Goal: Task Accomplishment & Management: Complete application form

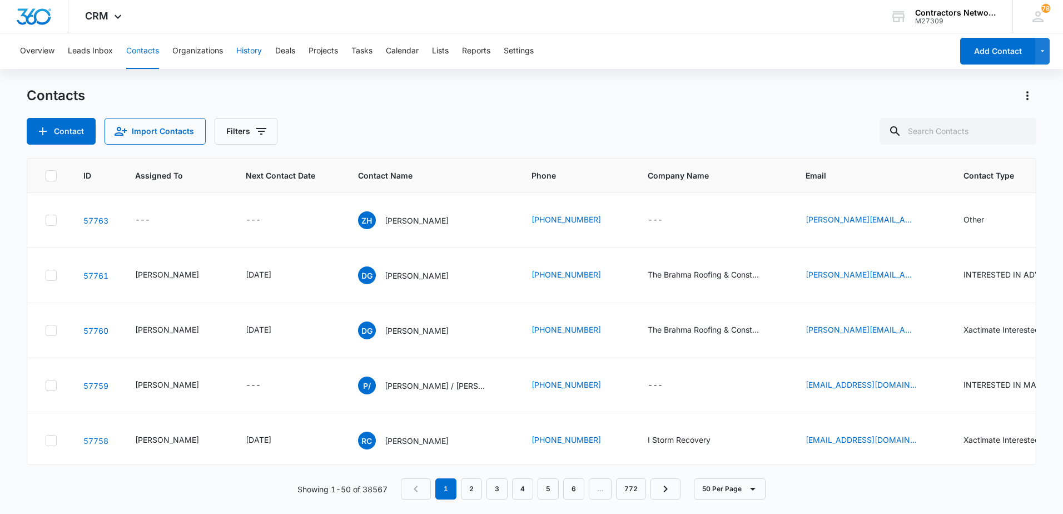
click at [242, 53] on button "History" at bounding box center [249, 51] width 26 height 36
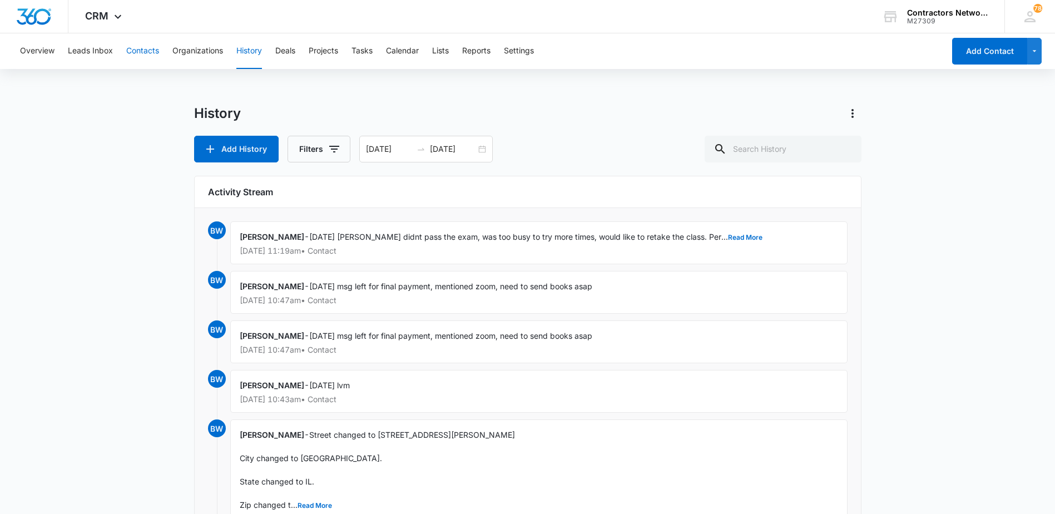
click at [152, 51] on button "Contacts" at bounding box center [142, 51] width 33 height 36
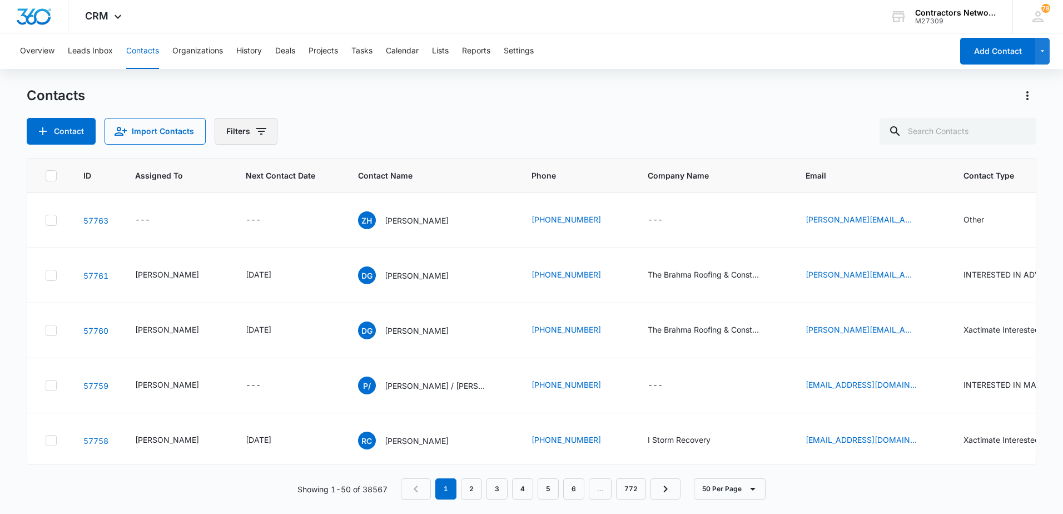
click at [257, 133] on icon "Filters" at bounding box center [261, 131] width 13 height 13
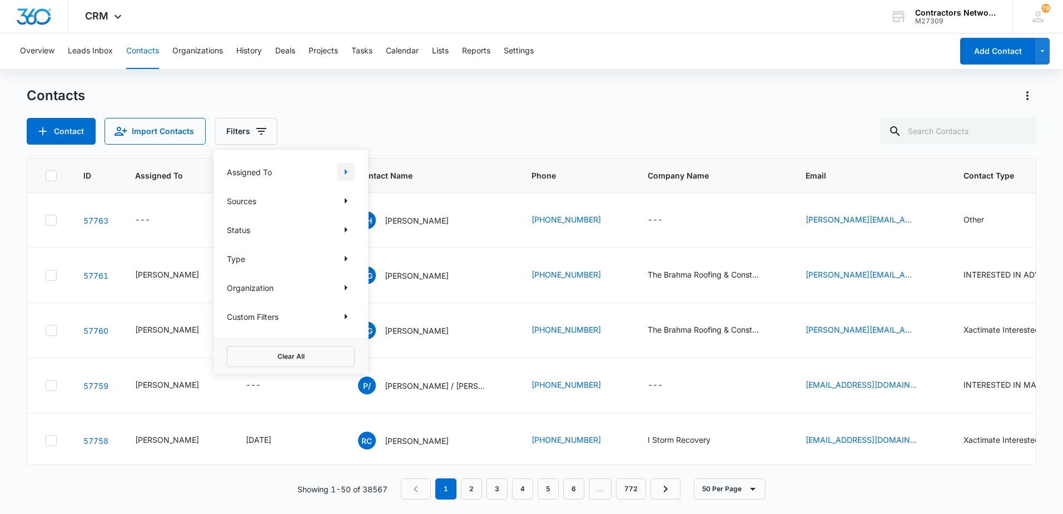
click at [343, 169] on icon "Show Assigned To filters" at bounding box center [345, 171] width 13 height 13
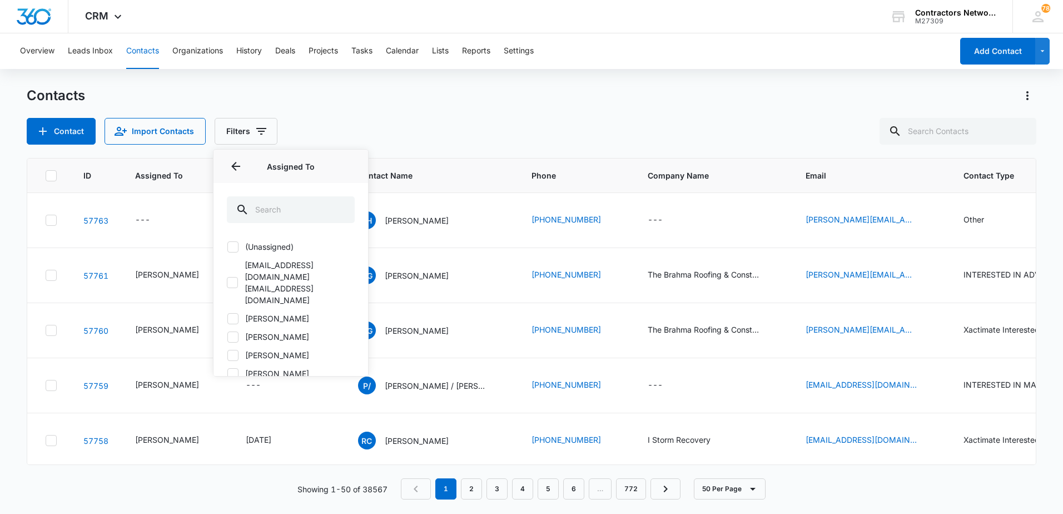
click at [234, 314] on icon at bounding box center [233, 319] width 10 height 10
click at [227, 318] on input "[PERSON_NAME]" at bounding box center [227, 318] width 1 height 1
checkbox input "true"
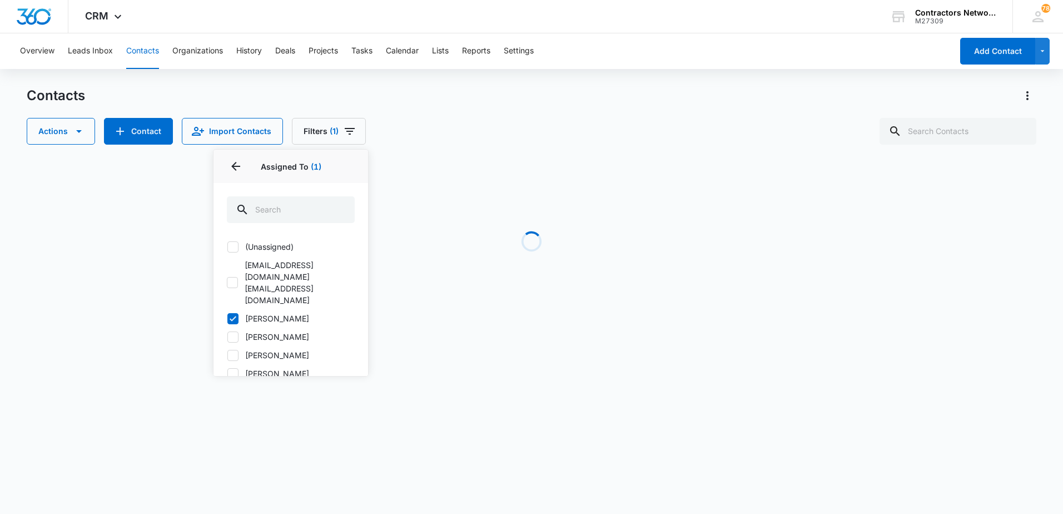
click at [232, 332] on icon at bounding box center [233, 337] width 10 height 10
click at [227, 336] on input "[PERSON_NAME]" at bounding box center [227, 336] width 1 height 1
checkbox input "true"
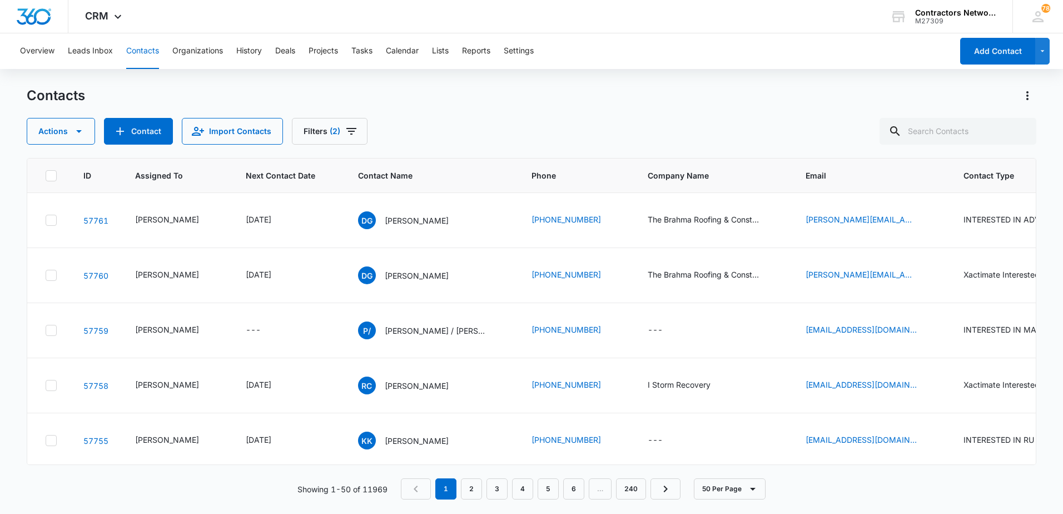
click at [460, 101] on div "Contacts" at bounding box center [532, 96] width 1010 height 18
click at [345, 132] on icon "Filters" at bounding box center [351, 131] width 13 height 13
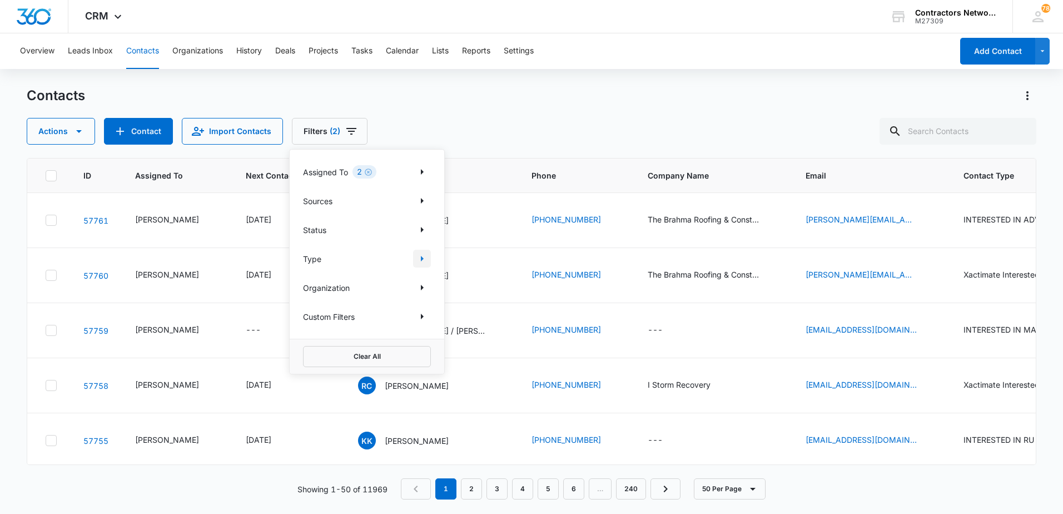
click at [422, 258] on icon "Show Type filters" at bounding box center [422, 259] width 3 height 6
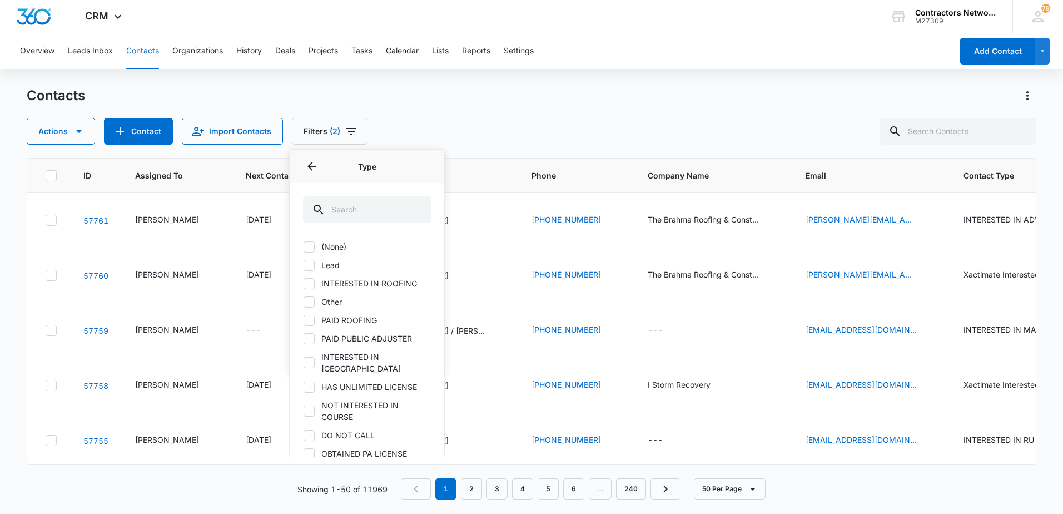
click at [311, 358] on icon at bounding box center [309, 363] width 10 height 10
click at [304, 363] on input "INTERESTED IN [GEOGRAPHIC_DATA]" at bounding box center [303, 363] width 1 height 1
checkbox input "true"
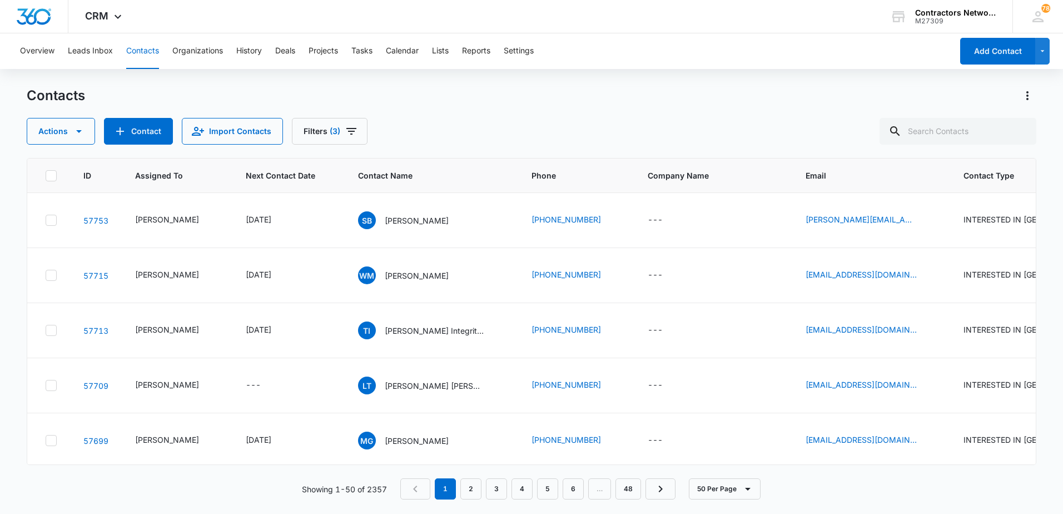
click at [435, 117] on div "Contacts Actions Contact Import Contacts Filters (3)" at bounding box center [532, 116] width 1010 height 58
click at [925, 216] on icon "Email - selbibabayeva@yahoo.com - Select to Edit Field" at bounding box center [930, 220] width 10 height 10
click at [865, 147] on input "[PERSON_NAME][EMAIL_ADDRESS][DOMAIN_NAME]" at bounding box center [856, 149] width 140 height 27
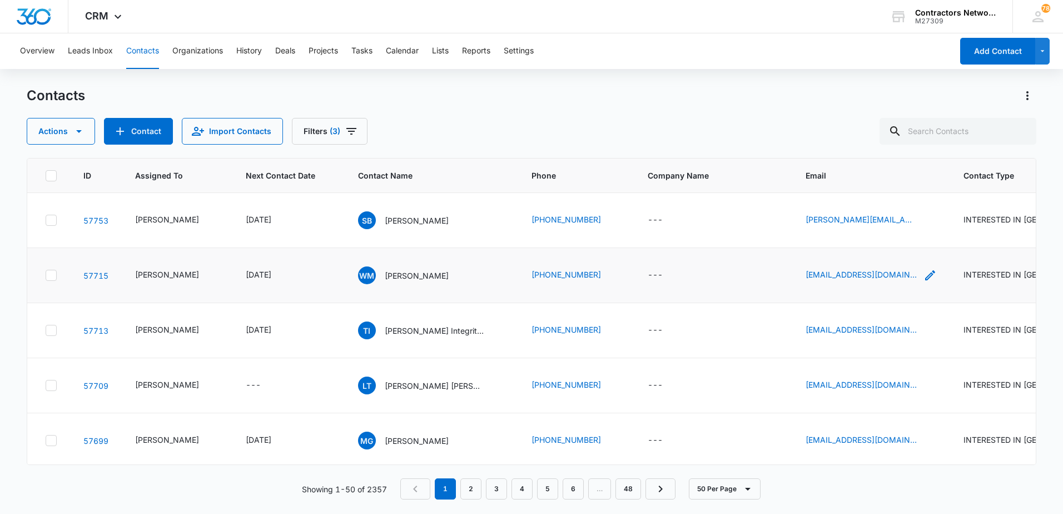
click at [925, 277] on icon "Email - Wmilner71@gmail.com - Select to Edit Field" at bounding box center [930, 275] width 10 height 10
click at [859, 201] on input "[EMAIL_ADDRESS][DOMAIN_NAME]" at bounding box center [849, 204] width 140 height 27
click at [925, 334] on icon "Email - queenofintegrity1@gmail.com - Select to Edit Field" at bounding box center [930, 330] width 10 height 10
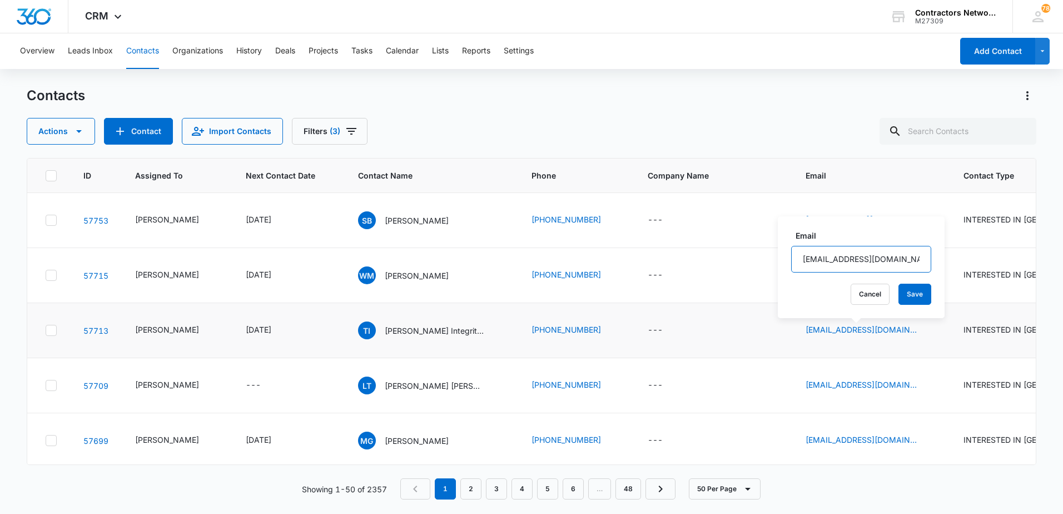
click at [895, 256] on input "[EMAIL_ADDRESS][DOMAIN_NAME]" at bounding box center [861, 259] width 140 height 27
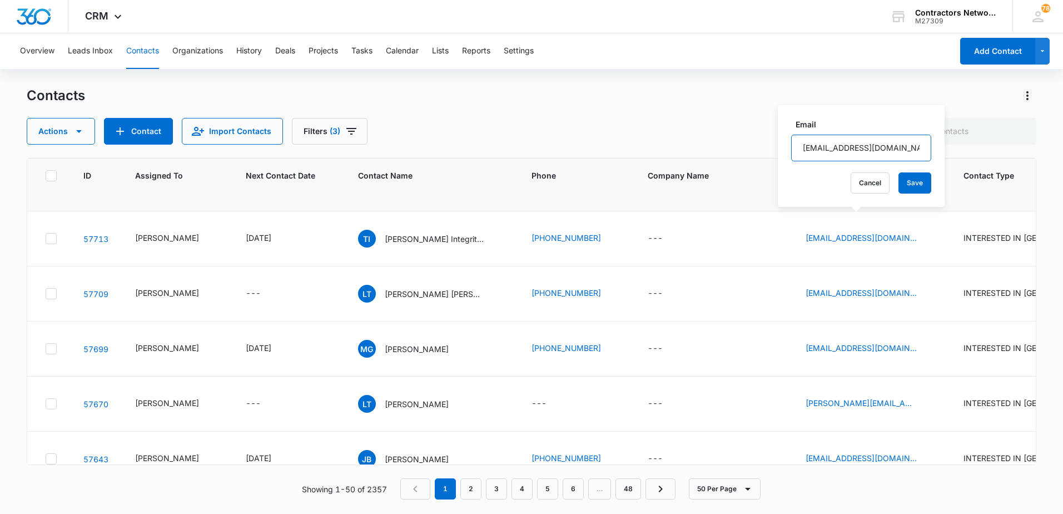
scroll to position [111, 0]
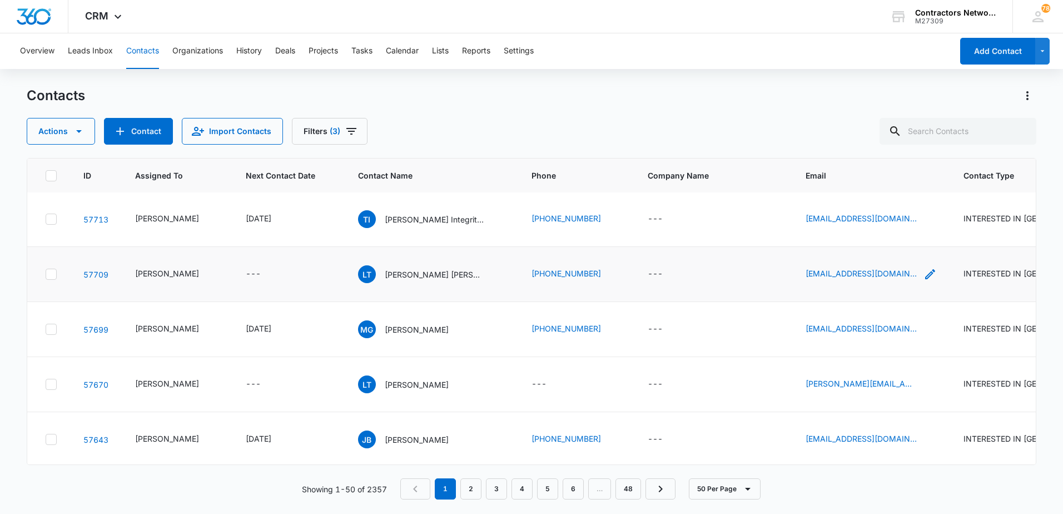
click at [924, 271] on icon "Email - ladams@aaawsr.com - Select to Edit Field" at bounding box center [930, 274] width 13 height 13
click at [850, 214] on input "[EMAIL_ADDRESS][DOMAIN_NAME]" at bounding box center [845, 203] width 140 height 27
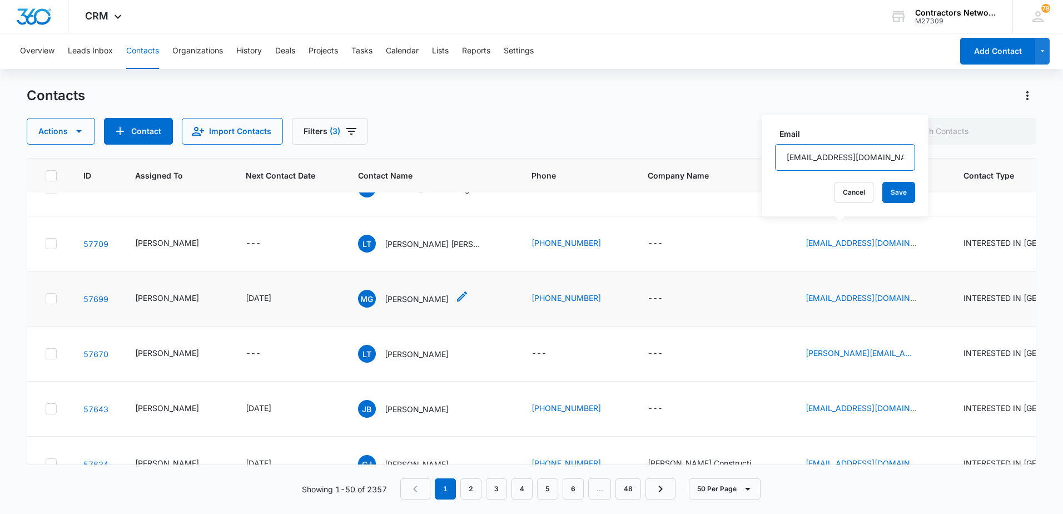
scroll to position [167, 0]
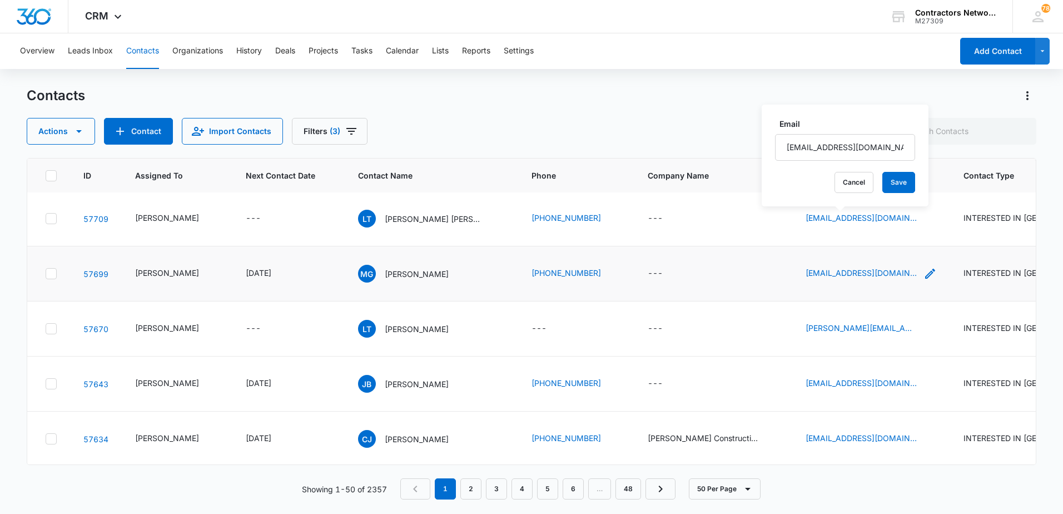
click at [925, 275] on icon "Email - melvingomez41@yahoo.com - Select to Edit Field" at bounding box center [930, 274] width 10 height 10
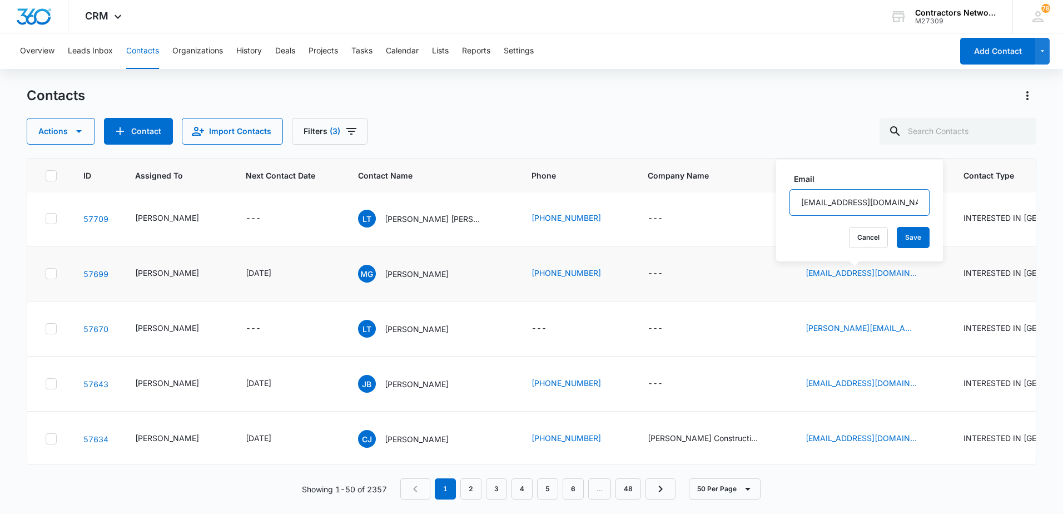
click at [890, 201] on input "[EMAIL_ADDRESS][DOMAIN_NAME]" at bounding box center [860, 202] width 140 height 27
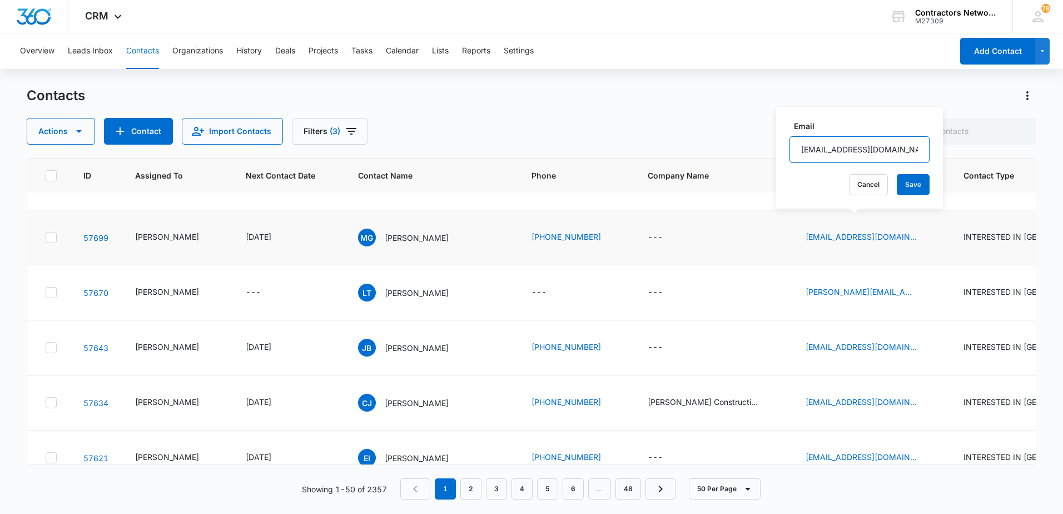
scroll to position [222, 0]
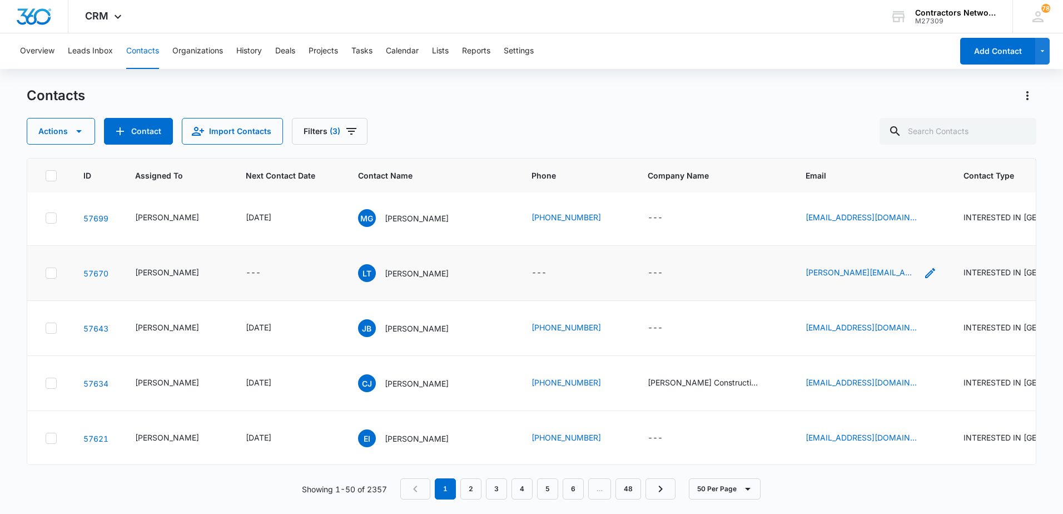
click at [924, 273] on icon "Email - lidia.sofiatorres@hotmail.com - Select to Edit Field" at bounding box center [930, 272] width 13 height 13
click at [849, 201] on input "[PERSON_NAME][EMAIL_ADDRESS][DOMAIN_NAME]" at bounding box center [860, 202] width 140 height 27
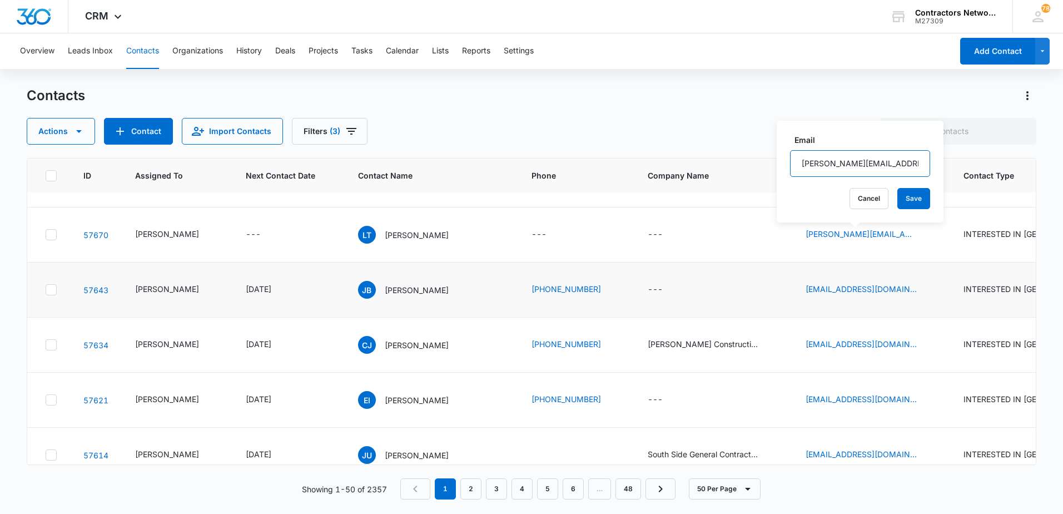
scroll to position [278, 0]
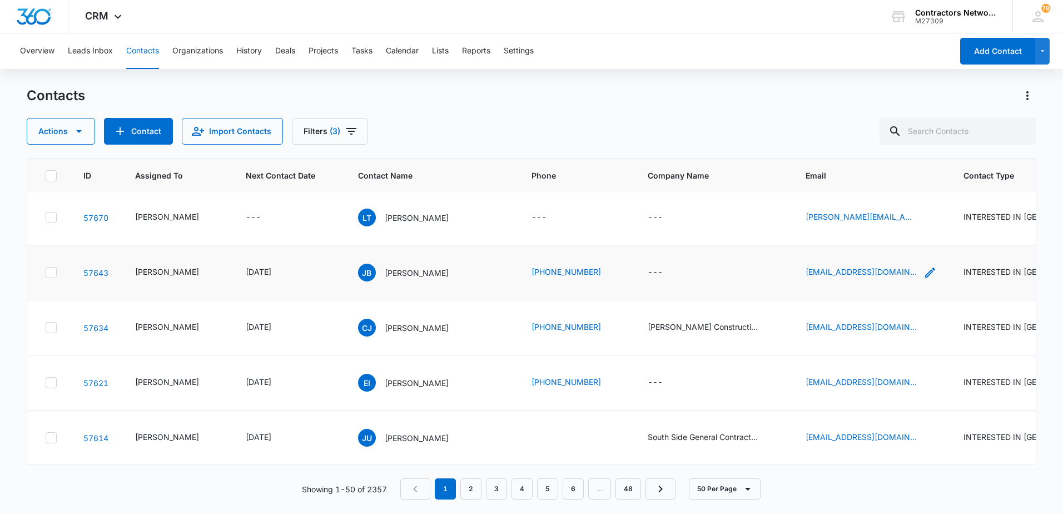
click at [924, 274] on icon "Email - jenbren85@gmail.com - Select to Edit Field" at bounding box center [930, 272] width 13 height 13
click at [874, 205] on input "[EMAIL_ADDRESS][DOMAIN_NAME]" at bounding box center [847, 201] width 140 height 27
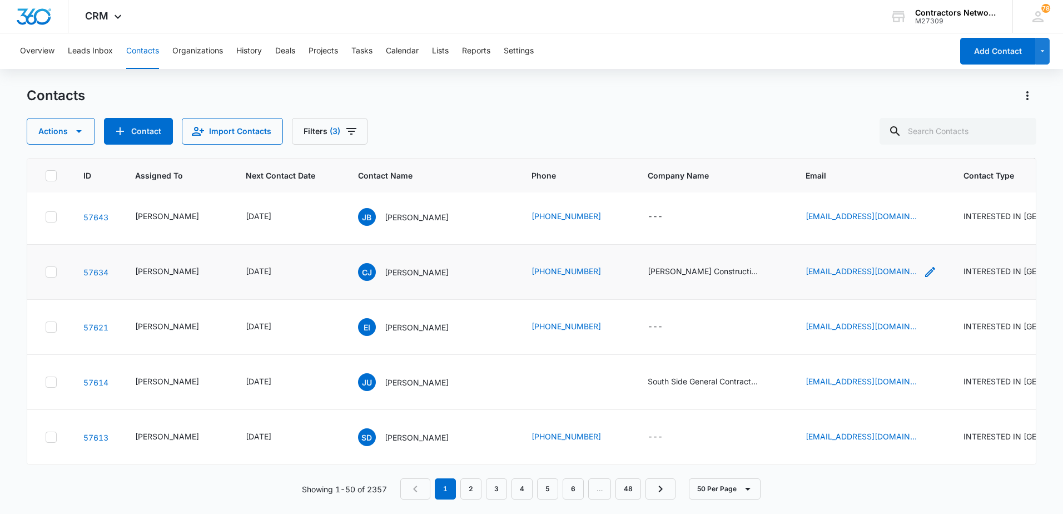
click at [924, 279] on icon "Email - joseruferogolaso@gmail.com - Select to Edit Field" at bounding box center [930, 271] width 13 height 13
click at [874, 210] on input "[EMAIL_ADDRESS][DOMAIN_NAME]" at bounding box center [860, 208] width 140 height 27
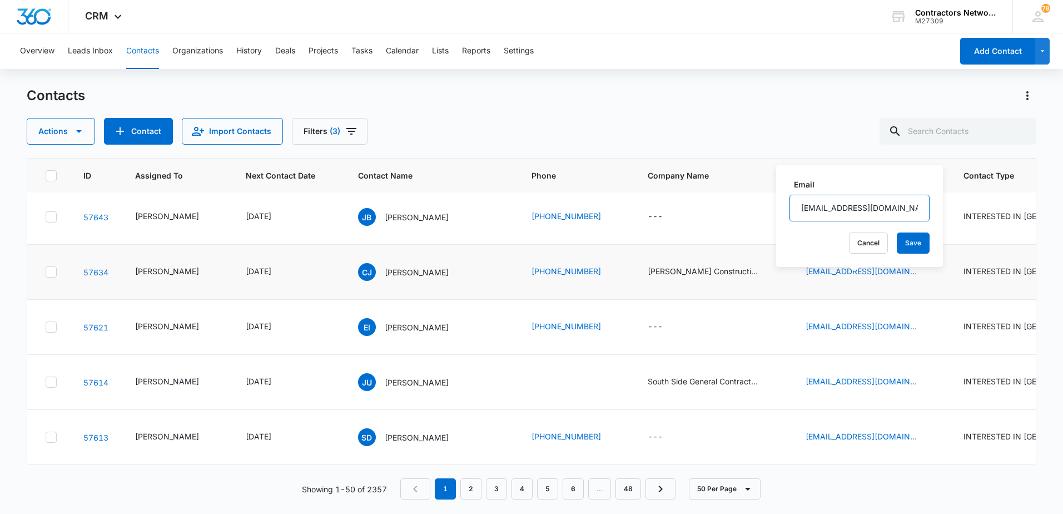
click at [874, 210] on input "[EMAIL_ADDRESS][DOMAIN_NAME]" at bounding box center [860, 208] width 140 height 27
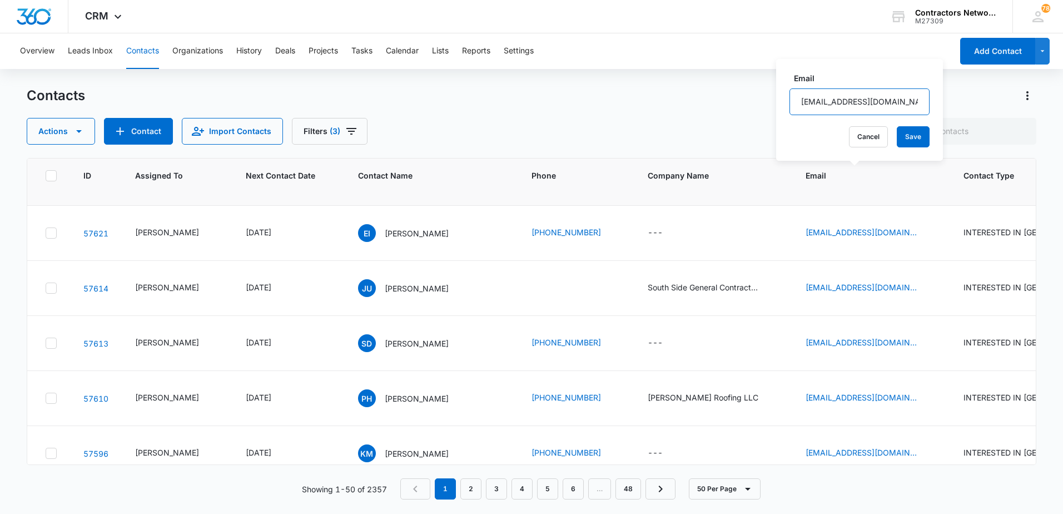
scroll to position [445, 0]
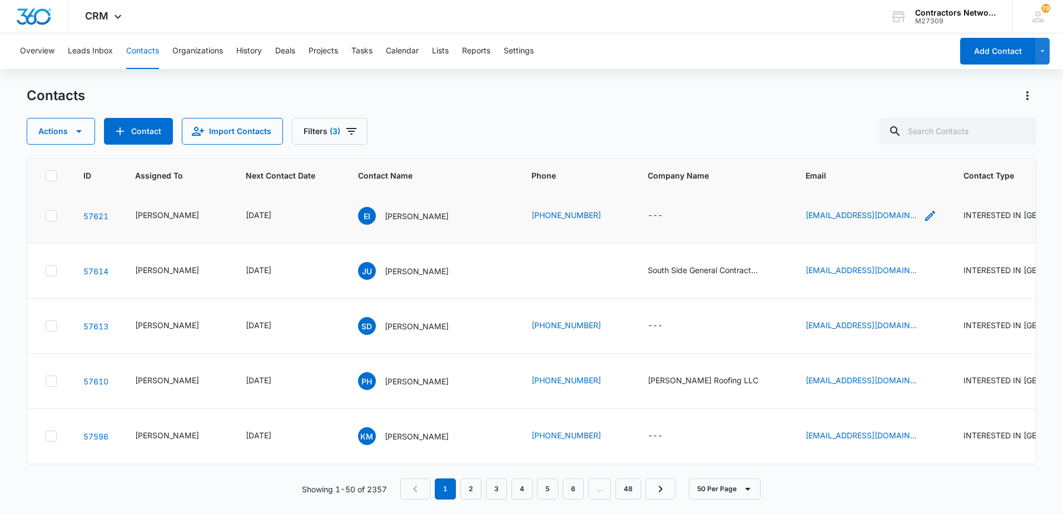
click at [924, 222] on icon "Email - isoul2113@msn.com - Select to Edit Field" at bounding box center [930, 215] width 13 height 13
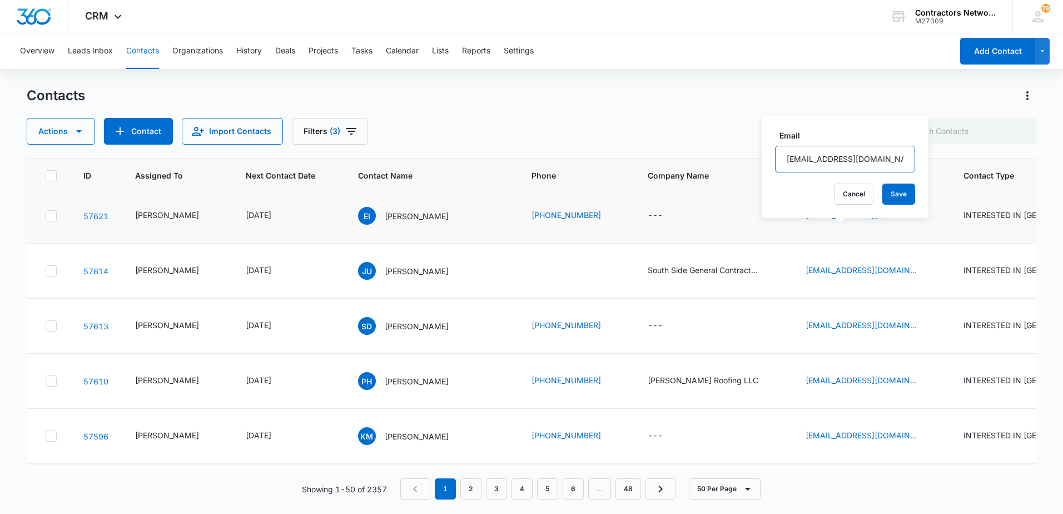
click at [873, 160] on input "[EMAIL_ADDRESS][DOMAIN_NAME]" at bounding box center [845, 159] width 140 height 27
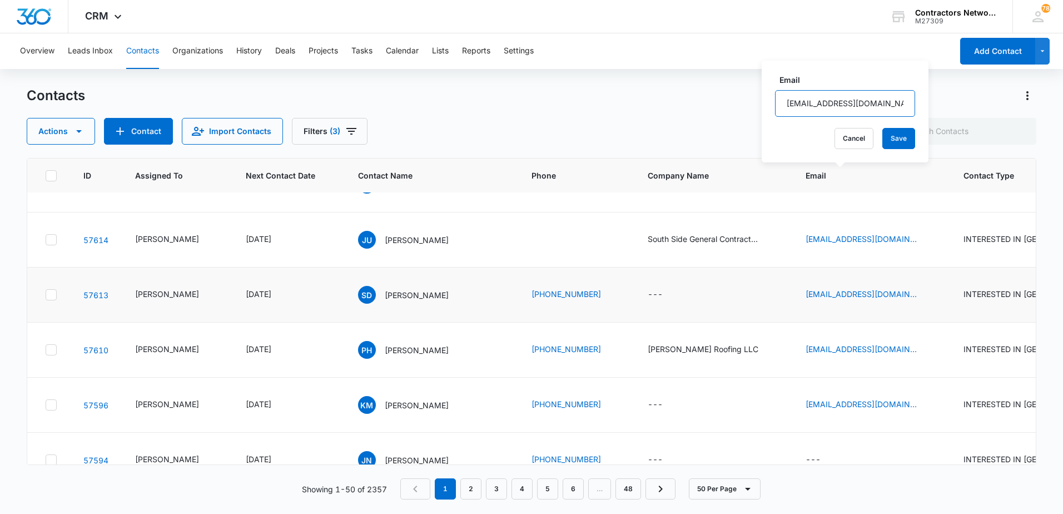
scroll to position [501, 0]
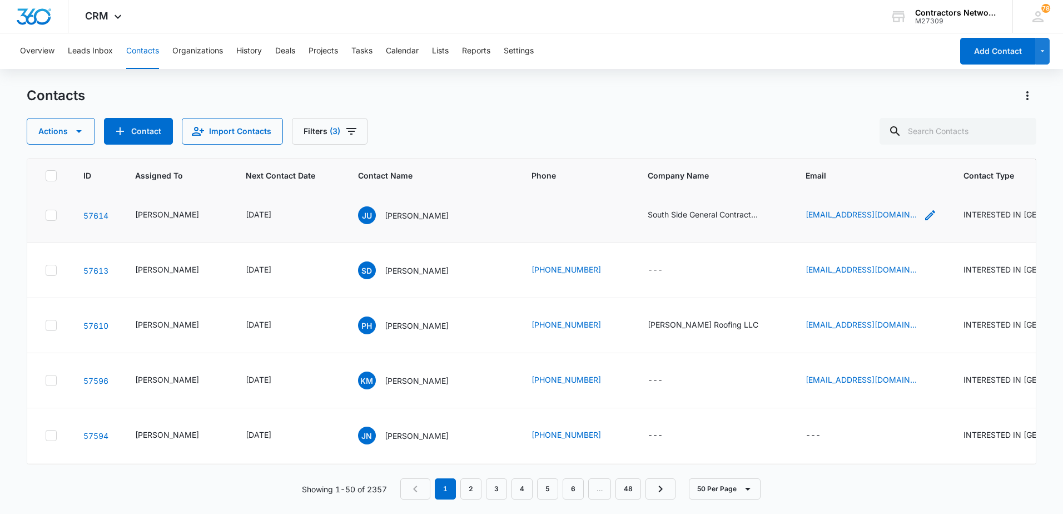
click at [924, 222] on icon "Email - irving1989@hotmail.com irving1989@hotmail.com - Select to Edit Field" at bounding box center [930, 215] width 13 height 13
click at [875, 174] on input "[EMAIL_ADDRESS][DOMAIN_NAME]" at bounding box center [862, 171] width 140 height 27
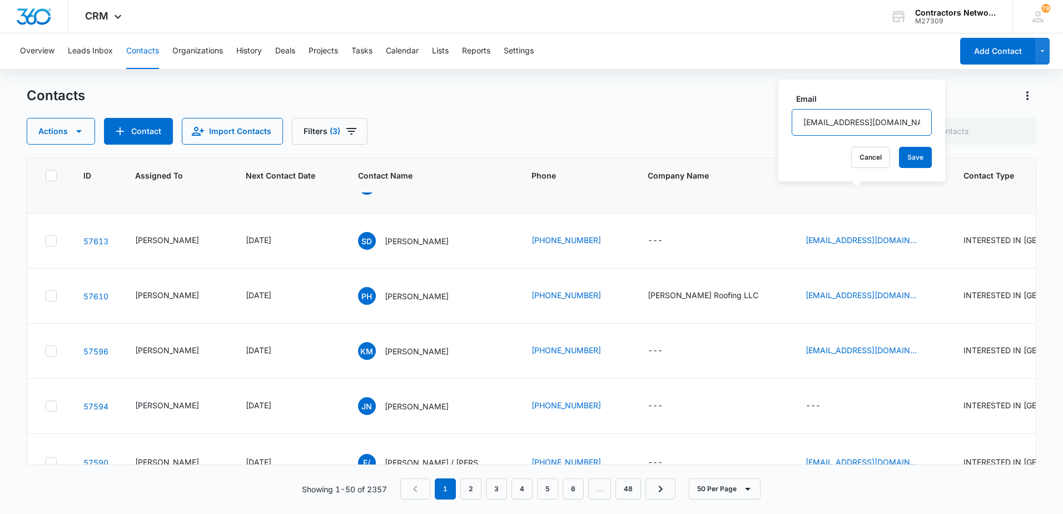
scroll to position [556, 0]
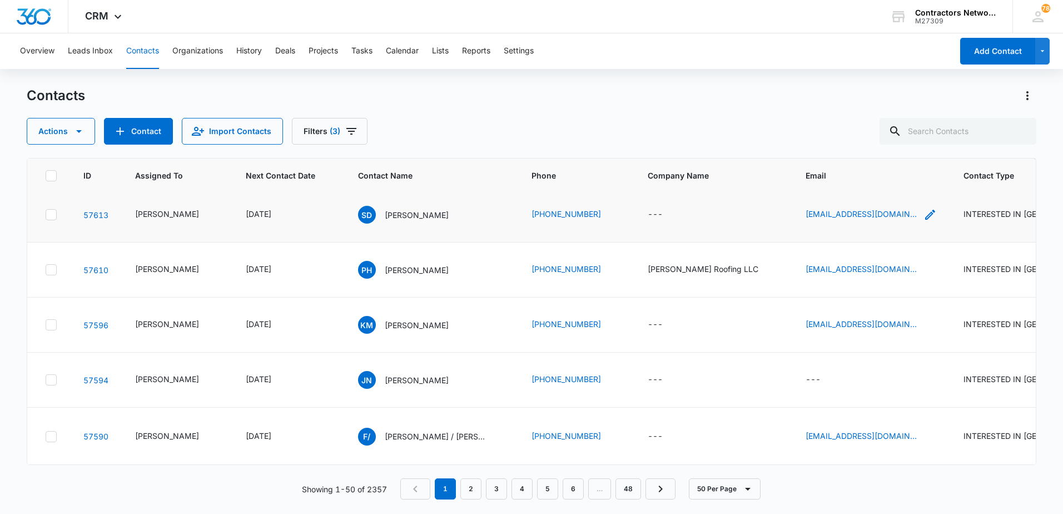
click at [925, 220] on icon "Email - sayates0425@gmail.com - Select to Edit Field" at bounding box center [930, 215] width 10 height 10
click at [860, 181] on input "[EMAIL_ADDRESS][DOMAIN_NAME]" at bounding box center [853, 184] width 140 height 27
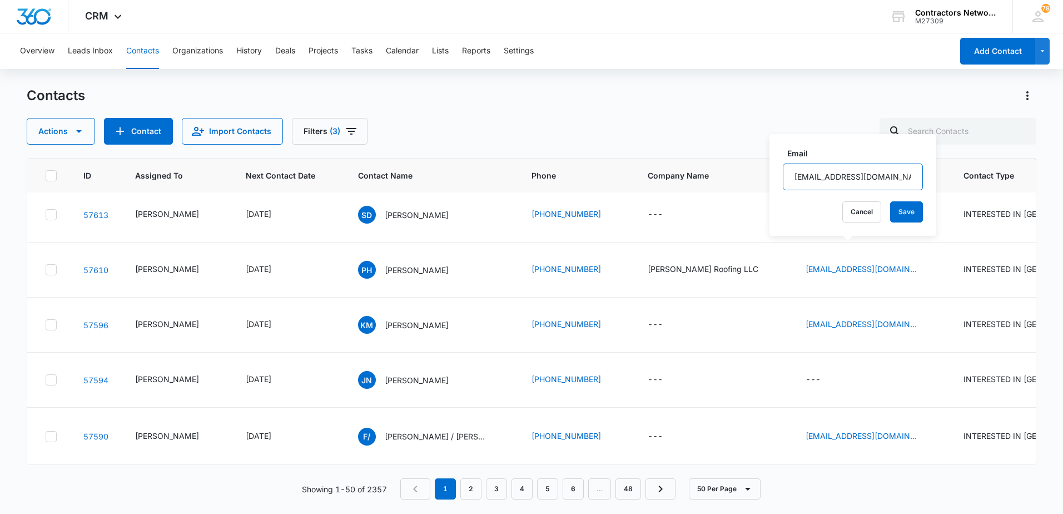
scroll to position [612, 0]
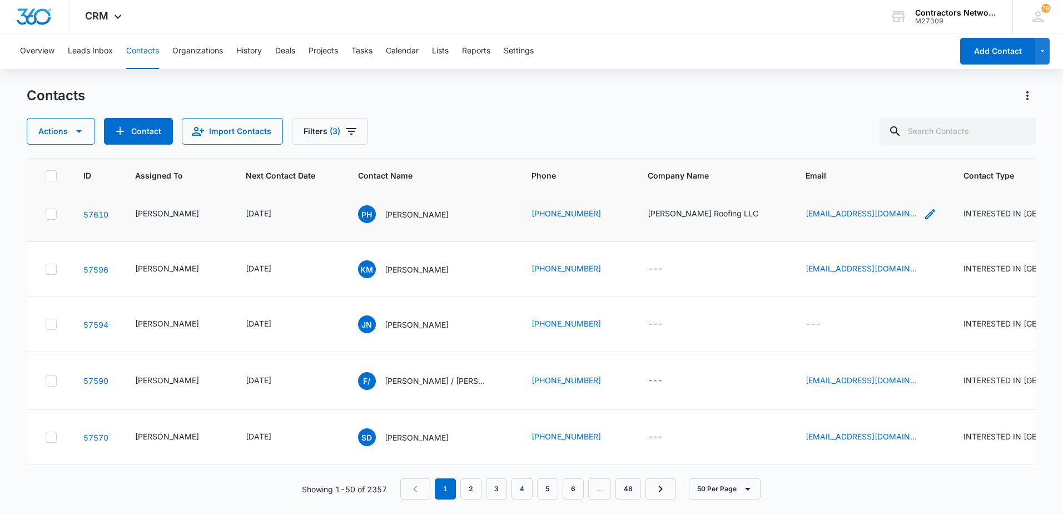
click at [924, 221] on icon "Email - pablohernandez999@yahoo.com - Select to Edit Field" at bounding box center [930, 213] width 13 height 13
click at [839, 207] on input "[EMAIL_ADDRESS][DOMAIN_NAME]" at bounding box center [862, 208] width 140 height 27
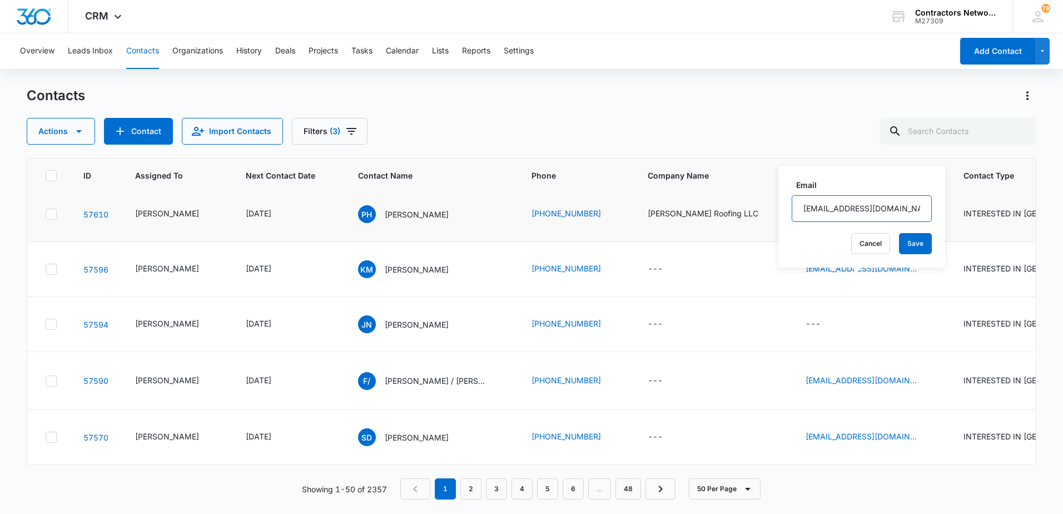
click at [839, 207] on input "[EMAIL_ADDRESS][DOMAIN_NAME]" at bounding box center [862, 208] width 140 height 27
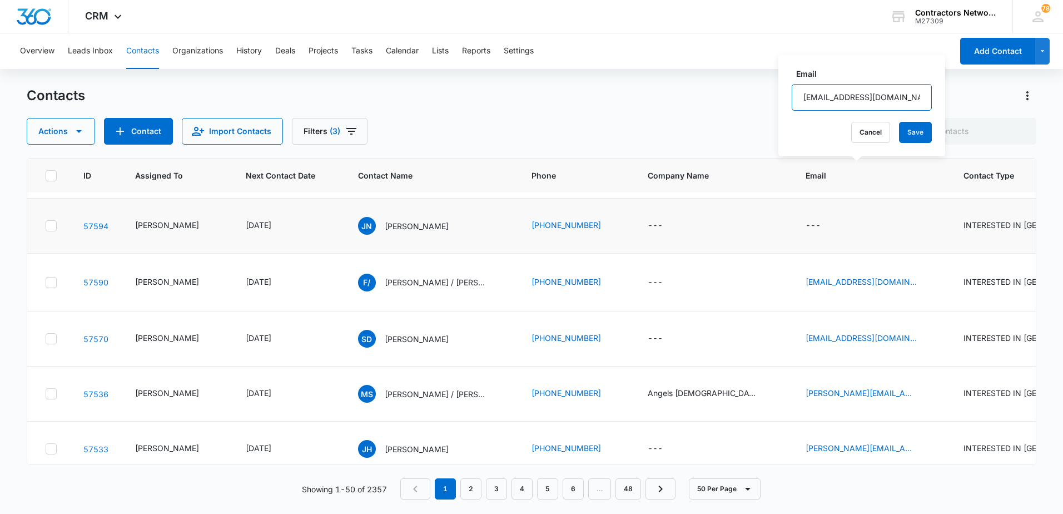
scroll to position [723, 0]
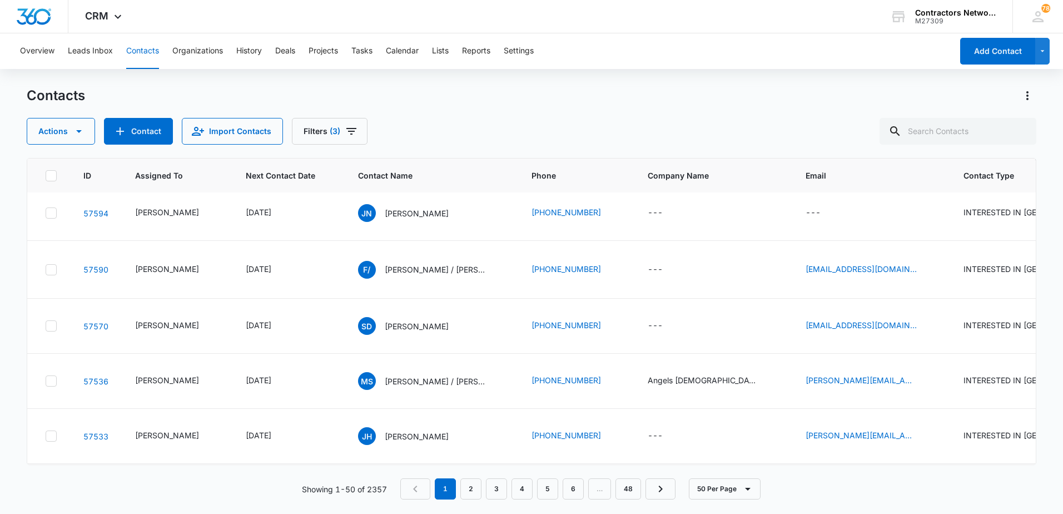
click at [925, 163] on icon "Email - mendezkaren-25@hotmail.com - Select to Edit Field" at bounding box center [930, 158] width 10 height 10
click at [895, 173] on input "[EMAIL_ADDRESS][DOMAIN_NAME]" at bounding box center [862, 177] width 140 height 27
click at [894, 173] on input "[EMAIL_ADDRESS][DOMAIN_NAME]" at bounding box center [862, 177] width 140 height 27
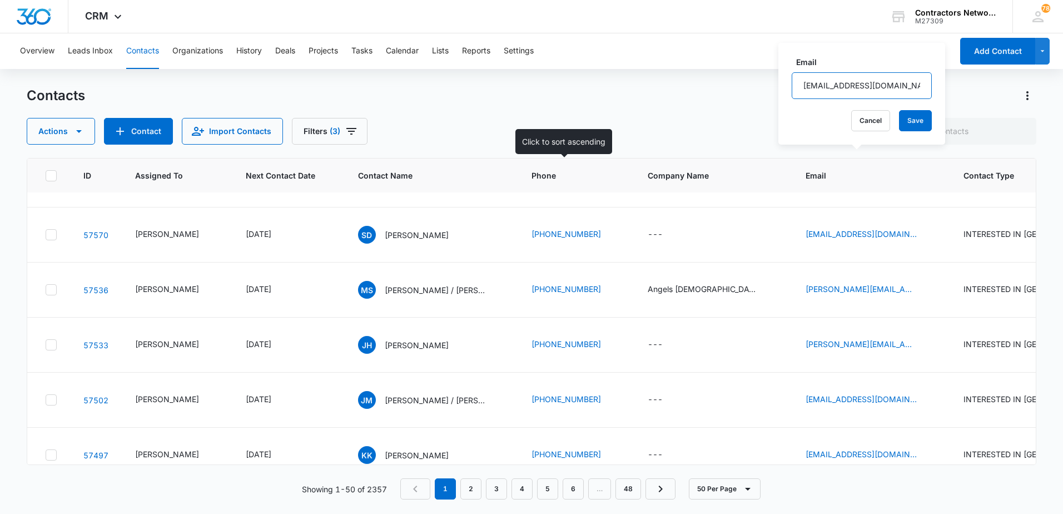
scroll to position [834, 0]
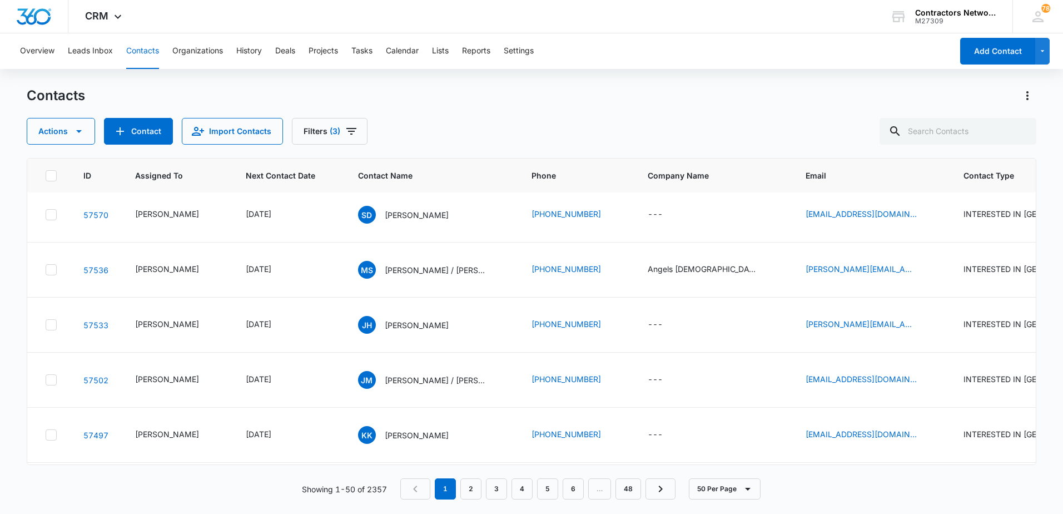
click at [924, 165] on icon "Email - keithbork1@yahoo.com - Select to Edit Field" at bounding box center [930, 158] width 13 height 13
click at [878, 196] on input "[EMAIL_ADDRESS][DOMAIN_NAME]" at bounding box center [850, 200] width 140 height 27
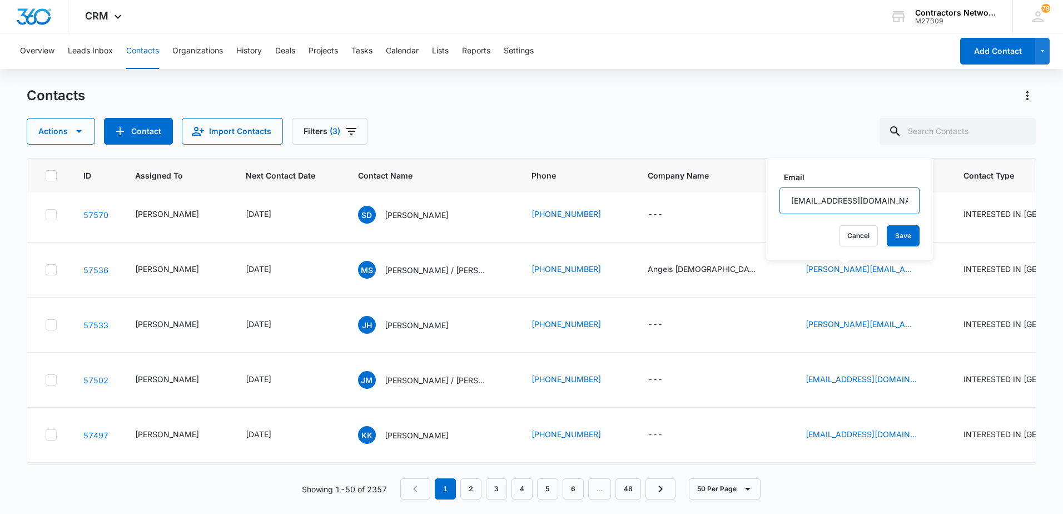
click at [878, 196] on input "[EMAIL_ADDRESS][DOMAIN_NAME]" at bounding box center [850, 200] width 140 height 27
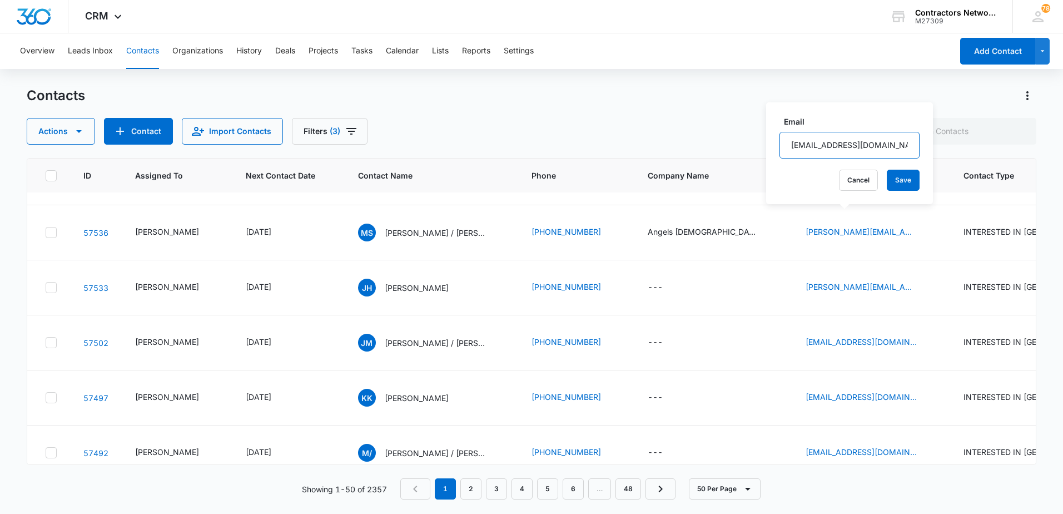
scroll to position [890, 0]
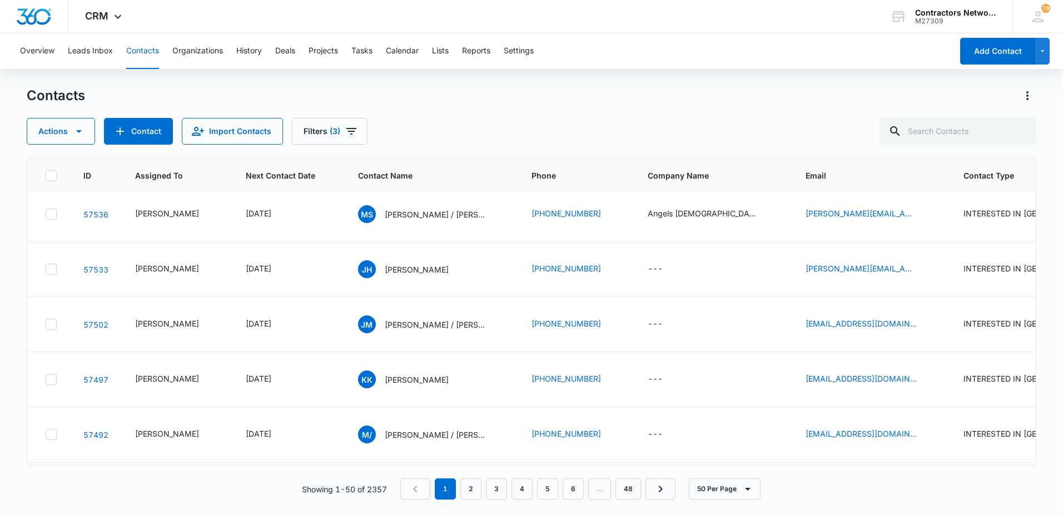
click at [924, 166] on icon "Email - shamyadavenport03@gmail.com - Select to Edit Field" at bounding box center [930, 158] width 13 height 13
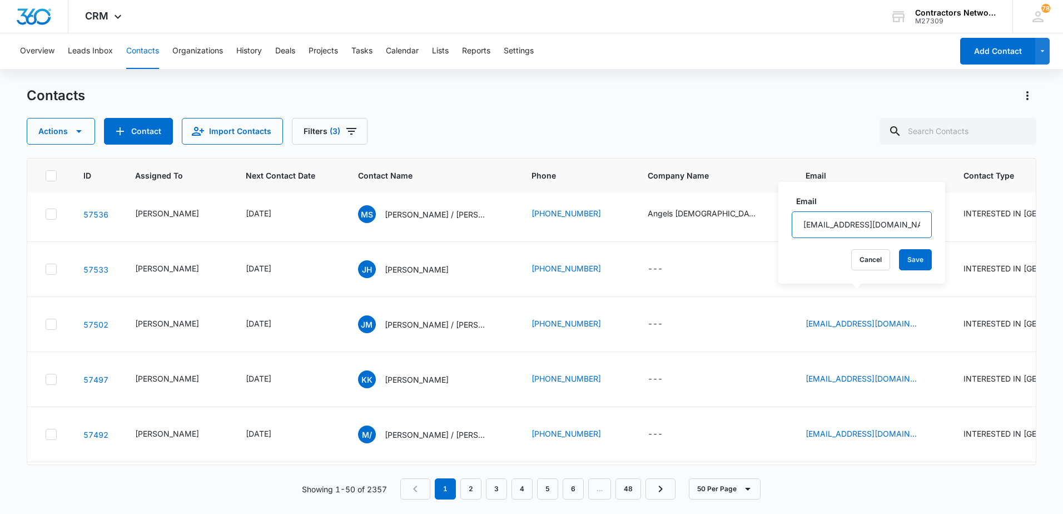
click at [883, 227] on input "[EMAIL_ADDRESS][DOMAIN_NAME]" at bounding box center [862, 224] width 140 height 27
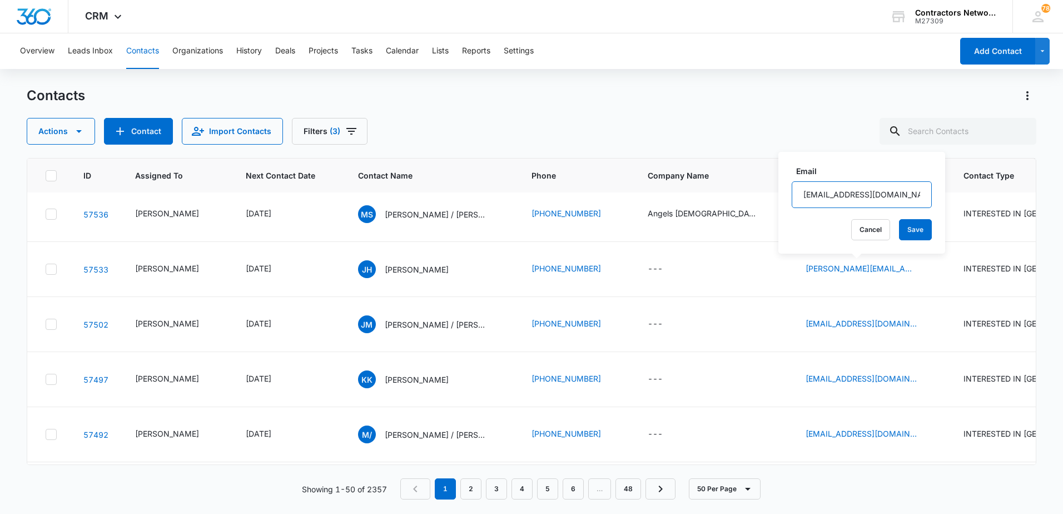
scroll to position [945, 0]
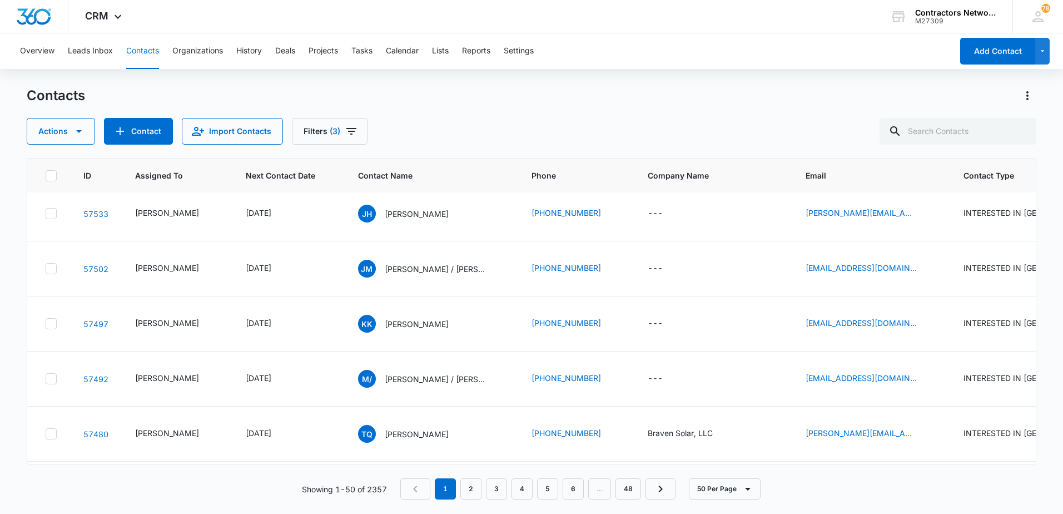
click at [924, 165] on icon "Email - sanchez.maria73@icloud.com - Select to Edit Field" at bounding box center [930, 158] width 13 height 13
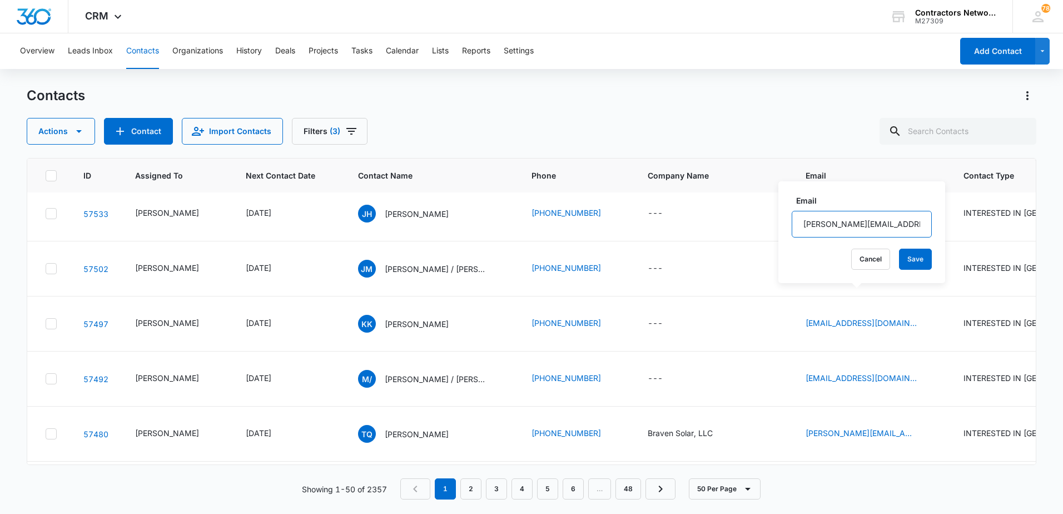
click at [894, 221] on input "[PERSON_NAME][EMAIL_ADDRESS][DOMAIN_NAME]" at bounding box center [862, 224] width 140 height 27
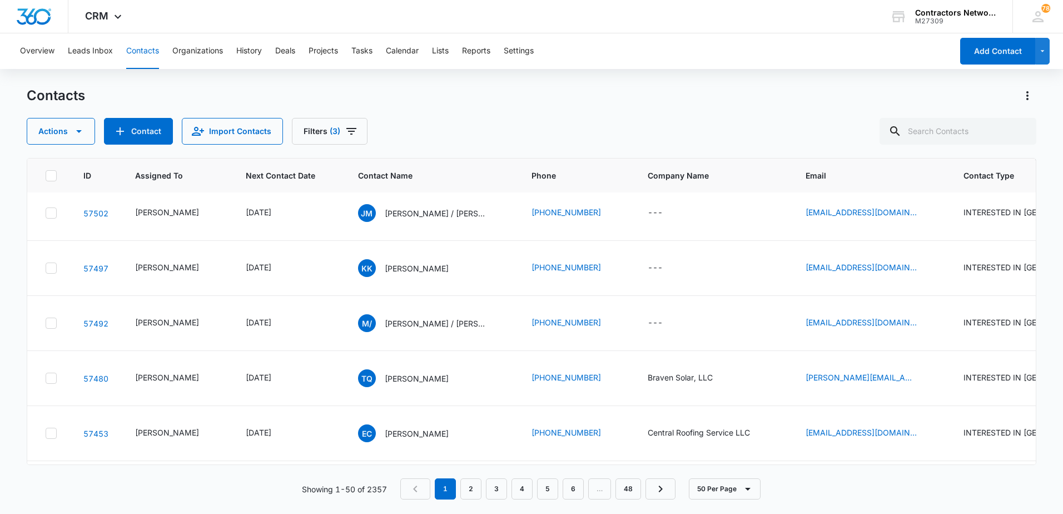
click at [924, 165] on icon "Email - justin@conceptconstructionchi.com - Select to Edit Field" at bounding box center [930, 157] width 13 height 13
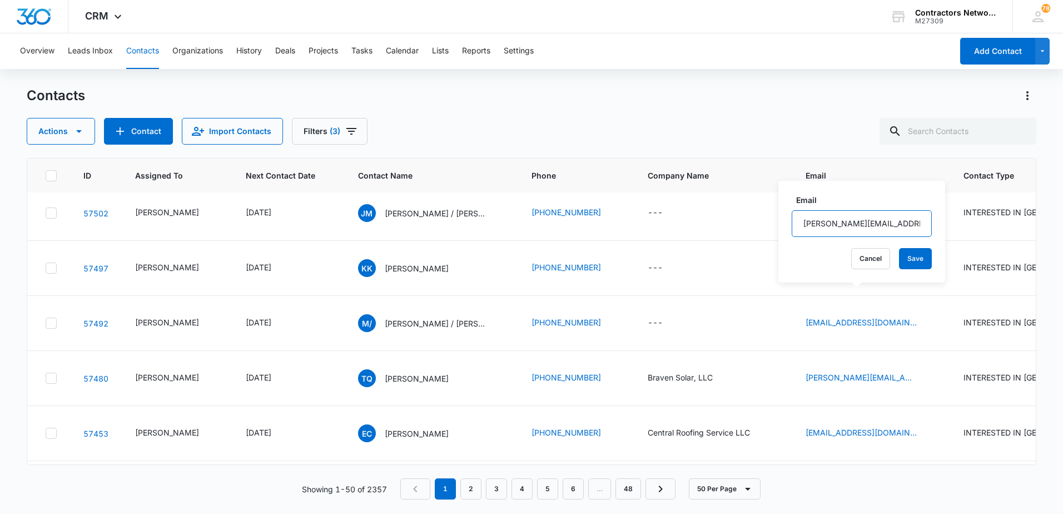
click at [903, 224] on input "[PERSON_NAME][EMAIL_ADDRESS][DOMAIN_NAME]" at bounding box center [862, 223] width 140 height 27
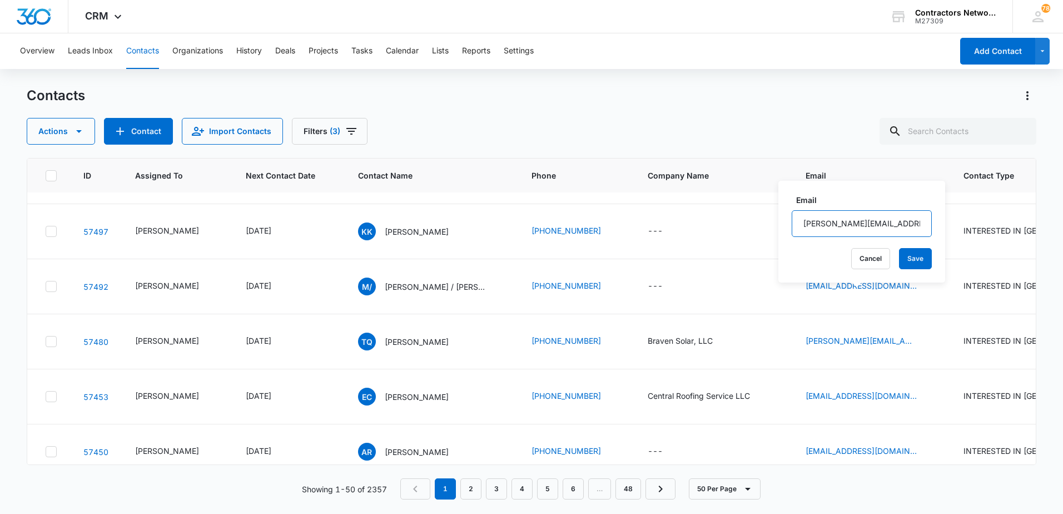
scroll to position [1057, 0]
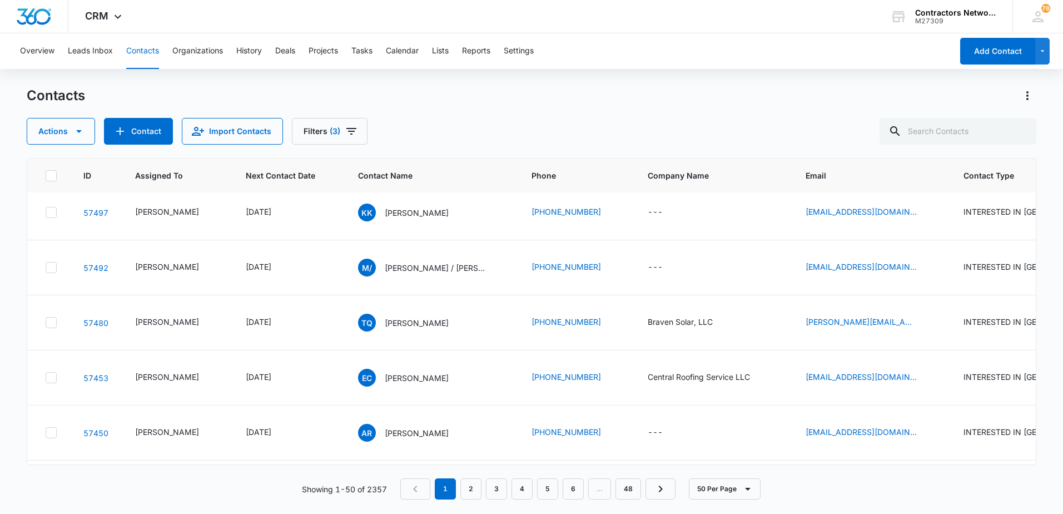
click at [924, 164] on icon "Email - jose0999garcia@gmail.com - Select to Edit Field" at bounding box center [930, 157] width 13 height 13
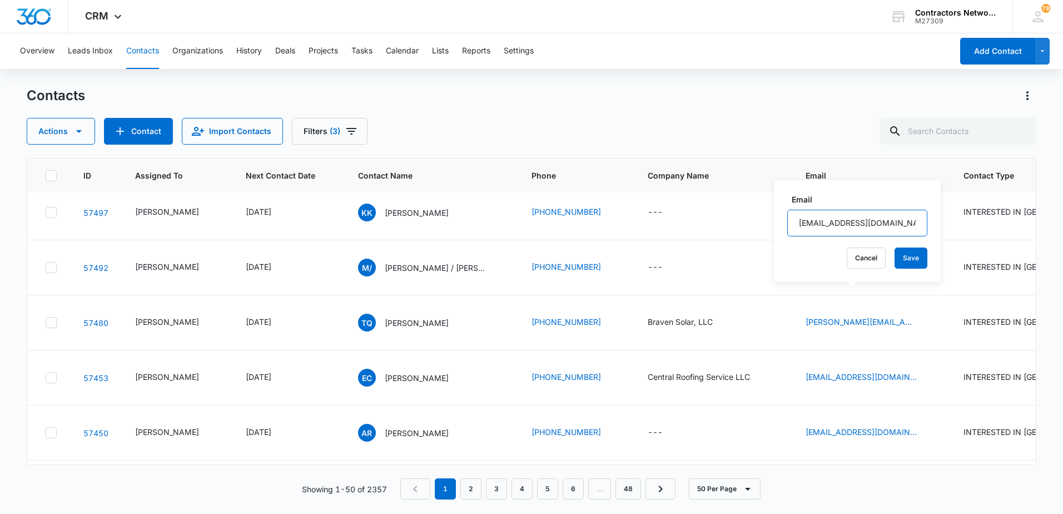
click at [898, 221] on input "[EMAIL_ADDRESS][DOMAIN_NAME]" at bounding box center [857, 223] width 140 height 27
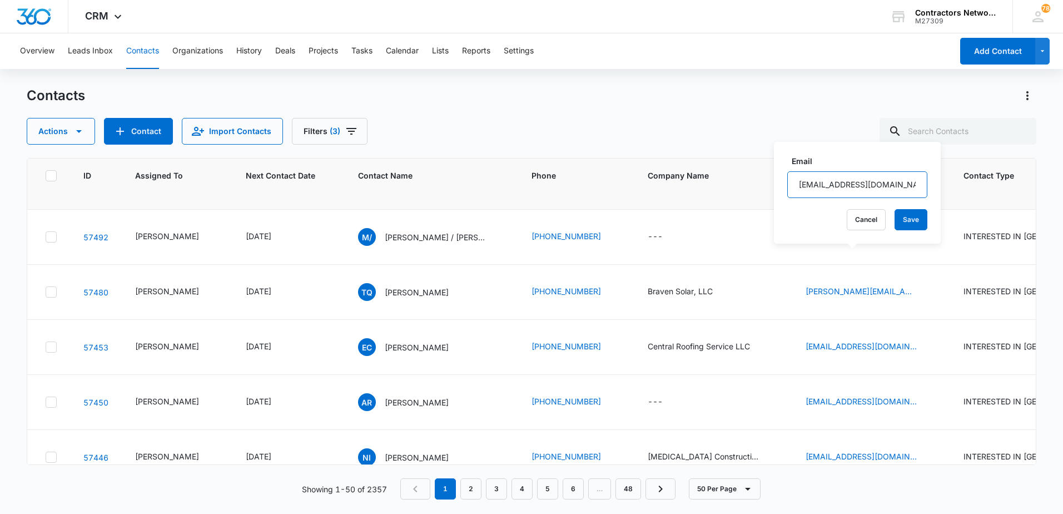
scroll to position [1112, 0]
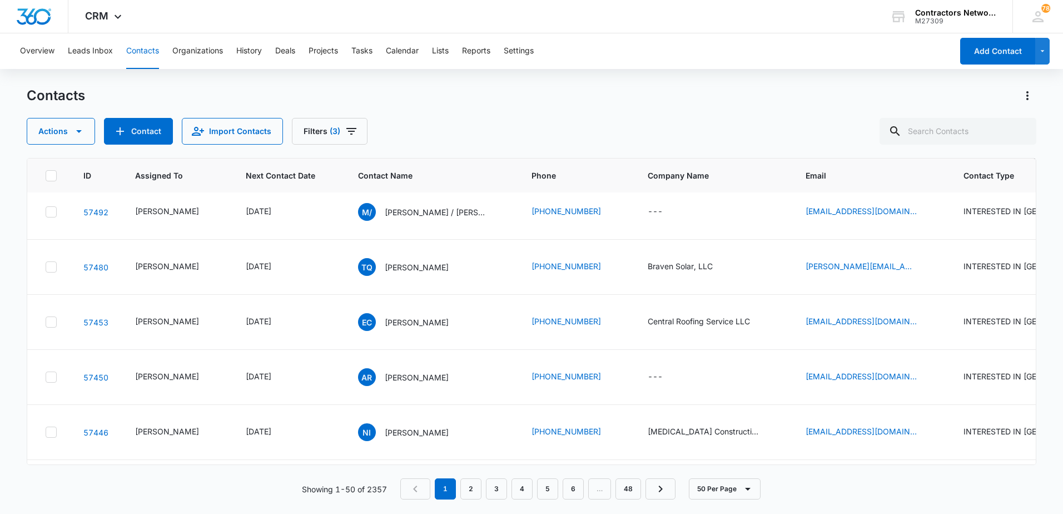
click at [924, 164] on icon "Email - Kaidenkong57@gmail.com - Select to Edit Field" at bounding box center [930, 156] width 13 height 13
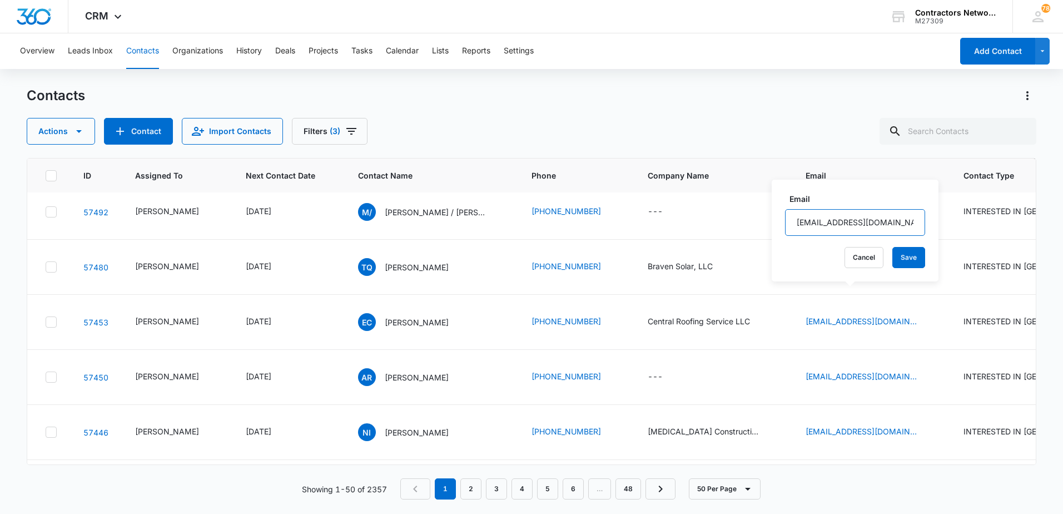
click at [895, 220] on input "[EMAIL_ADDRESS][DOMAIN_NAME]" at bounding box center [855, 222] width 140 height 27
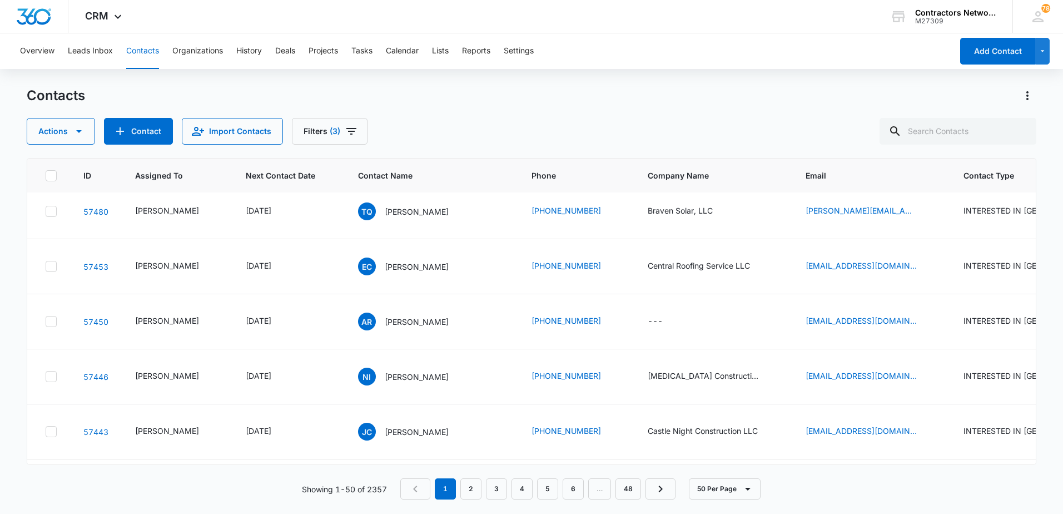
click at [924, 163] on icon "Email - moisesmh60@gmail.com - Select to Edit Field" at bounding box center [930, 156] width 13 height 13
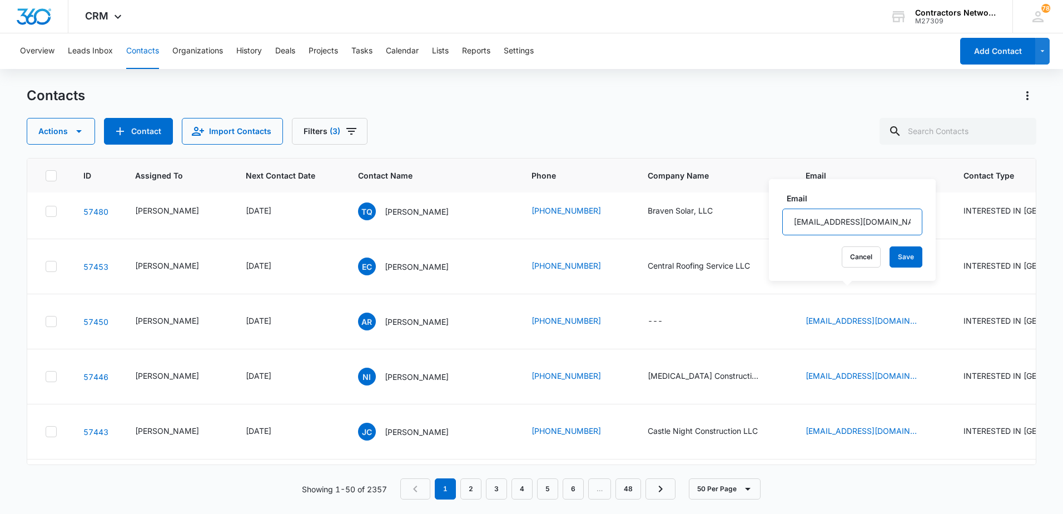
click at [855, 220] on input "[EMAIL_ADDRESS][DOMAIN_NAME]" at bounding box center [852, 222] width 140 height 27
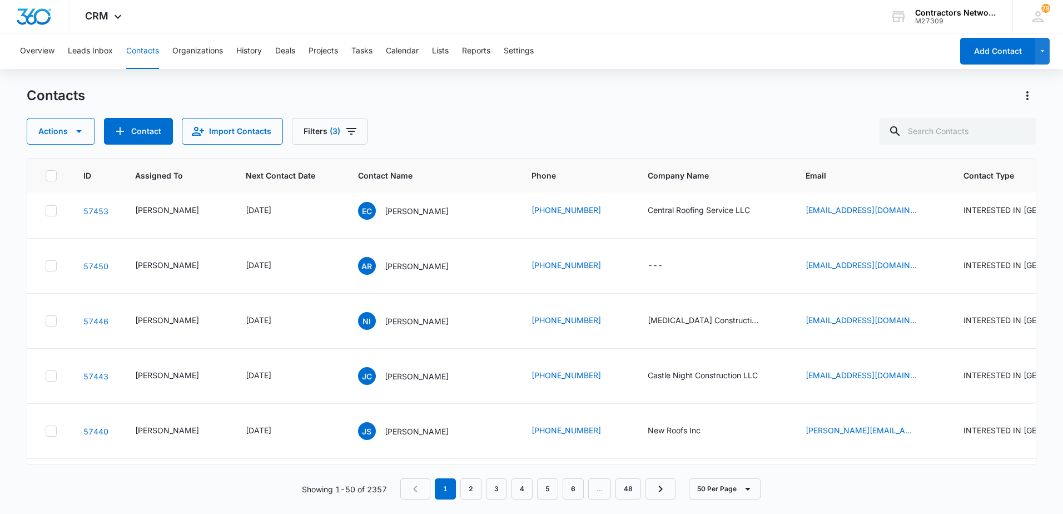
click at [924, 162] on icon "Email - tyler@bravensolar.com - Select to Edit Field" at bounding box center [930, 155] width 13 height 13
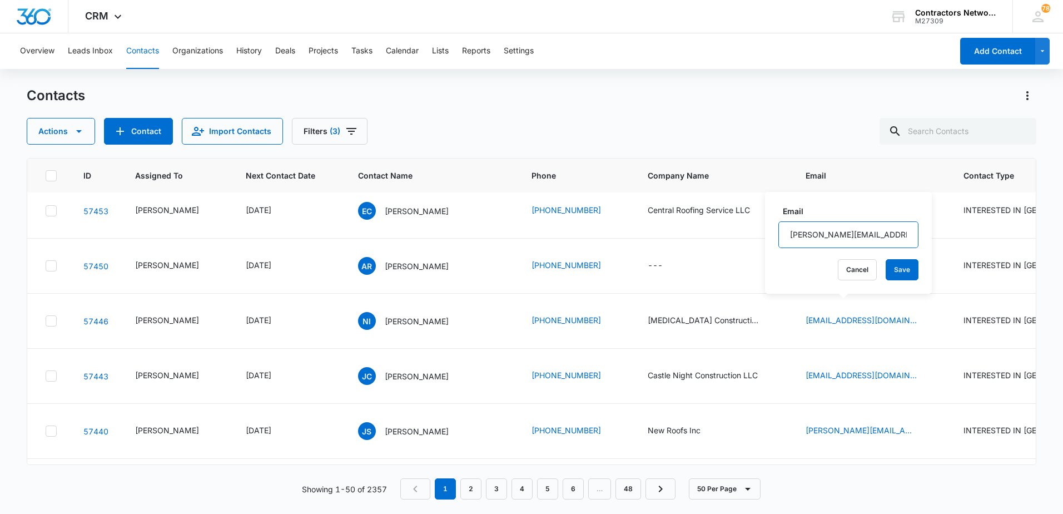
click at [852, 236] on input "[PERSON_NAME][EMAIL_ADDRESS][DOMAIN_NAME]" at bounding box center [849, 234] width 140 height 27
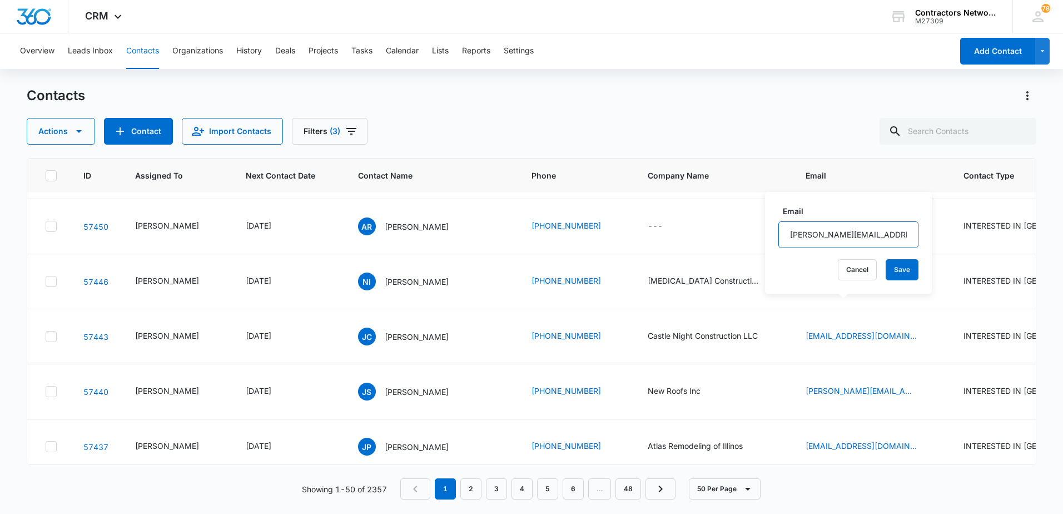
scroll to position [1279, 0]
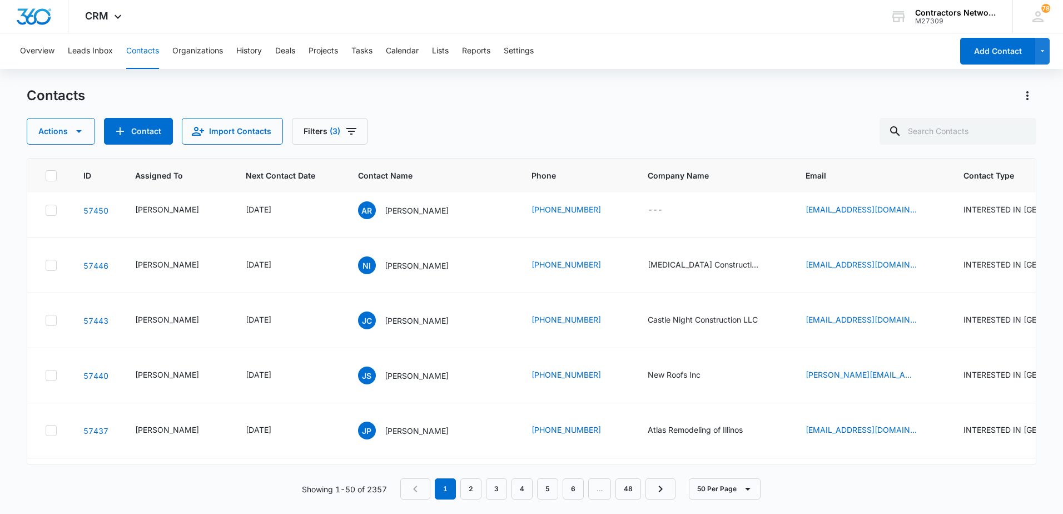
click at [393, 106] on p "[PERSON_NAME]" at bounding box center [417, 101] width 64 height 12
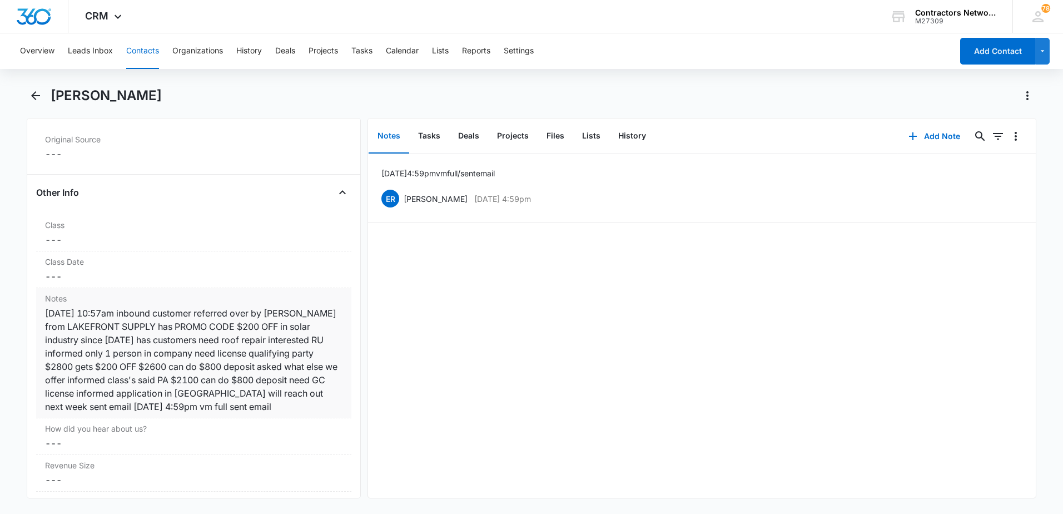
scroll to position [1223, 0]
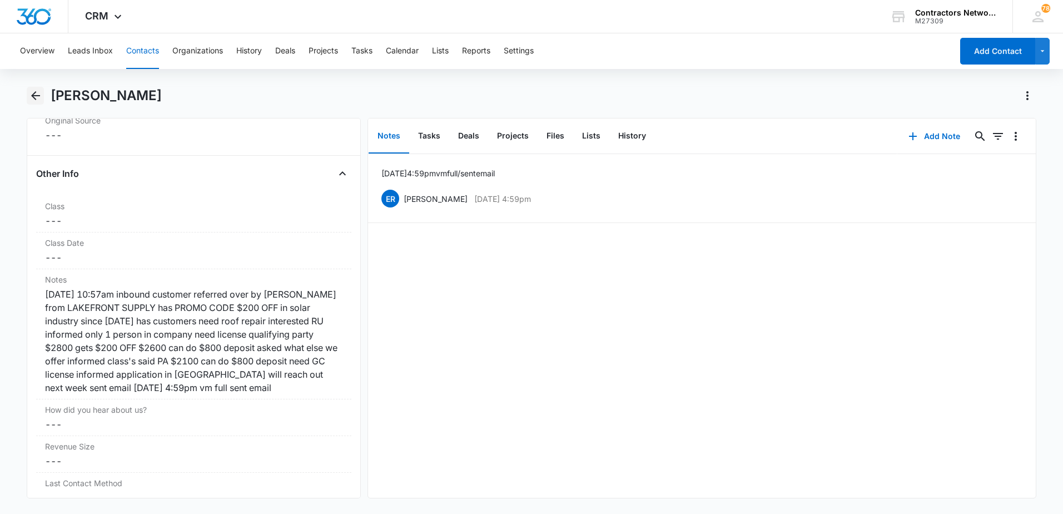
click at [37, 98] on icon "Back" at bounding box center [35, 95] width 13 height 13
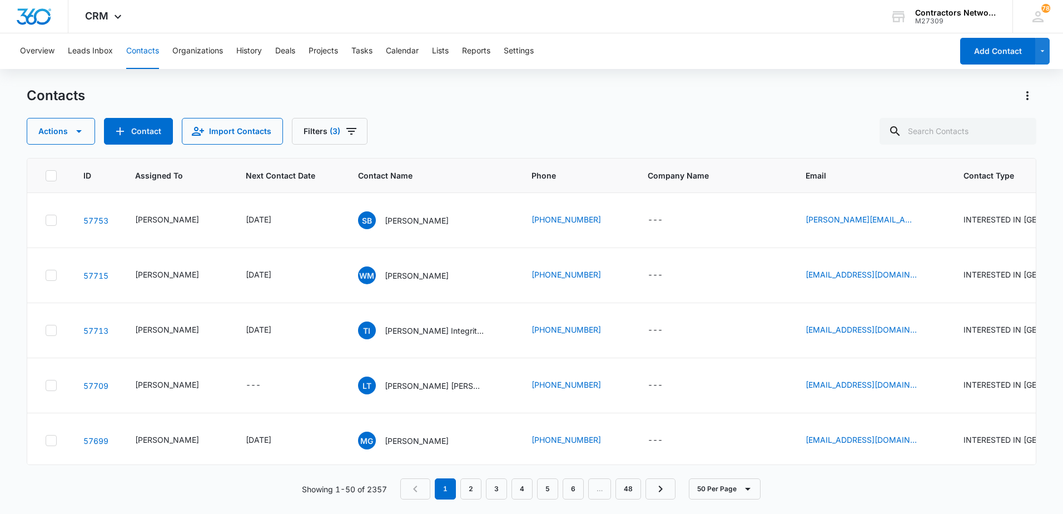
scroll to position [1279, 0]
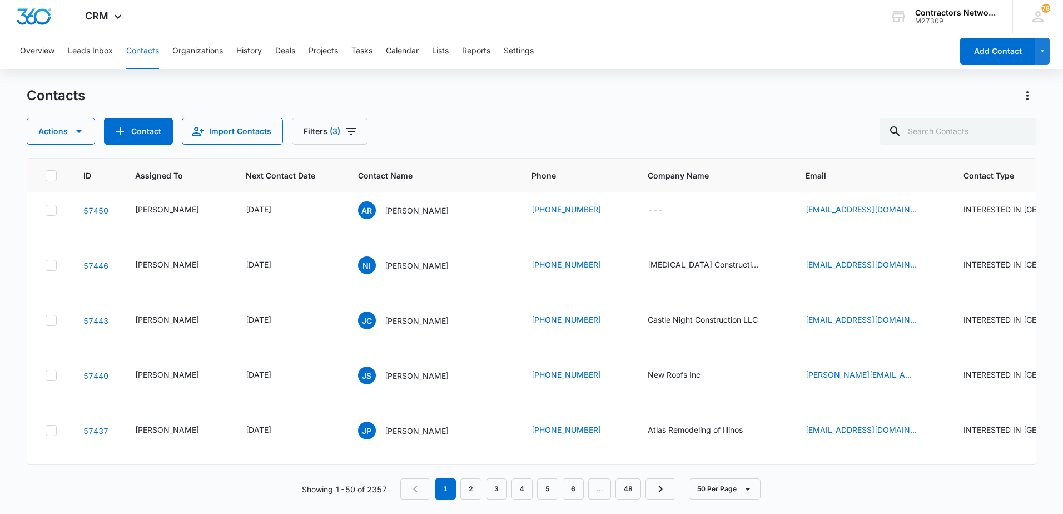
click at [207, 105] on icon "Assigned To - Elvis Ruelas - Select to Edit Field" at bounding box center [212, 100] width 10 height 10
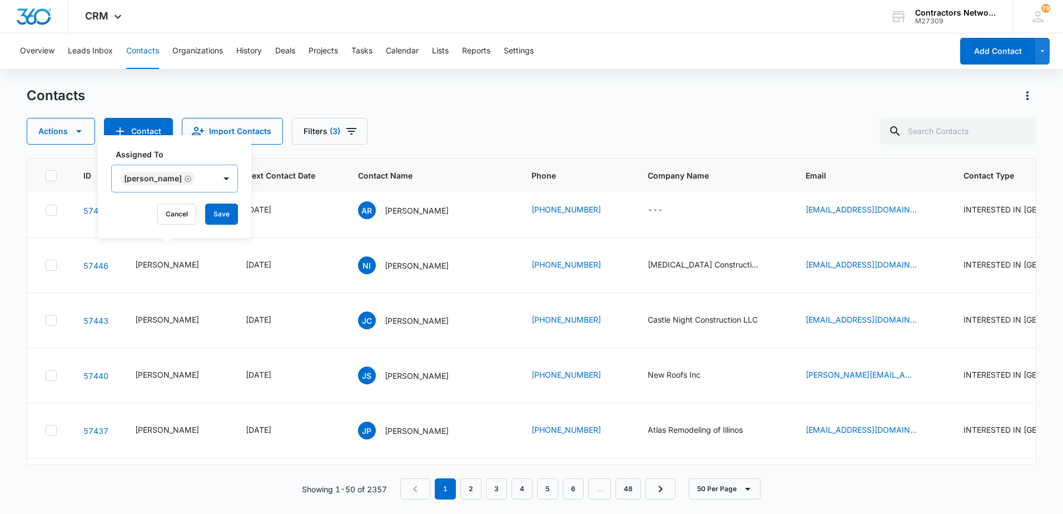
click at [184, 175] on icon "Remove Elvis Ruelas" at bounding box center [188, 179] width 8 height 8
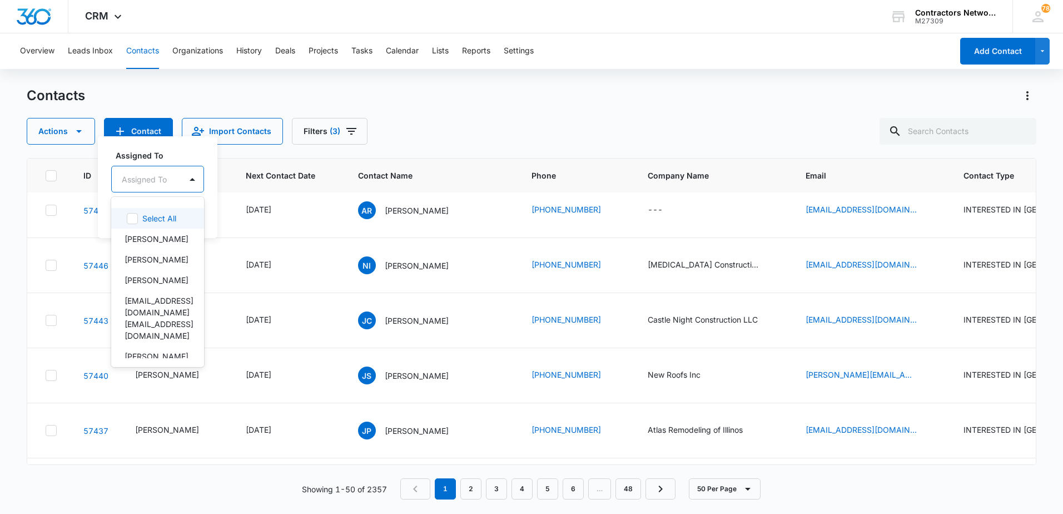
click at [148, 188] on div "Assigned To" at bounding box center [147, 179] width 70 height 25
click at [147, 239] on p "[PERSON_NAME]" at bounding box center [157, 239] width 64 height 12
click at [244, 226] on div "Assigned To option [PERSON_NAME], selected. 6 results available. Use Up and Dow…" at bounding box center [174, 186] width 153 height 103
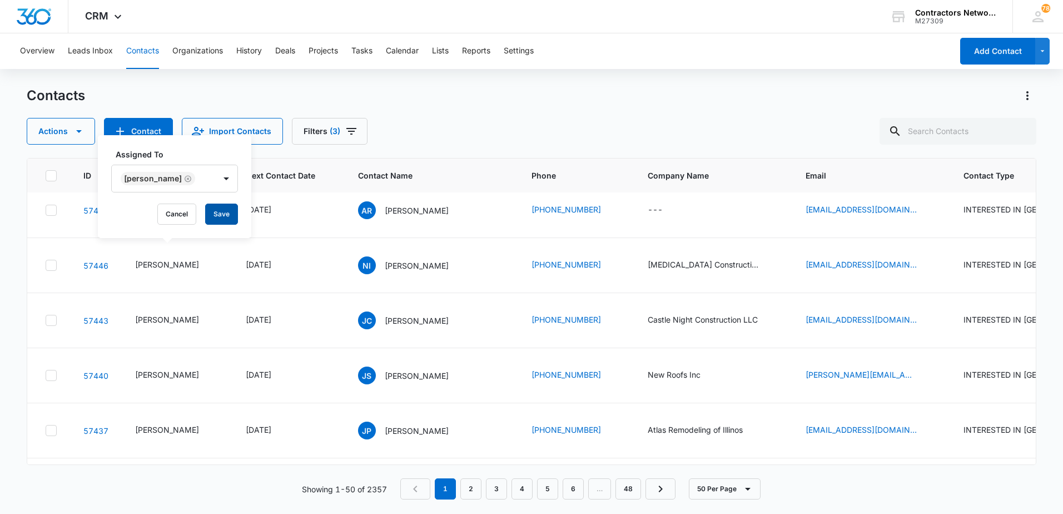
click at [216, 214] on button "Save" at bounding box center [221, 214] width 33 height 21
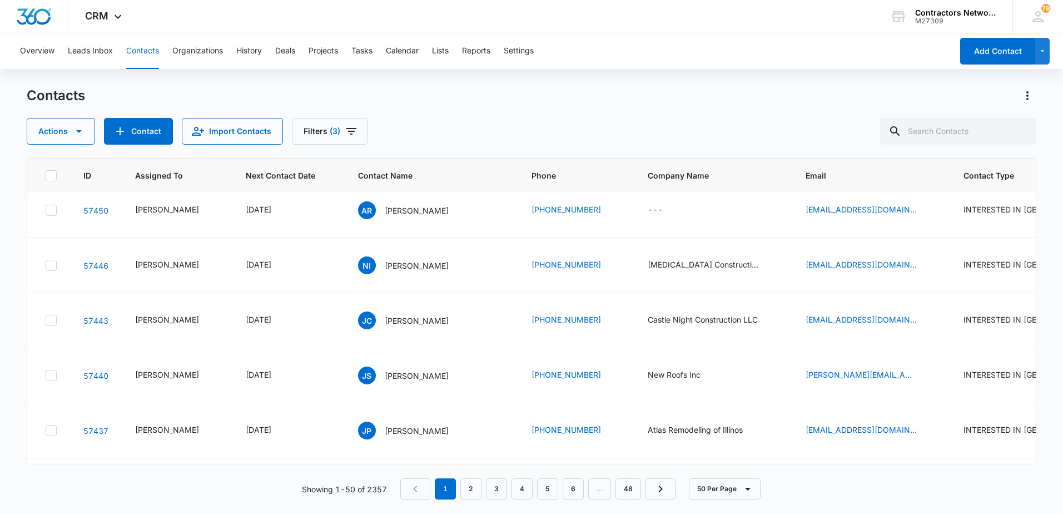
click at [295, 128] on td "[DATE]" at bounding box center [288, 100] width 112 height 55
click at [291, 107] on icon "Next Contact Date - 1756684800 - Select to Edit Field" at bounding box center [284, 99] width 13 height 13
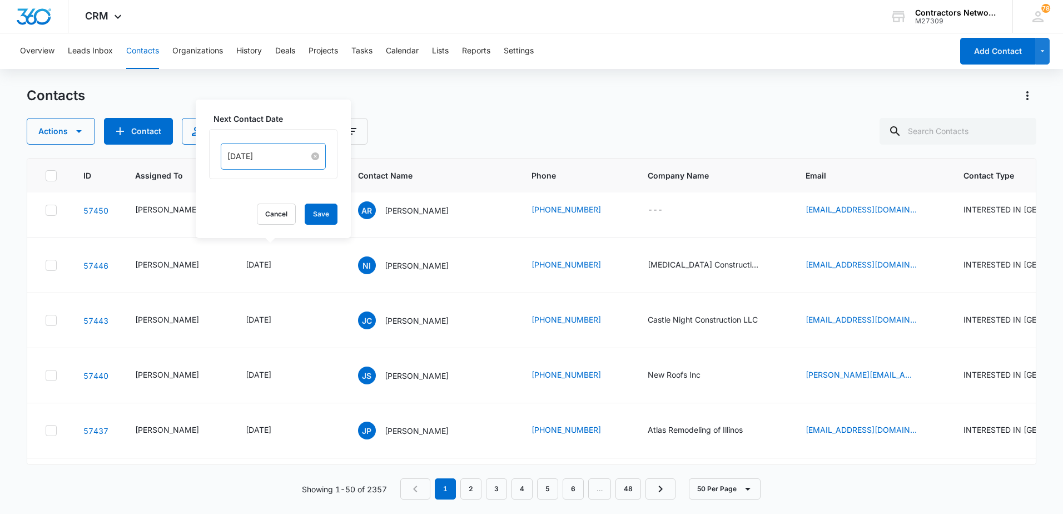
click at [273, 158] on input "[DATE]" at bounding box center [268, 156] width 82 height 12
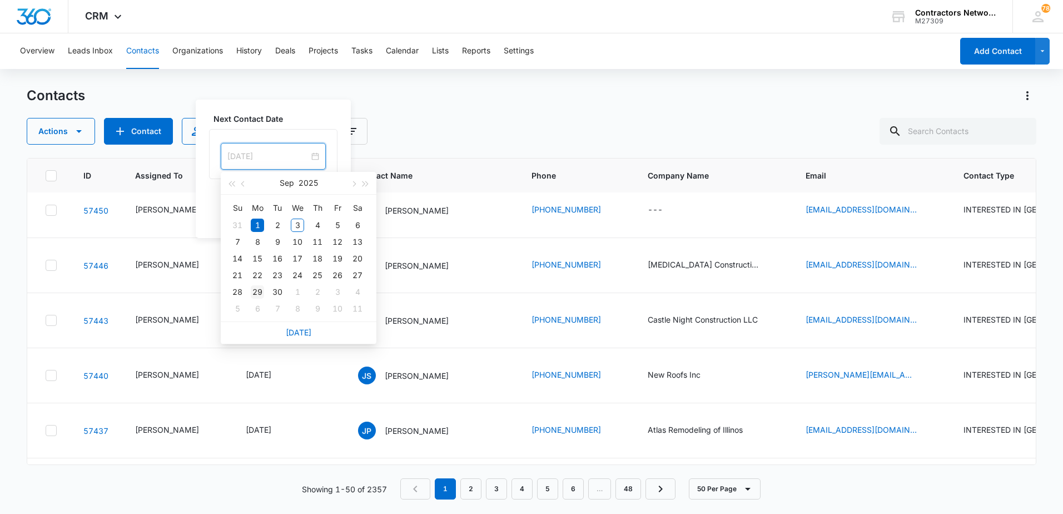
type input "[DATE]"
click at [255, 292] on div "29" at bounding box center [257, 291] width 13 height 13
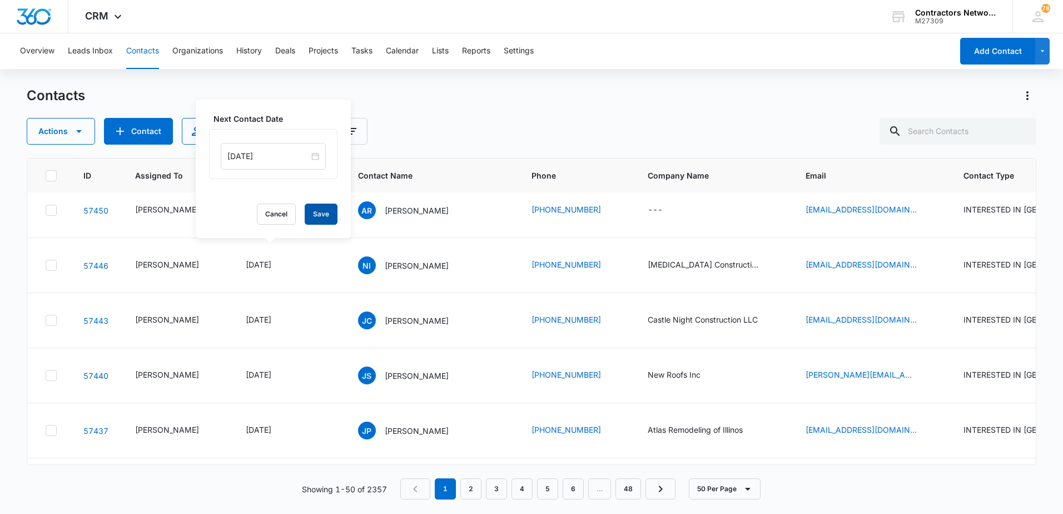
click at [311, 212] on button "Save" at bounding box center [321, 214] width 33 height 21
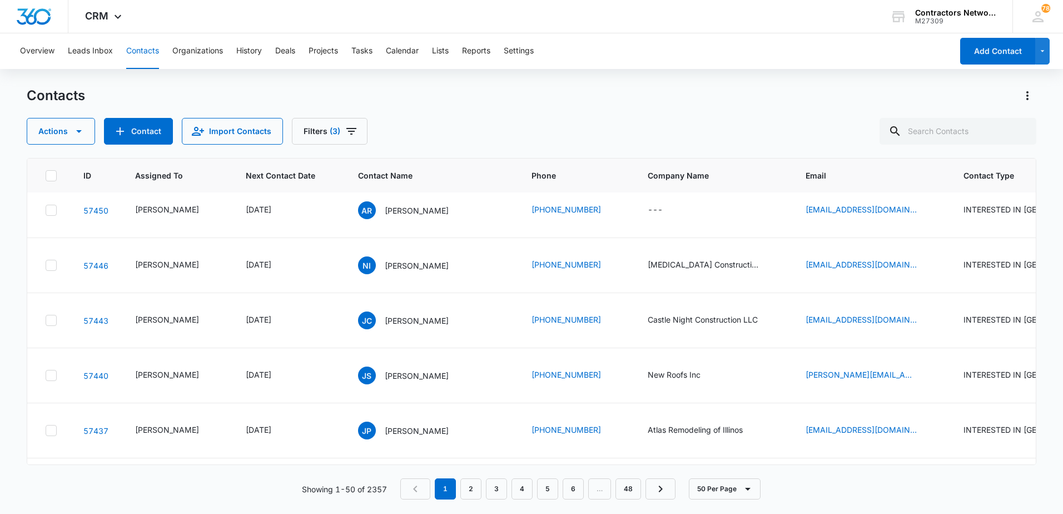
click at [400, 106] on p "[PERSON_NAME]" at bounding box center [417, 101] width 64 height 12
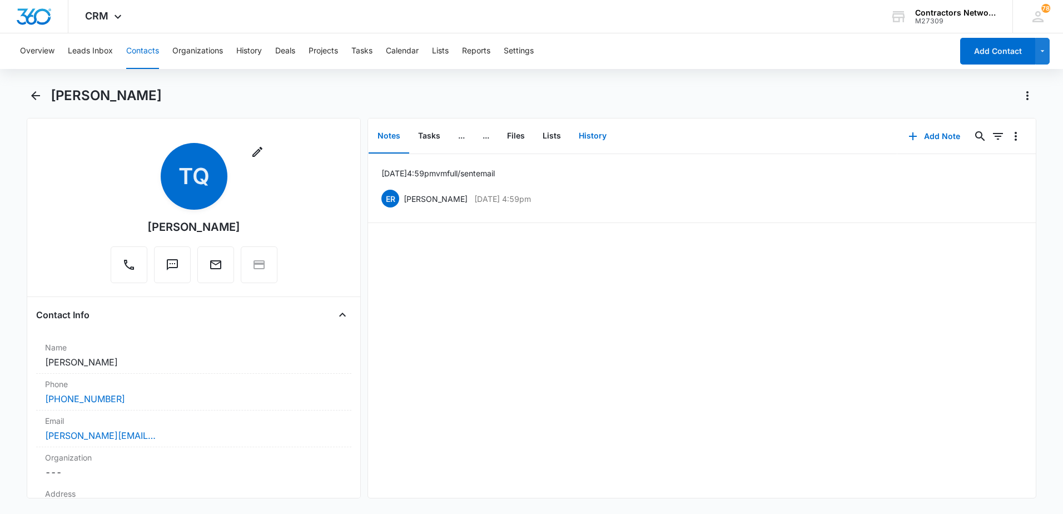
click at [591, 134] on button "History" at bounding box center [593, 136] width 46 height 34
click at [900, 137] on icon "button" at bounding box center [904, 136] width 8 height 8
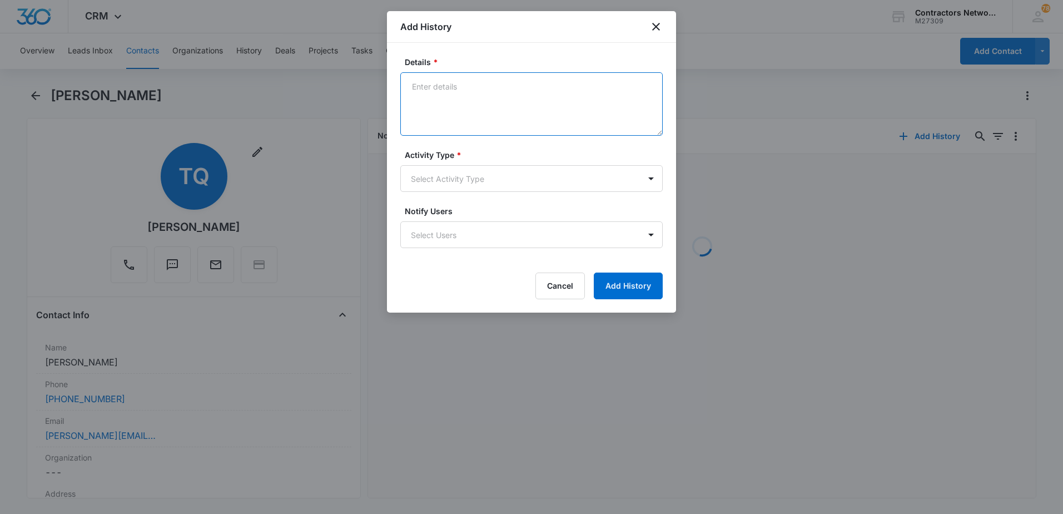
click at [497, 110] on textarea "Details *" at bounding box center [531, 103] width 262 height 63
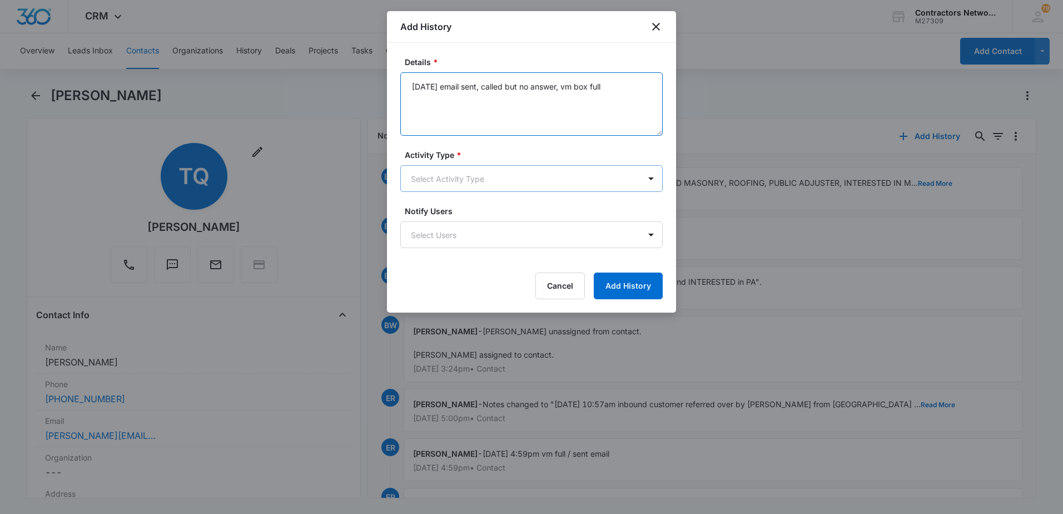
type textarea "[DATE] email sent, called but no answer, vm box full"
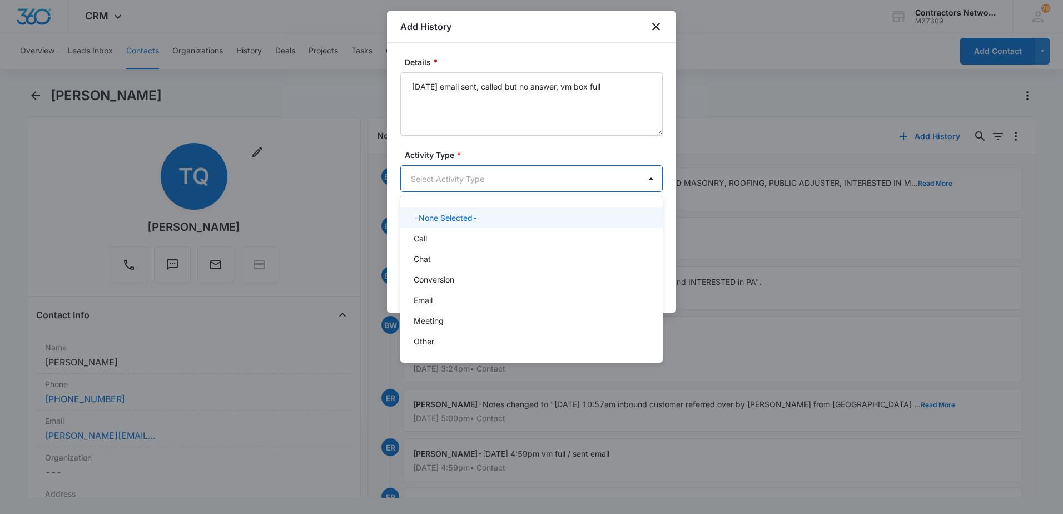
click at [463, 182] on body "CRM Apps Reputation Websites Forms CRM Email Social Shop Payments POS Content A…" at bounding box center [531, 257] width 1063 height 514
click at [452, 236] on div "Call" at bounding box center [531, 238] width 234 height 12
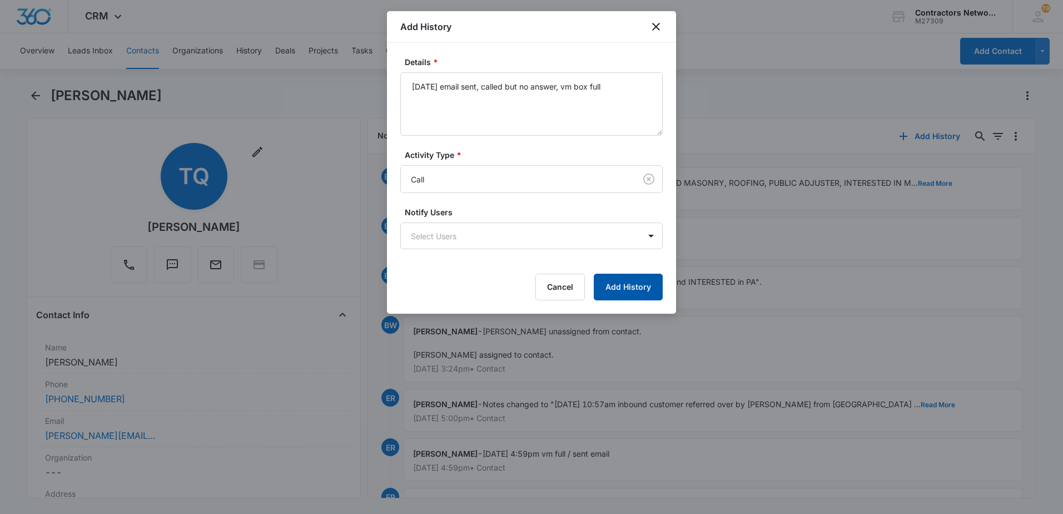
click at [608, 285] on button "Add History" at bounding box center [628, 287] width 69 height 27
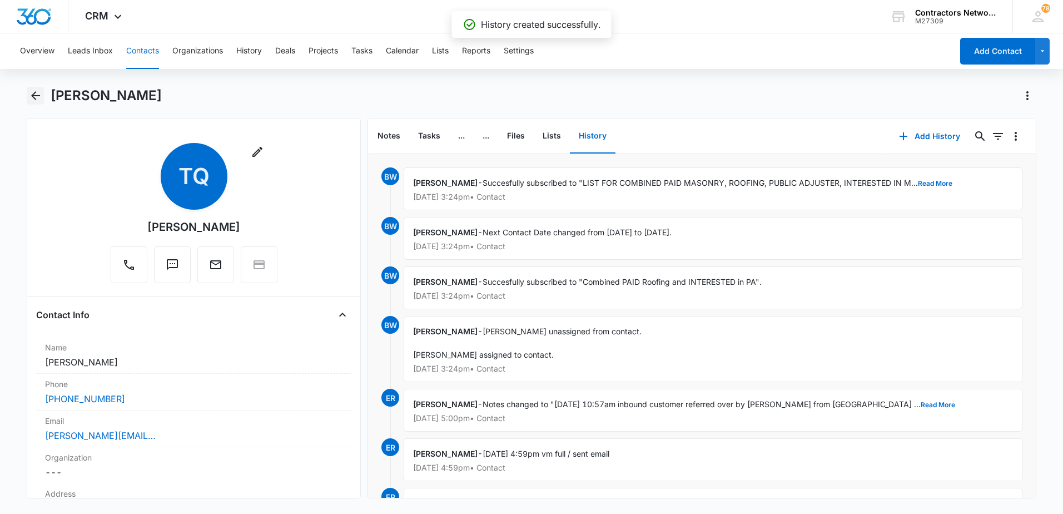
click at [36, 95] on icon "Back" at bounding box center [35, 95] width 13 height 13
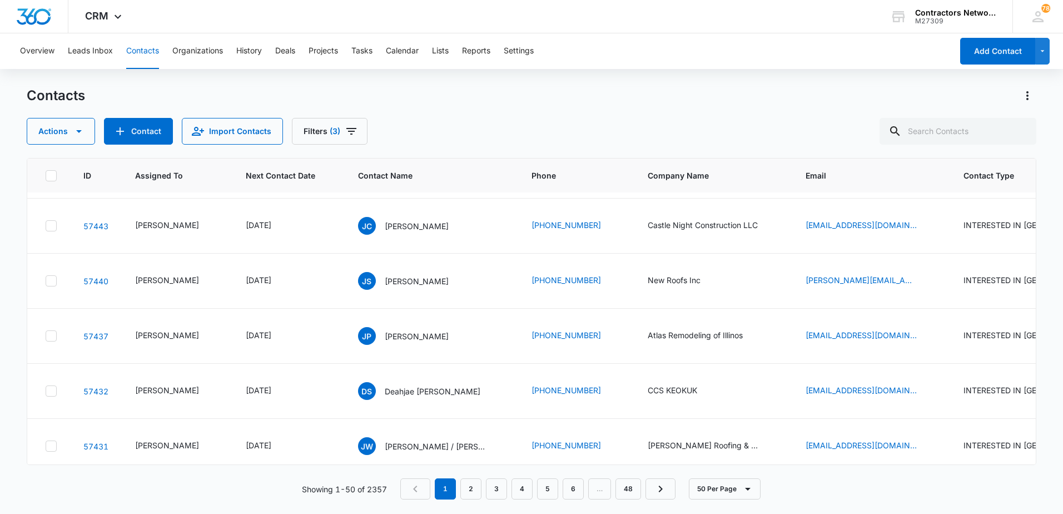
scroll to position [1390, 0]
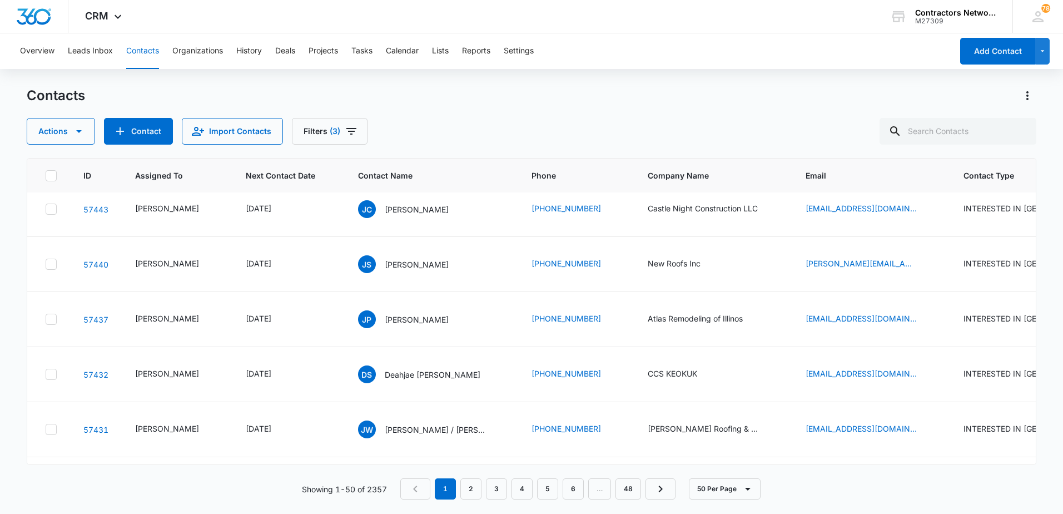
click at [924, 106] on icon "Email - Ars260@gmail.com - Select to Edit Field" at bounding box center [930, 98] width 13 height 13
click at [857, 217] on input "[EMAIL_ADDRESS][DOMAIN_NAME]" at bounding box center [842, 217] width 140 height 27
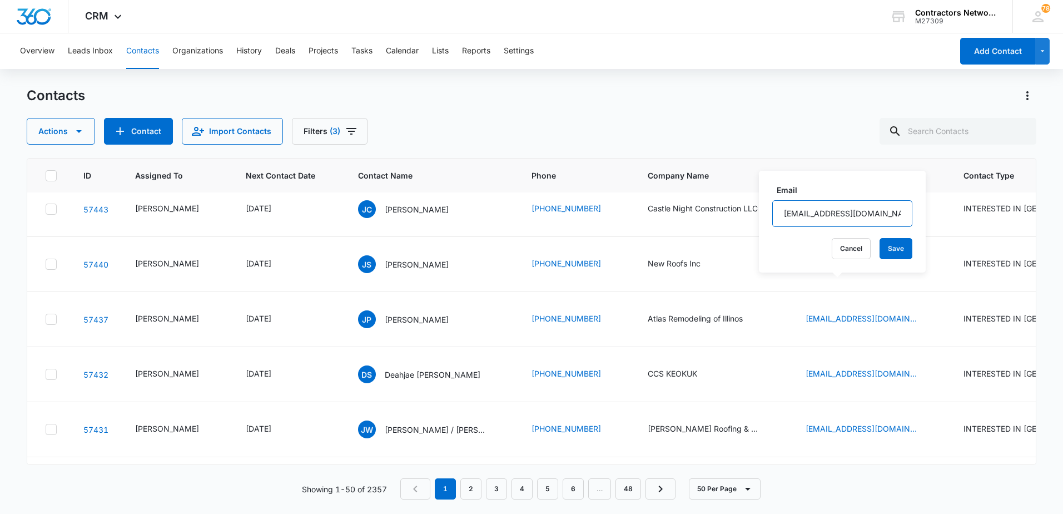
scroll to position [1446, 0]
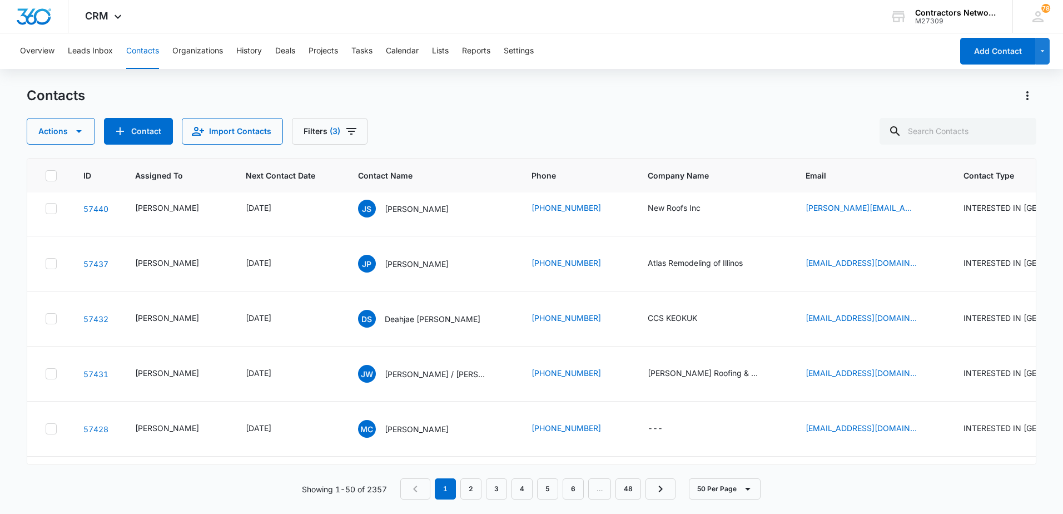
click at [925, 103] on icon "Email - ninocencio21@gmail.com - Select to Edit Field" at bounding box center [930, 98] width 10 height 10
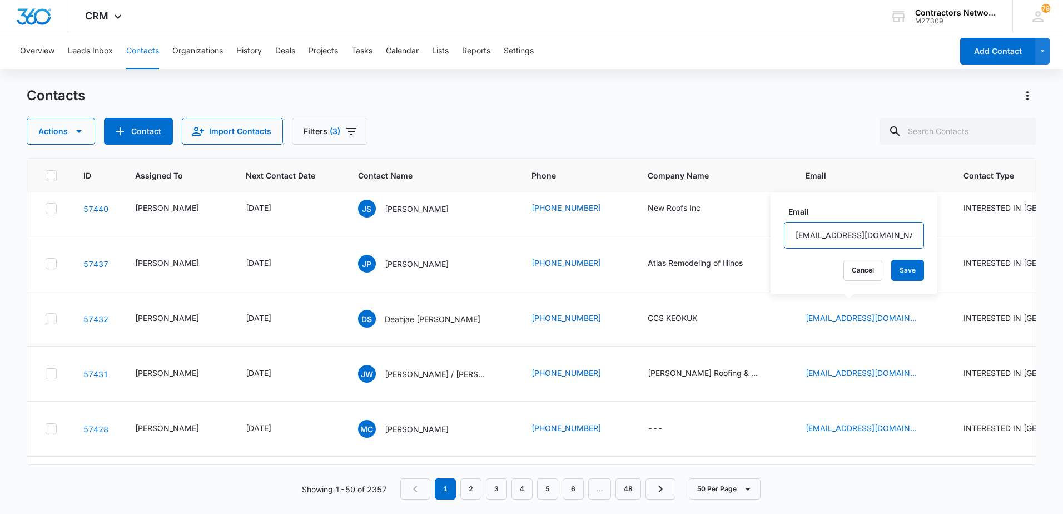
click at [833, 239] on input "[EMAIL_ADDRESS][DOMAIN_NAME]" at bounding box center [854, 235] width 140 height 27
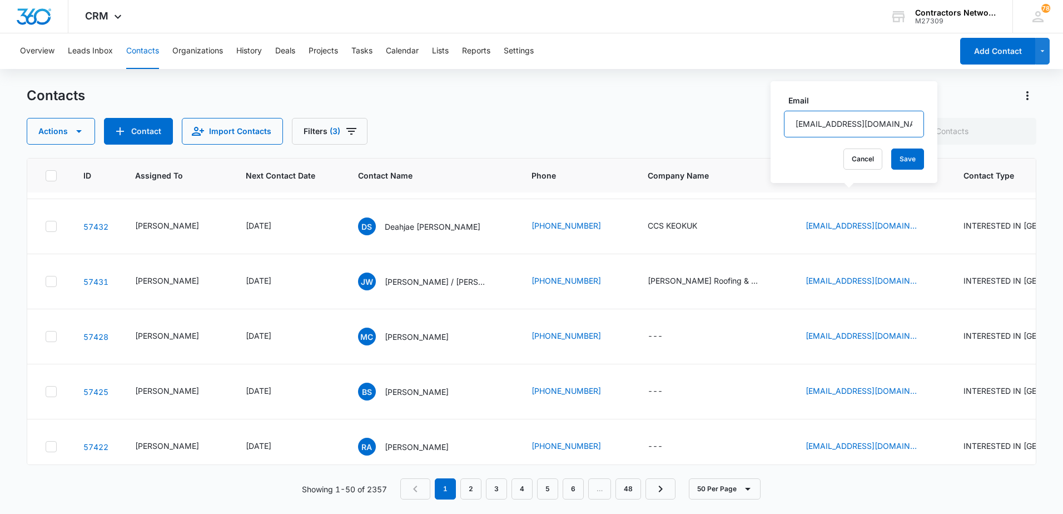
scroll to position [1557, 0]
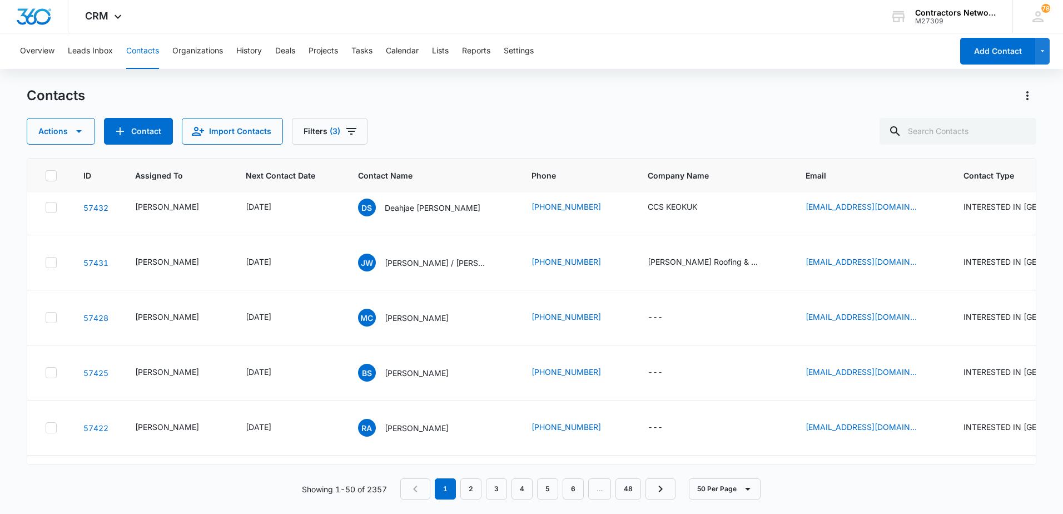
click at [924, 49] on icon "Email - jchiquito_2005@yahoo.com - Select to Edit Field" at bounding box center [930, 42] width 13 height 13
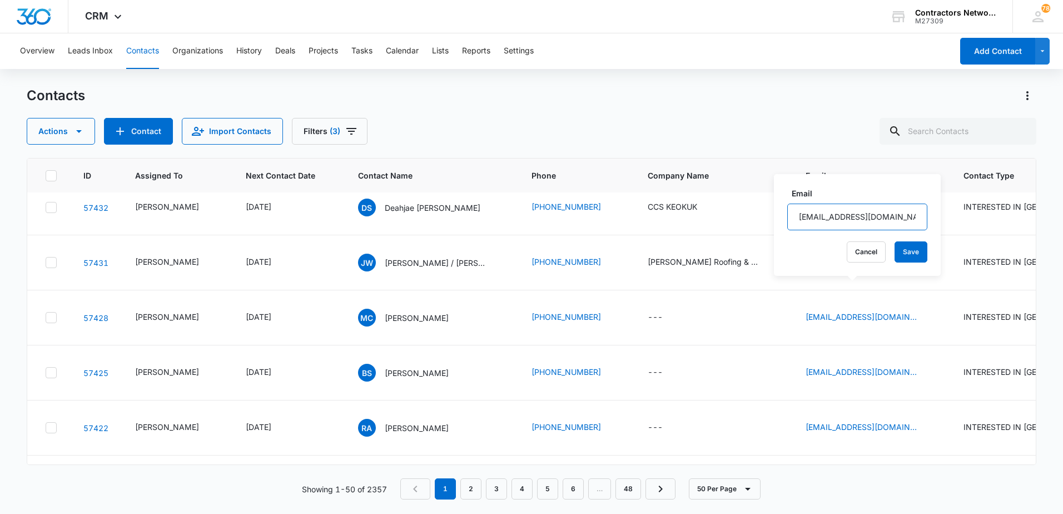
click at [891, 214] on input "[EMAIL_ADDRESS][DOMAIN_NAME]" at bounding box center [857, 217] width 140 height 27
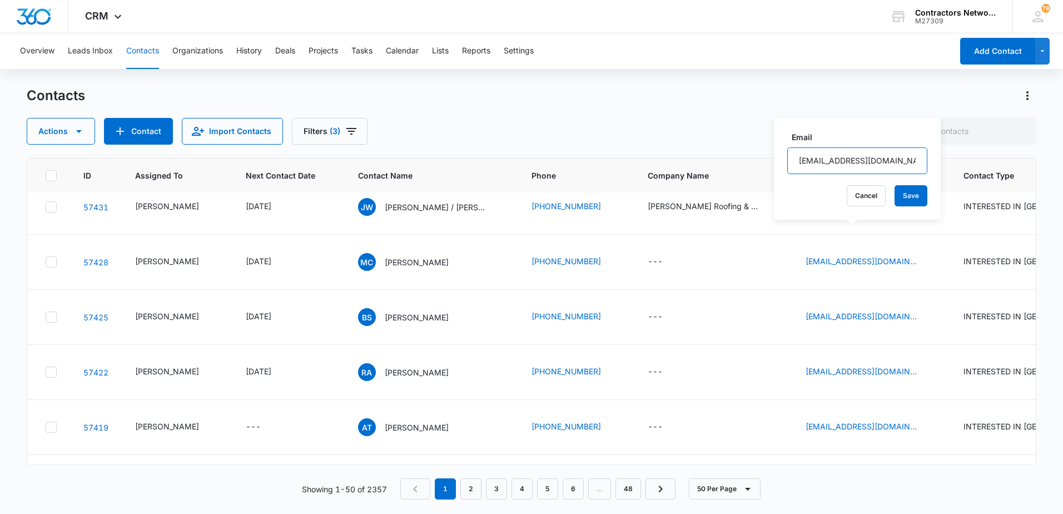
scroll to position [1668, 0]
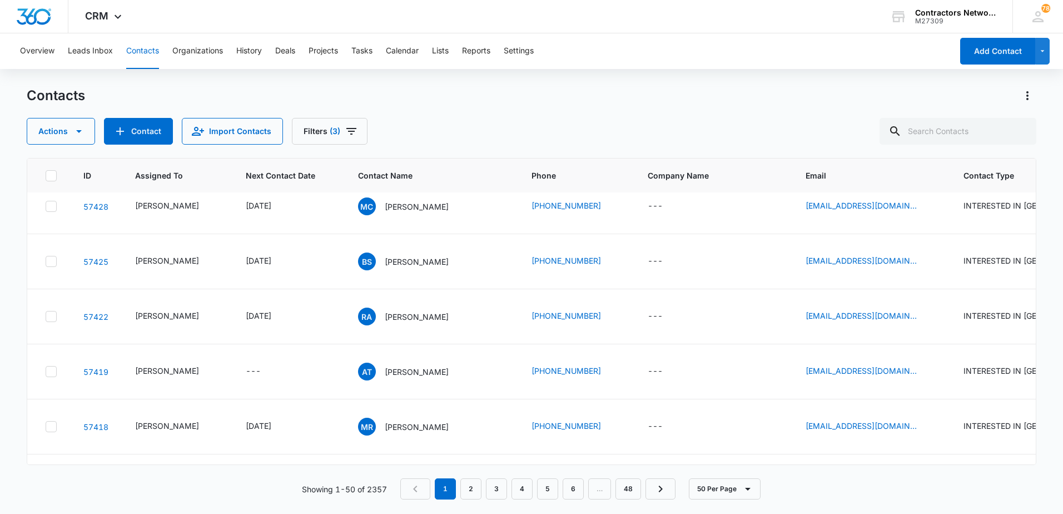
click at [872, 192] on input "[PERSON_NAME][EMAIL_ADDRESS][DOMAIN_NAME]" at bounding box center [849, 193] width 140 height 27
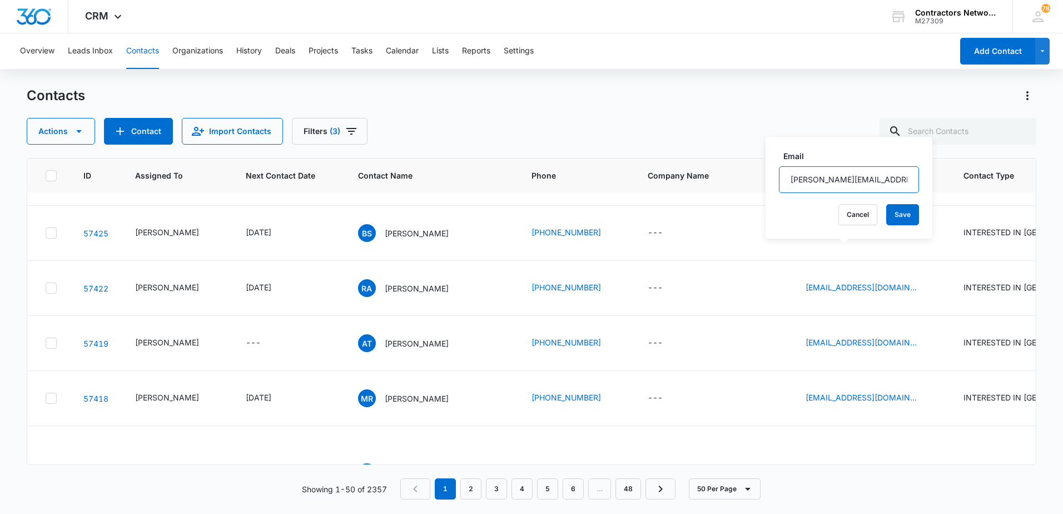
scroll to position [1724, 0]
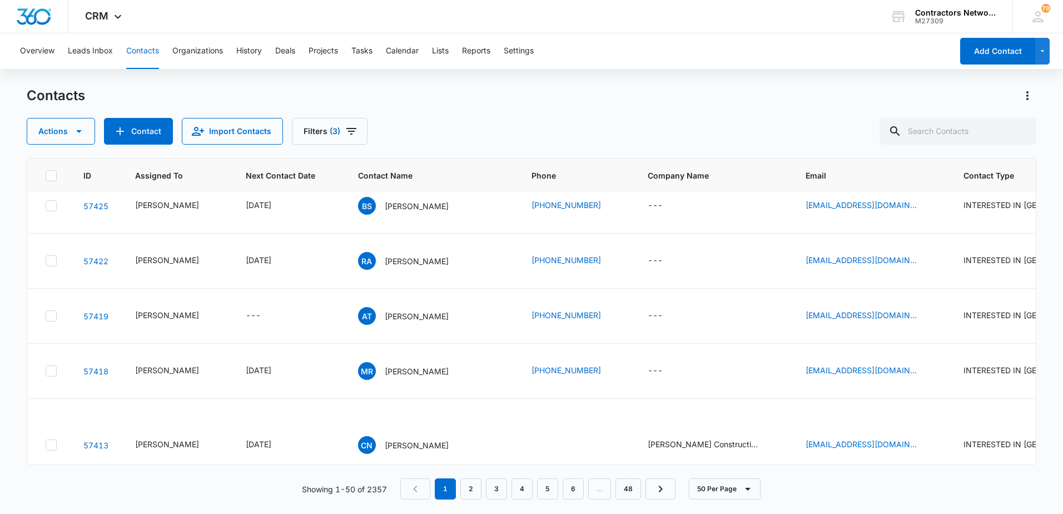
click at [924, 47] on icon "Email - dseay@ccskeokuk.com - Select to Edit Field" at bounding box center [930, 40] width 13 height 13
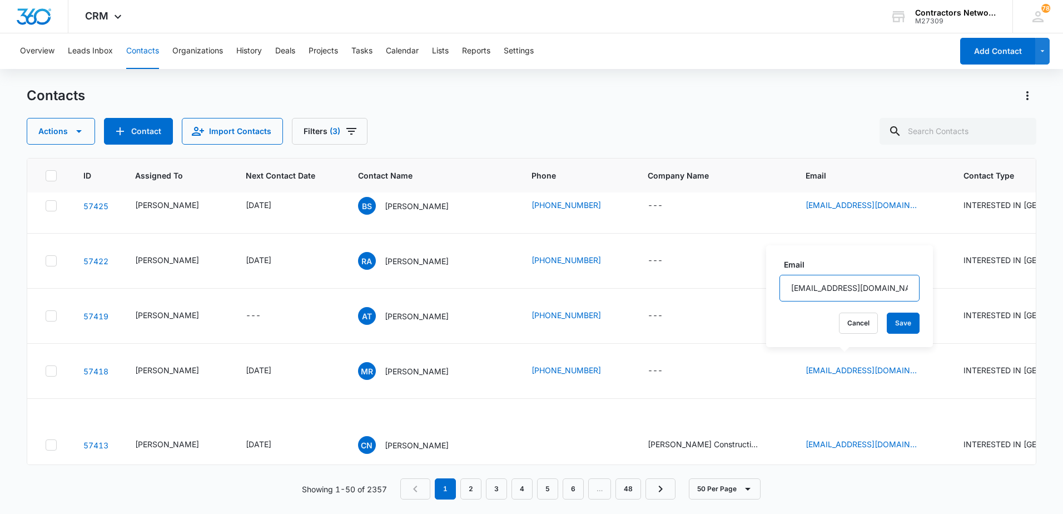
click at [882, 285] on input "[EMAIL_ADDRESS][DOMAIN_NAME]" at bounding box center [850, 288] width 140 height 27
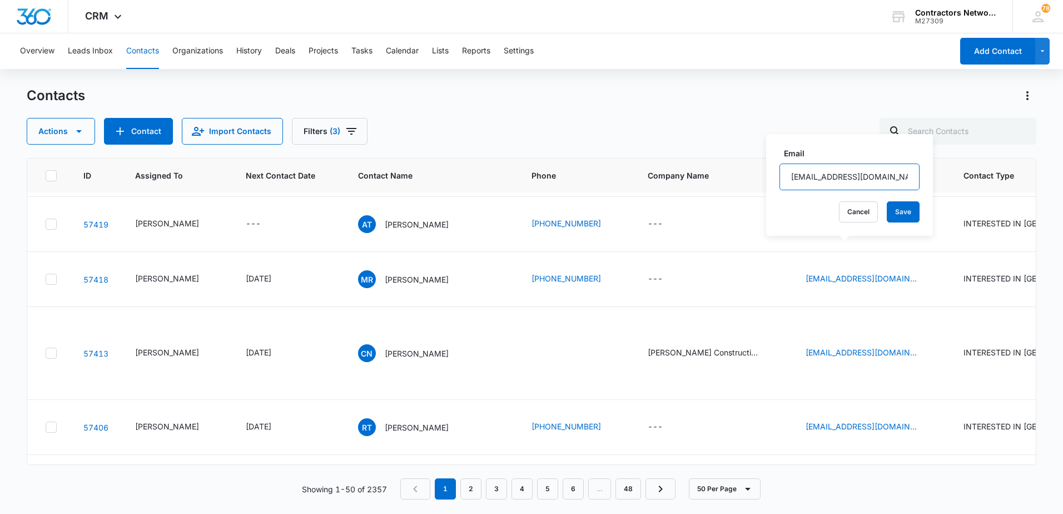
scroll to position [1835, 0]
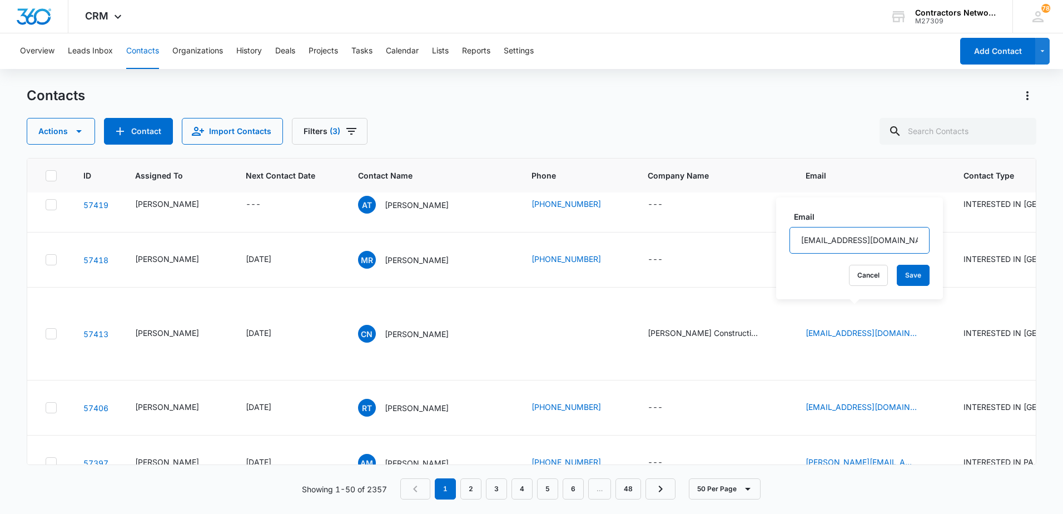
click at [848, 240] on input "[EMAIL_ADDRESS][DOMAIN_NAME]" at bounding box center [860, 240] width 140 height 27
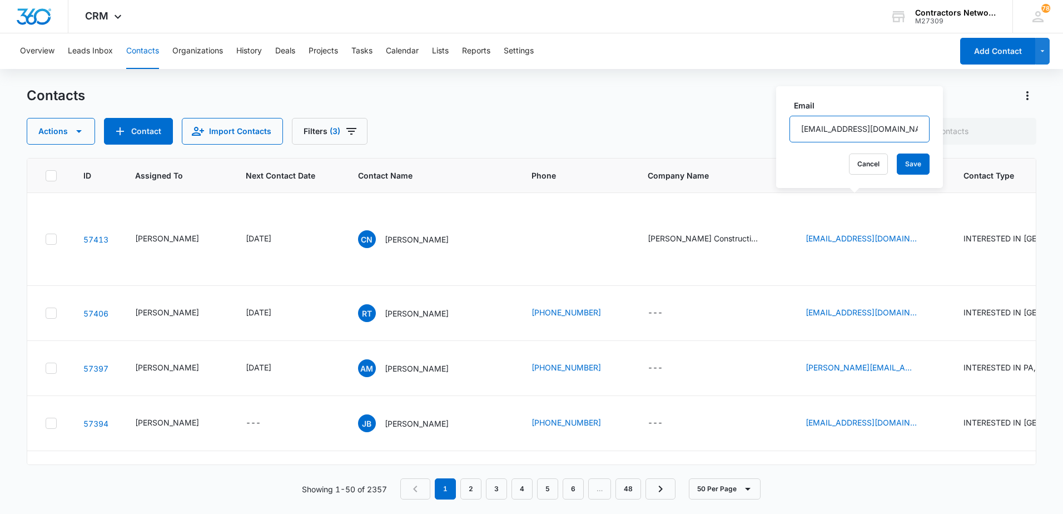
scroll to position [1946, 0]
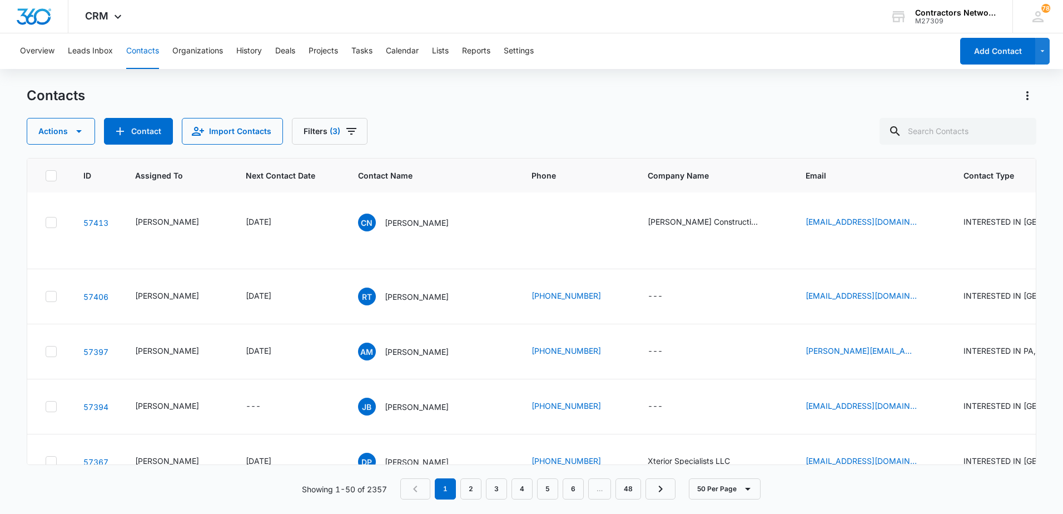
click at [859, 201] on input "[EMAIL_ADDRESS][DOMAIN_NAME]" at bounding box center [842, 198] width 140 height 27
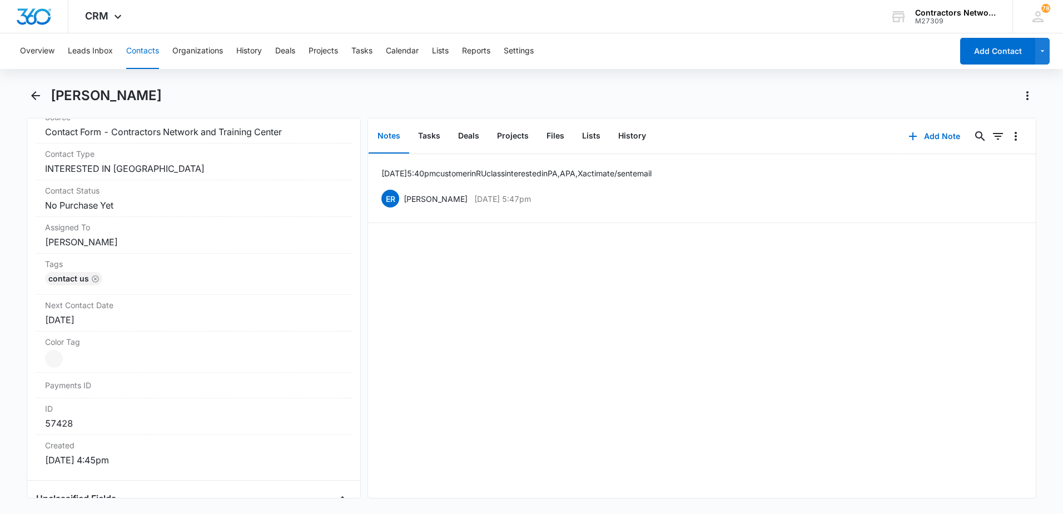
scroll to position [445, 0]
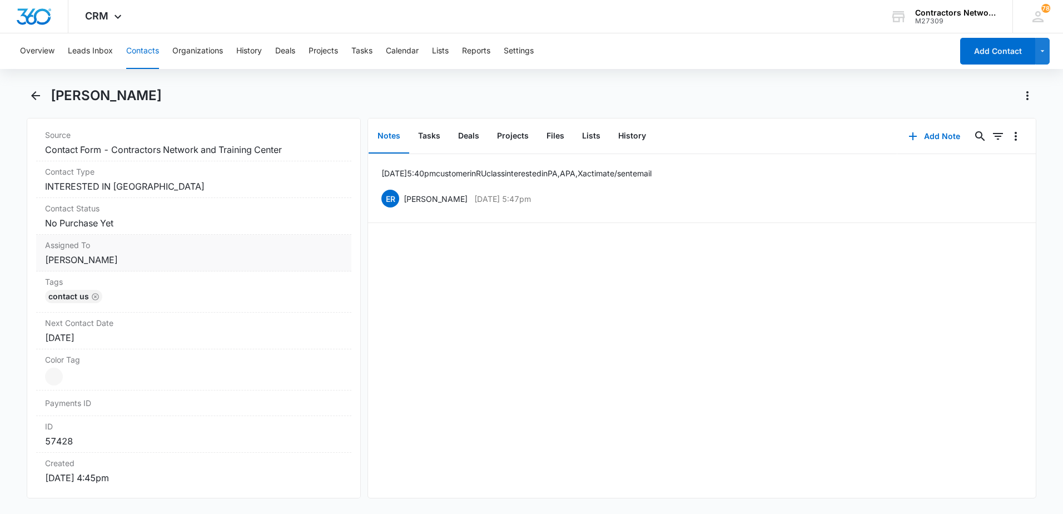
click at [176, 250] on label "Assigned To" at bounding box center [194, 245] width 298 height 12
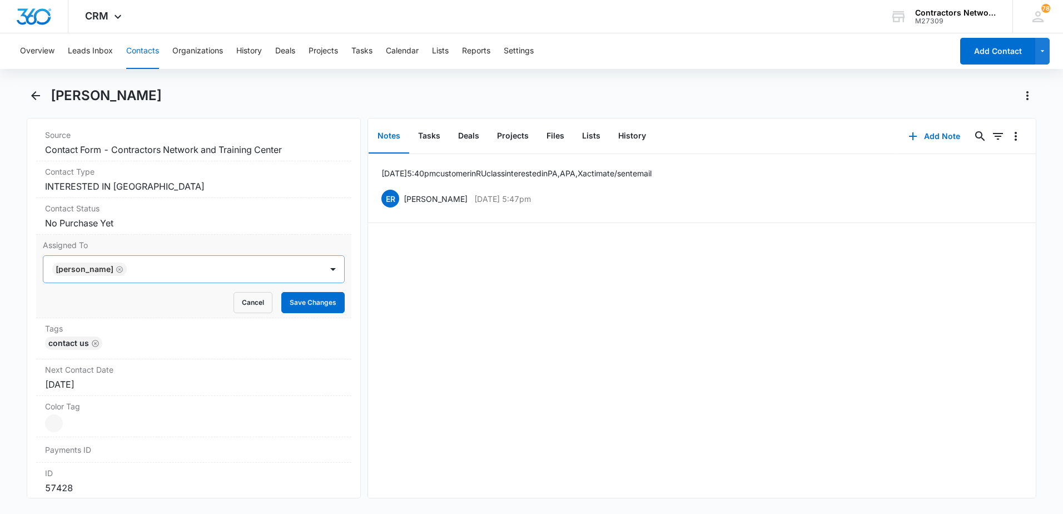
click at [116, 270] on icon "Remove Elvis Ruelas" at bounding box center [119, 269] width 7 height 7
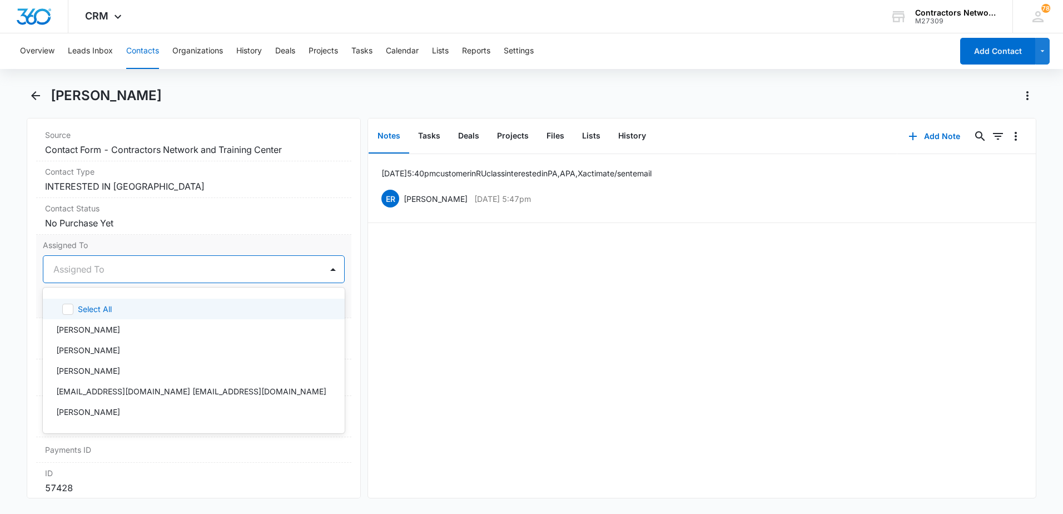
click at [96, 280] on div "Assigned To" at bounding box center [182, 269] width 279 height 27
drag, startPoint x: 96, startPoint y: 327, endPoint x: 115, endPoint y: 326, distance: 18.4
click at [97, 327] on p "[PERSON_NAME]" at bounding box center [88, 330] width 64 height 12
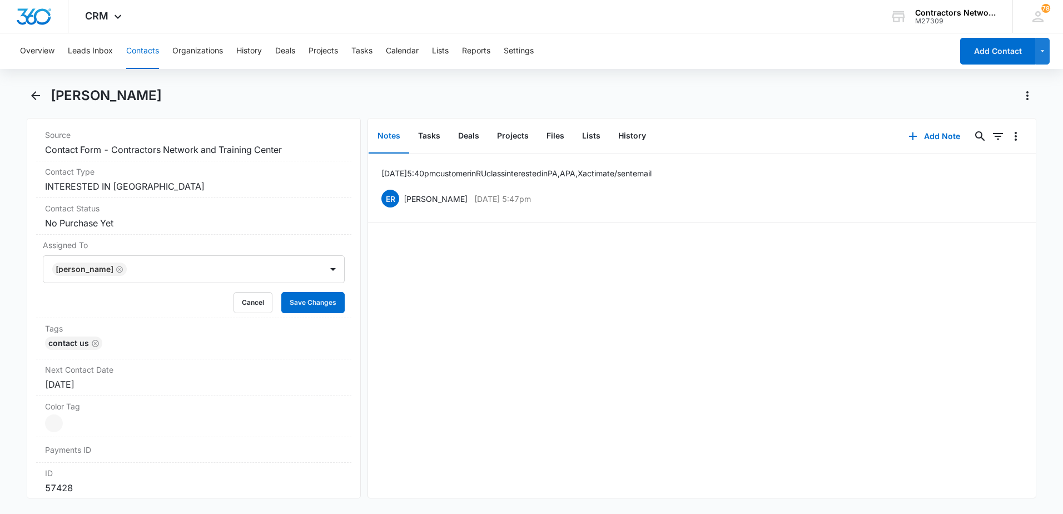
click at [524, 374] on div "[DATE] 5:40pm customer in RU class interested in [GEOGRAPHIC_DATA], APA, Xactim…" at bounding box center [702, 326] width 668 height 344
click at [313, 298] on button "Save Changes" at bounding box center [312, 302] width 63 height 21
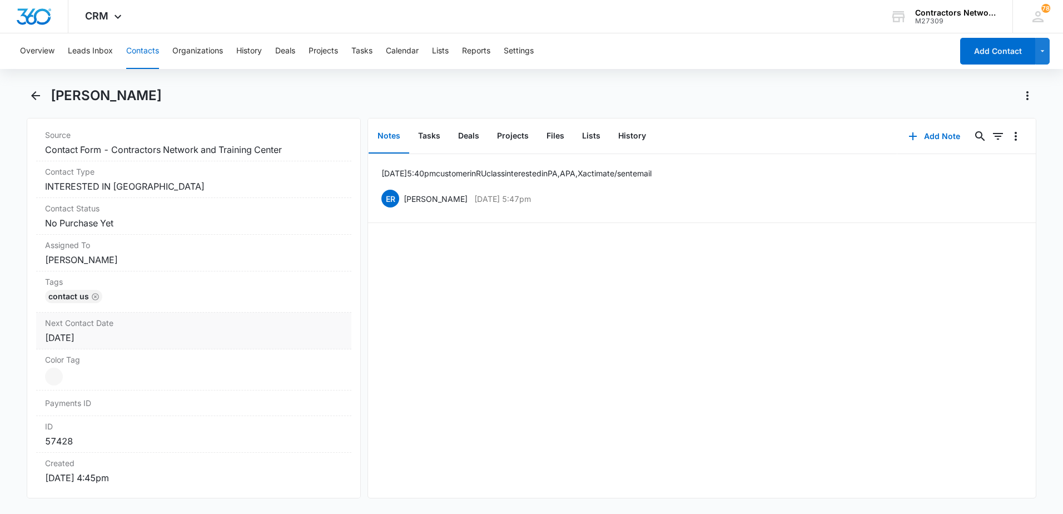
click at [119, 341] on div "[DATE]" at bounding box center [194, 337] width 298 height 13
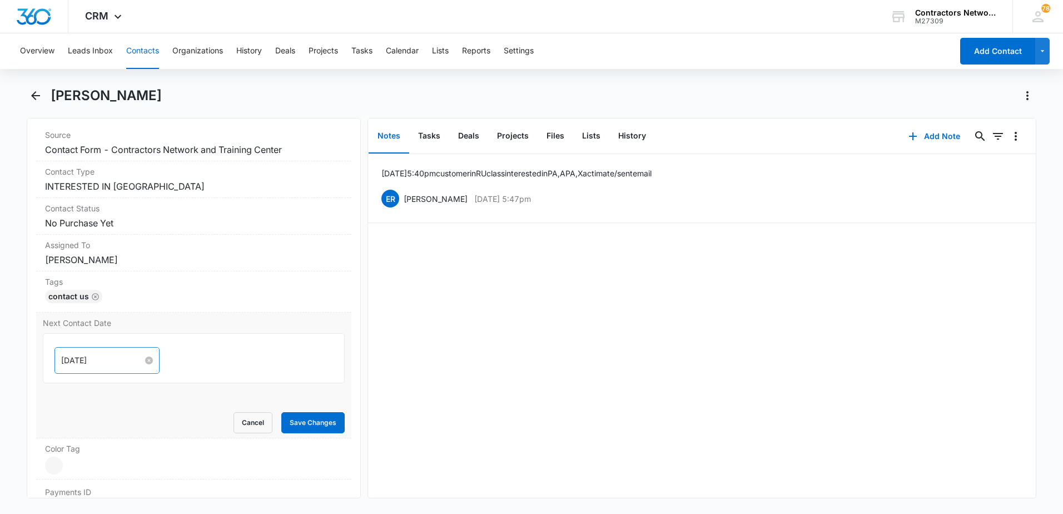
drag, startPoint x: 143, startPoint y: 362, endPoint x: 128, endPoint y: 362, distance: 15.0
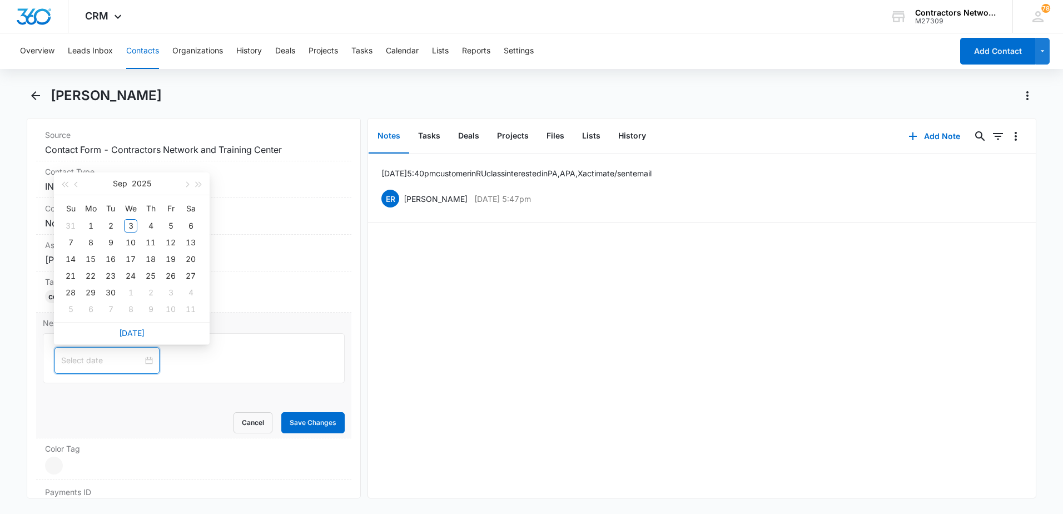
drag, startPoint x: 99, startPoint y: 365, endPoint x: 106, endPoint y: 385, distance: 21.1
click at [98, 368] on div at bounding box center [107, 360] width 105 height 27
type input "[DATE]"
click at [88, 290] on div "29" at bounding box center [90, 292] width 13 height 13
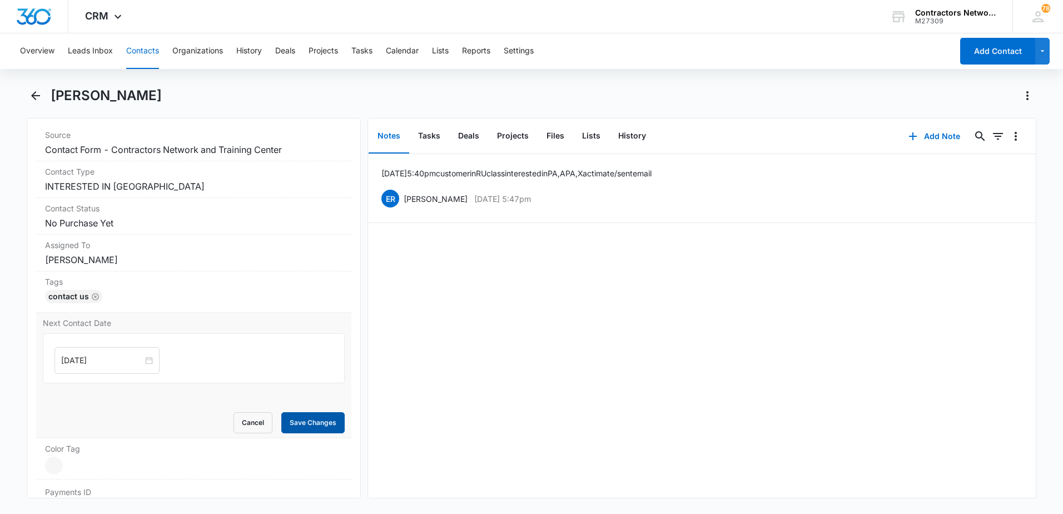
click at [295, 432] on button "Save Changes" at bounding box center [312, 422] width 63 height 21
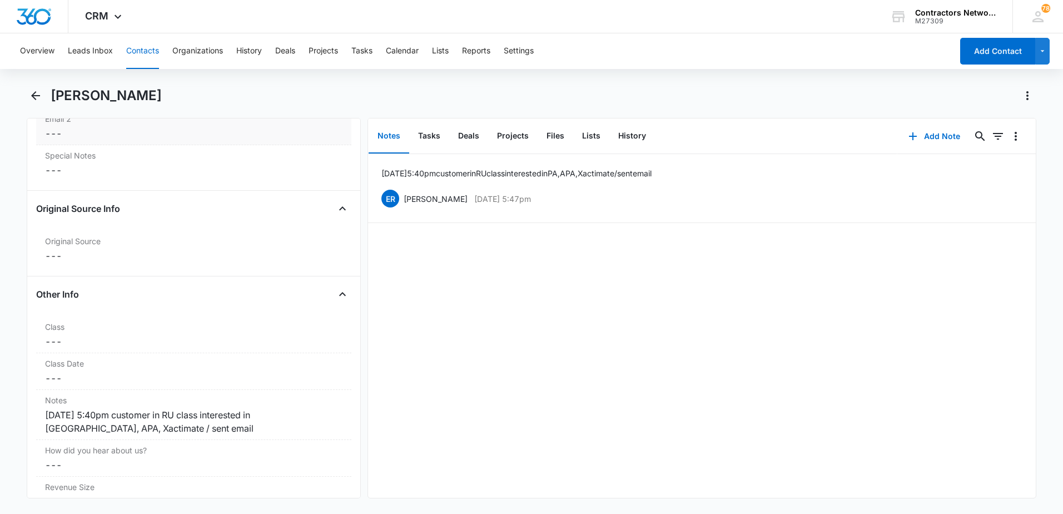
scroll to position [1168, 0]
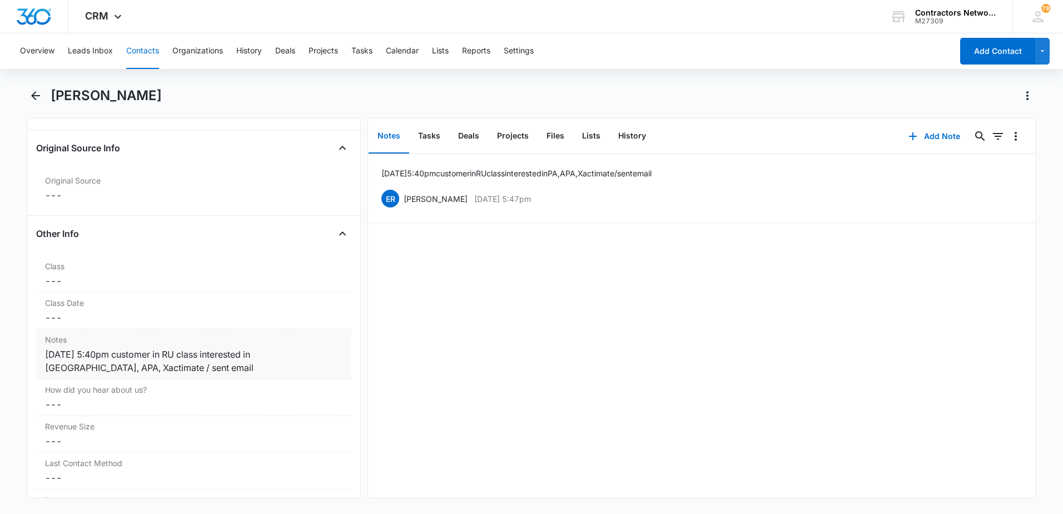
click at [191, 368] on div "[DATE] 5:40pm customer in RU class interested in [GEOGRAPHIC_DATA], APA, Xactim…" at bounding box center [194, 361] width 298 height 27
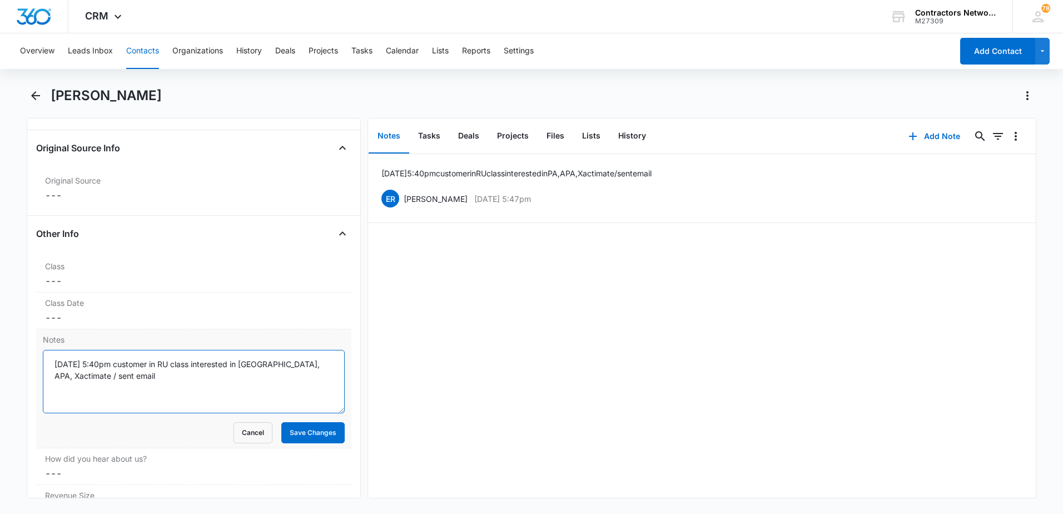
click at [237, 375] on textarea "[DATE] 5:40pm customer in RU class interested in [GEOGRAPHIC_DATA], APA, Xactim…" at bounding box center [194, 381] width 302 height 63
type textarea "[DATE] 5:40pm customer in RU class interested in [GEOGRAPHIC_DATA], APA, Xactim…"
click at [309, 432] on button "Save Changes" at bounding box center [312, 432] width 63 height 21
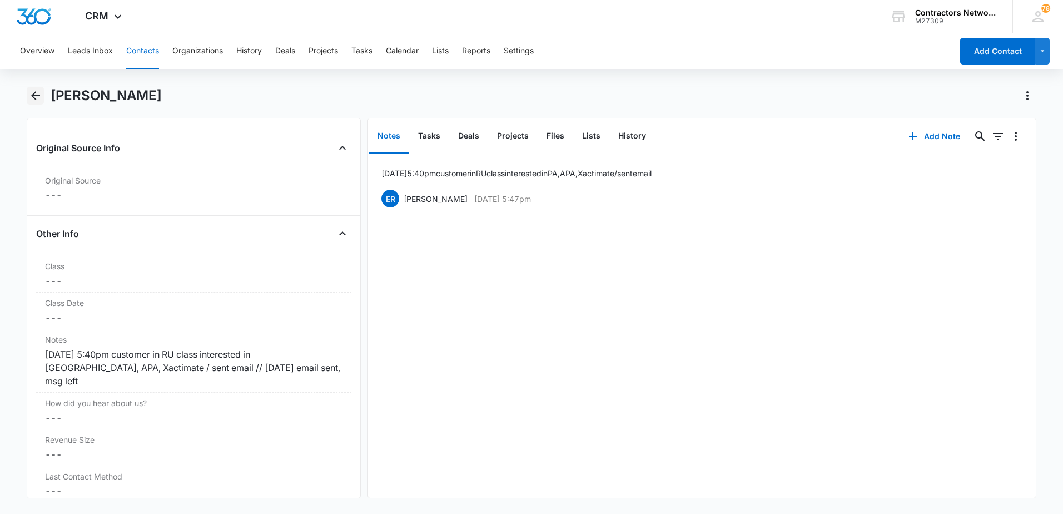
click at [37, 96] on icon "Back" at bounding box center [35, 95] width 9 height 9
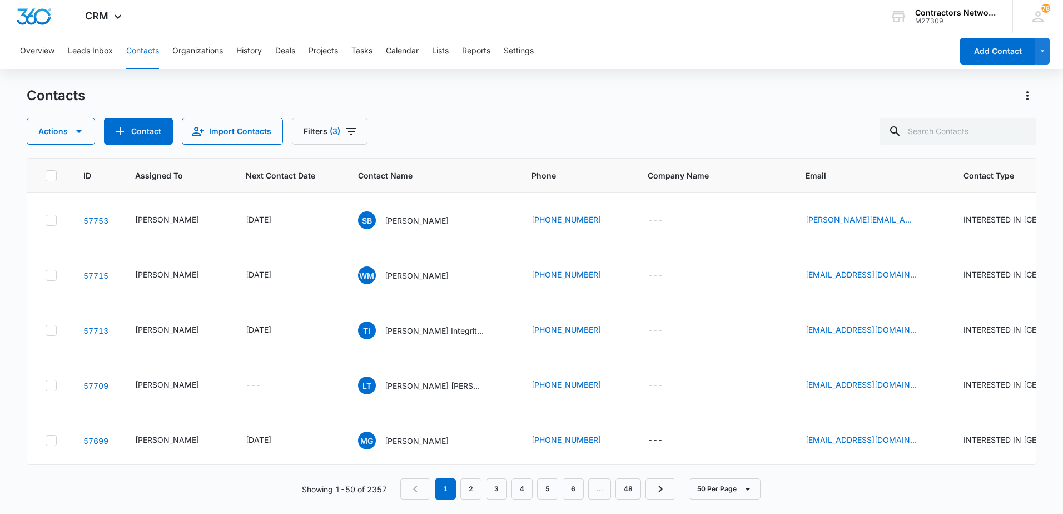
scroll to position [1946, 0]
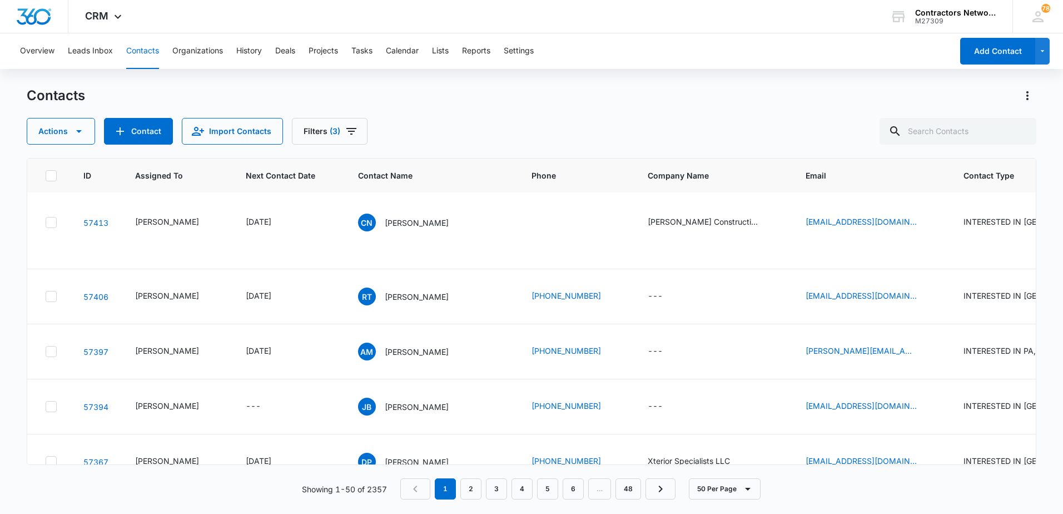
click at [877, 275] on input "[EMAIL_ADDRESS][DOMAIN_NAME]" at bounding box center [848, 274] width 140 height 27
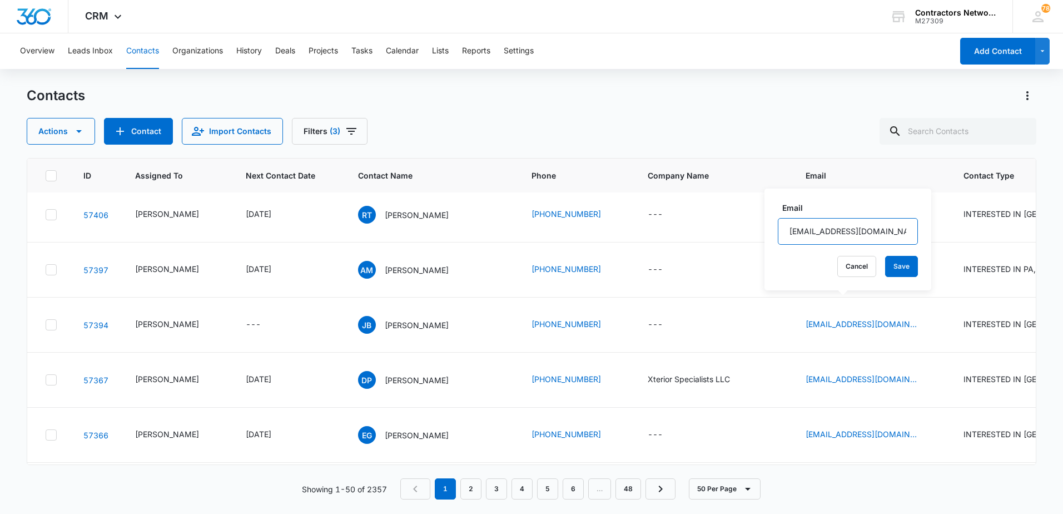
scroll to position [2058, 0]
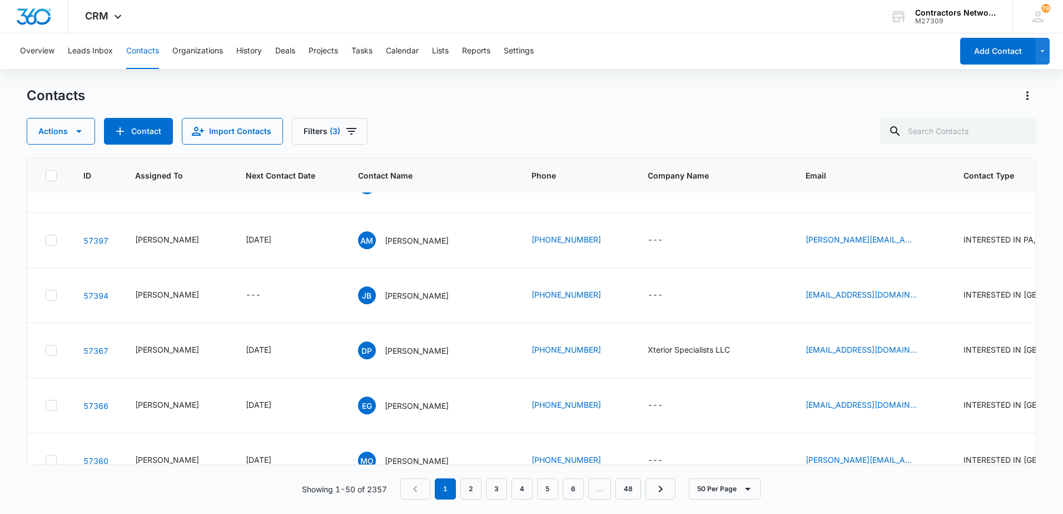
click at [900, 229] on input "[EMAIL_ADDRESS][DOMAIN_NAME]" at bounding box center [857, 230] width 140 height 27
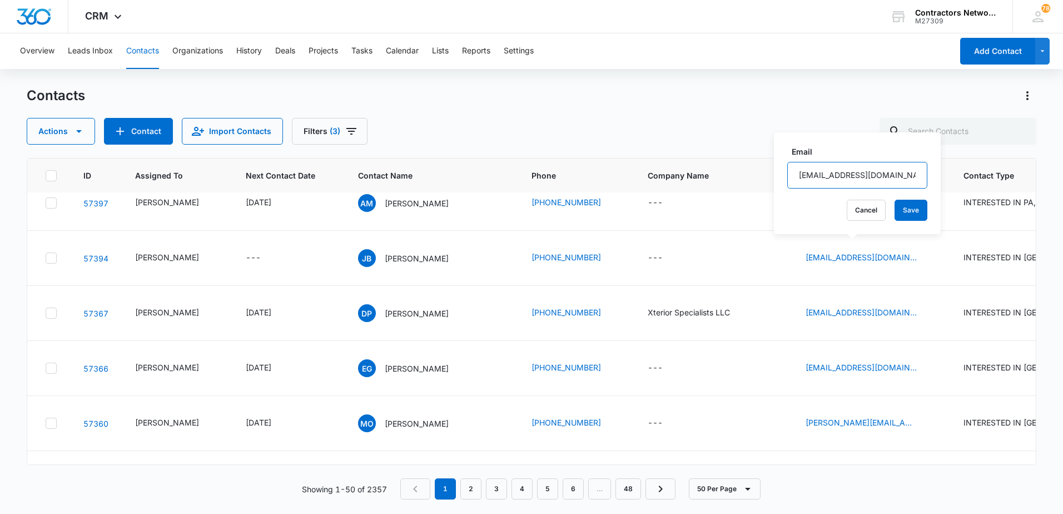
scroll to position [2113, 0]
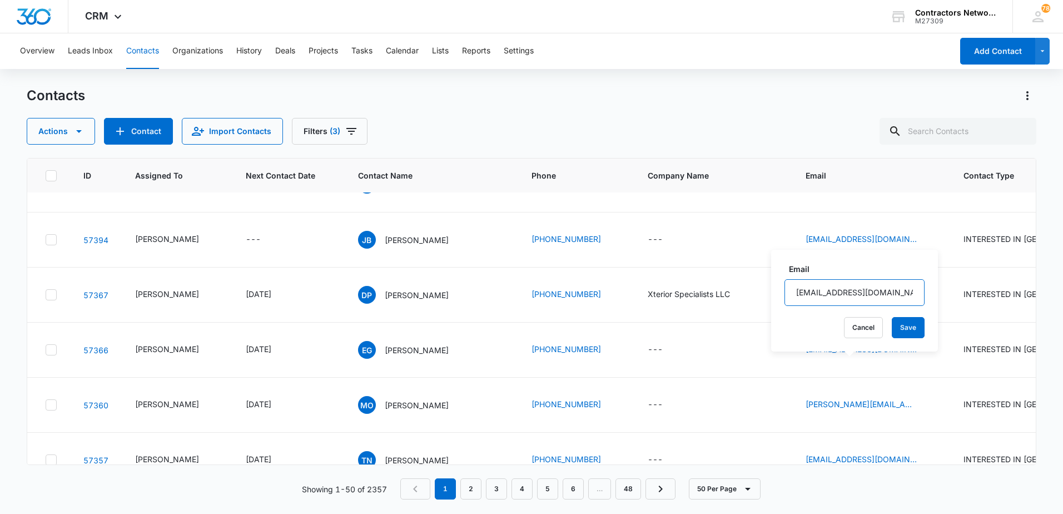
click at [894, 297] on input "[EMAIL_ADDRESS][DOMAIN_NAME]" at bounding box center [855, 292] width 140 height 27
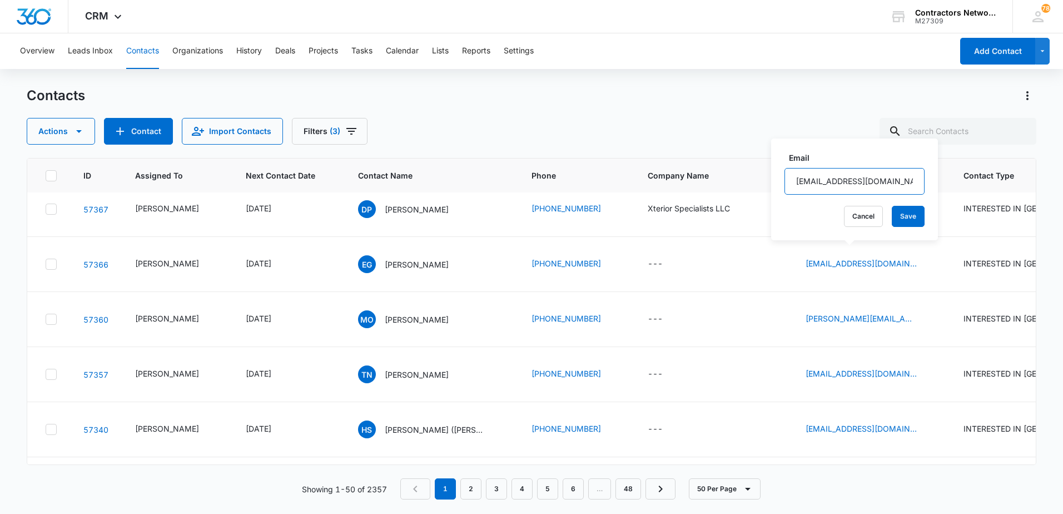
scroll to position [2225, 0]
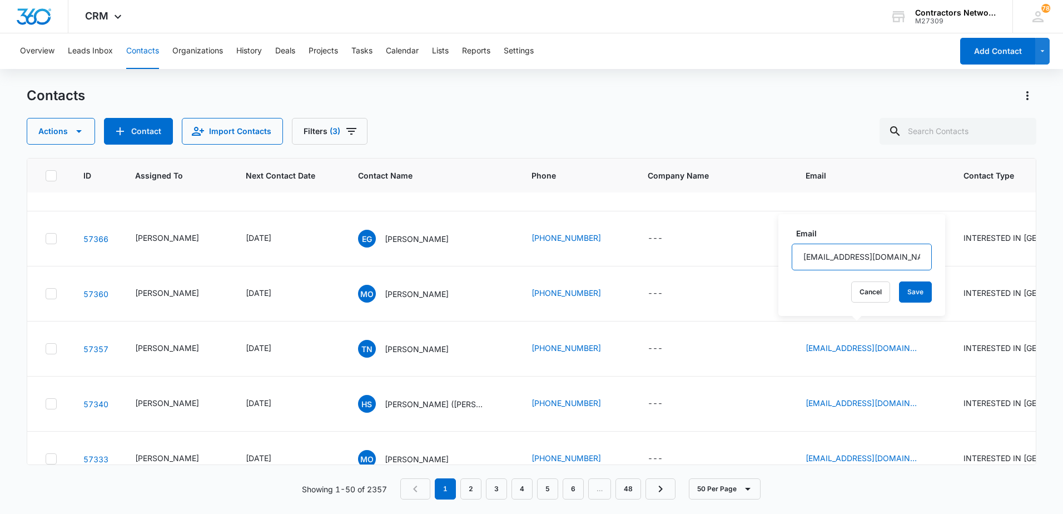
click at [900, 255] on input "[EMAIL_ADDRESS][DOMAIN_NAME]" at bounding box center [862, 257] width 140 height 27
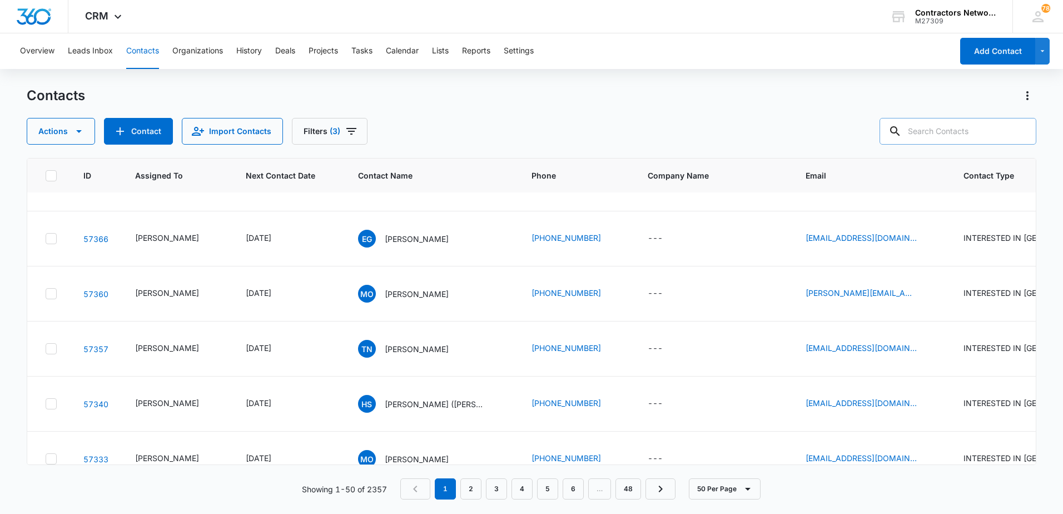
click at [954, 138] on input "text" at bounding box center [958, 131] width 157 height 27
type input "[PHONE_NUMBER]"
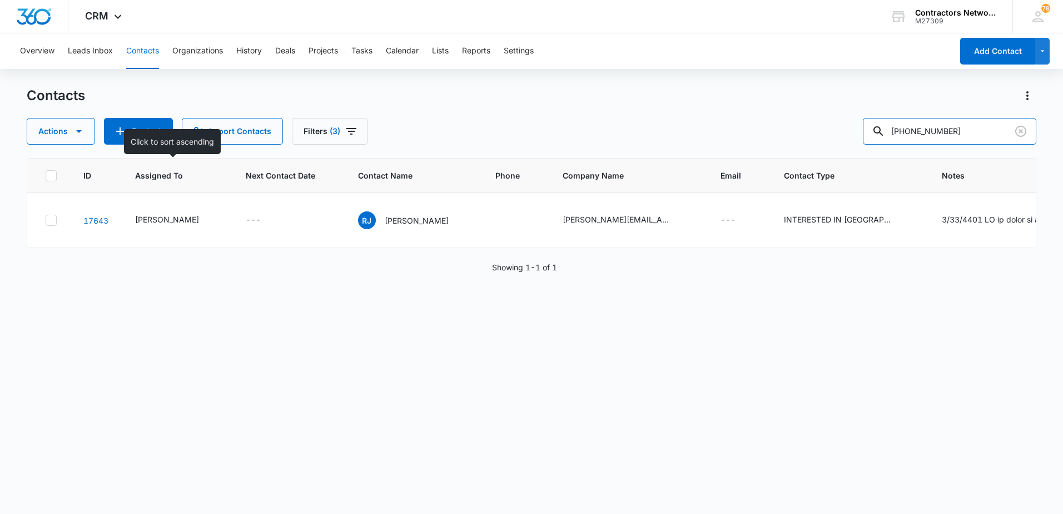
scroll to position [0, 0]
click at [348, 133] on icon "Filters" at bounding box center [351, 131] width 13 height 13
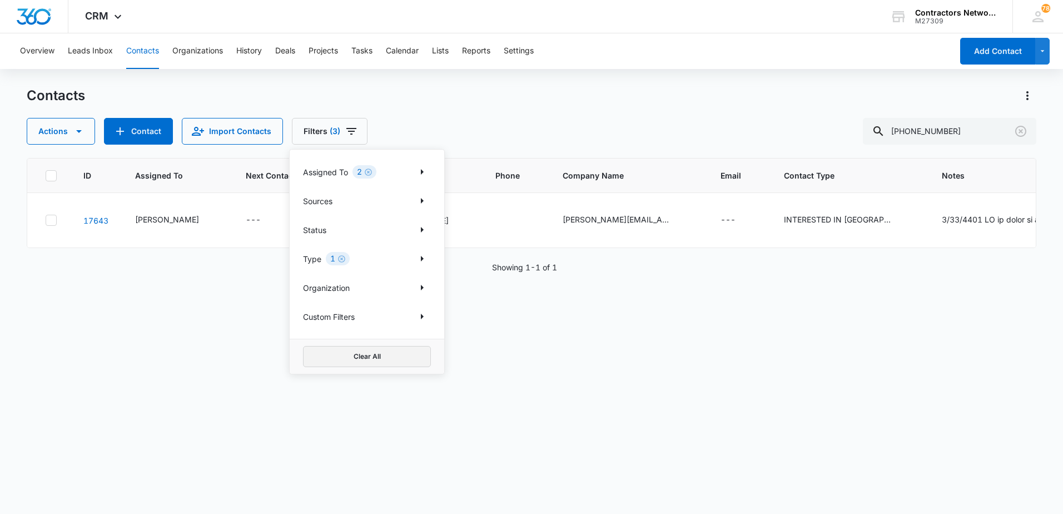
click at [365, 354] on button "Clear All" at bounding box center [367, 356] width 128 height 21
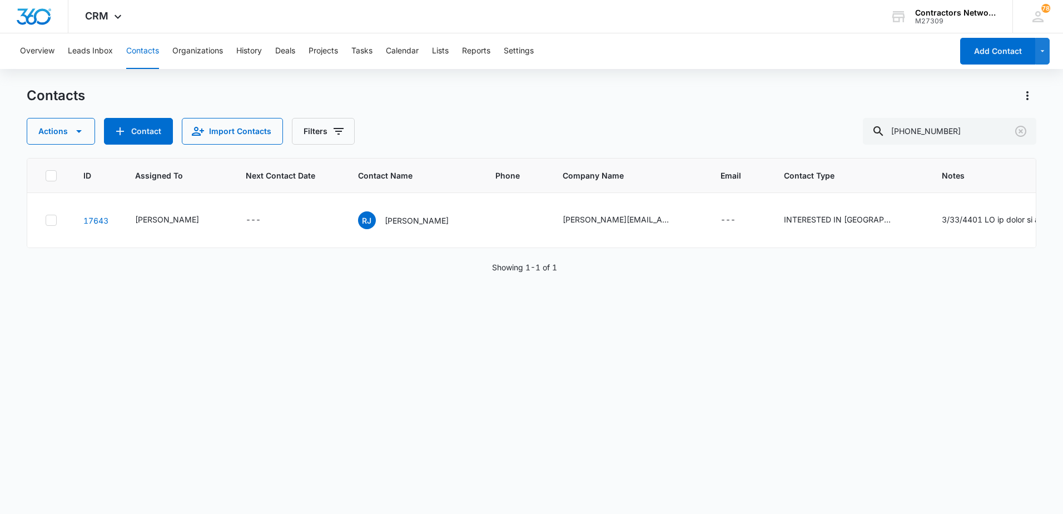
click at [626, 114] on div "Contacts Actions Contact Import Contacts Filters [PHONE_NUMBER]" at bounding box center [532, 116] width 1010 height 58
click at [1021, 134] on icon "Clear" at bounding box center [1020, 131] width 13 height 13
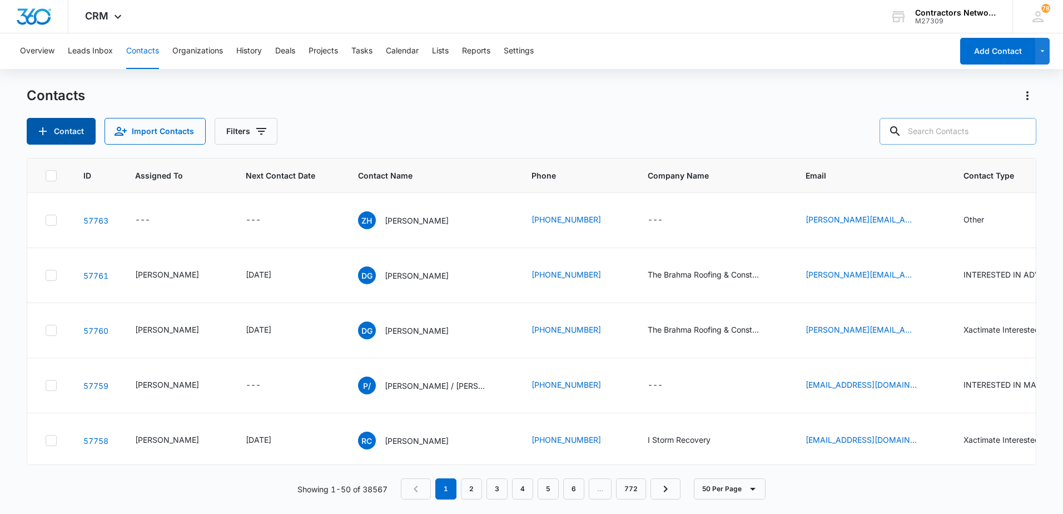
click at [77, 133] on button "Contact" at bounding box center [61, 131] width 69 height 27
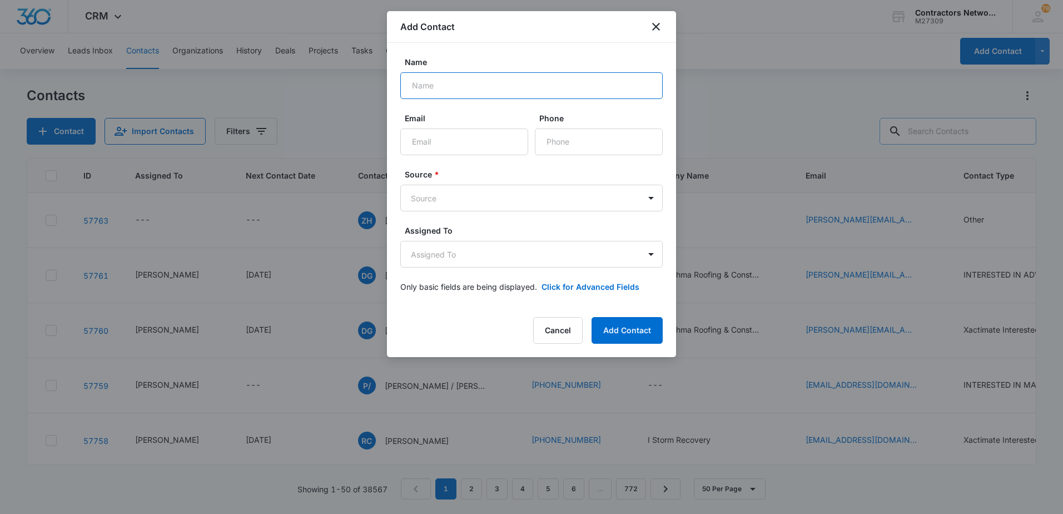
click at [460, 80] on input "Name" at bounding box center [531, 85] width 262 height 27
type input "Costa"
click at [483, 147] on input "Email" at bounding box center [464, 141] width 128 height 27
type input "[EMAIL_ADDRESS][DOMAIN_NAME]"
click at [581, 150] on input "Phone" at bounding box center [599, 141] width 128 height 27
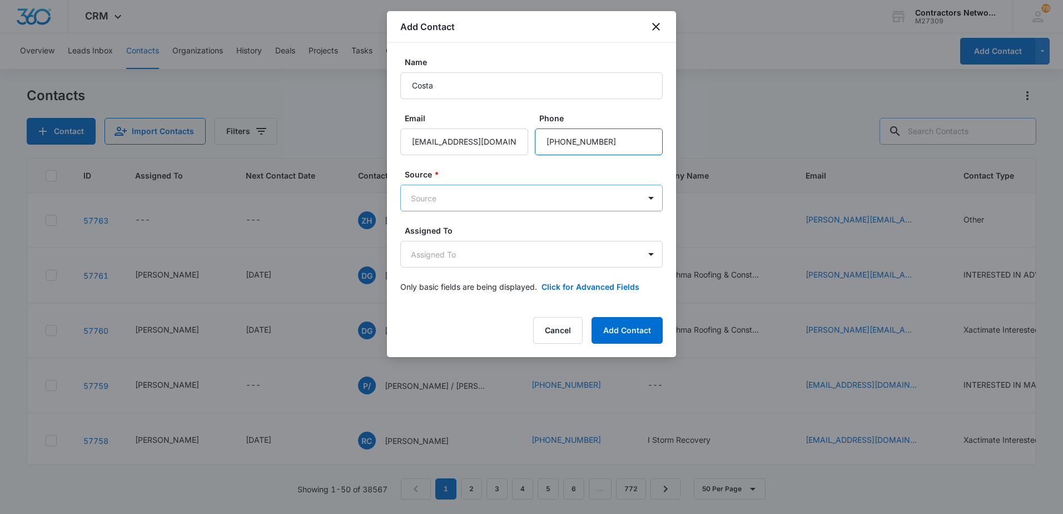
type input "[PHONE_NUMBER]"
click at [565, 197] on body "CRM Apps Reputation Websites Forms CRM Email Social Shop Payments POS Content A…" at bounding box center [531, 257] width 1063 height 514
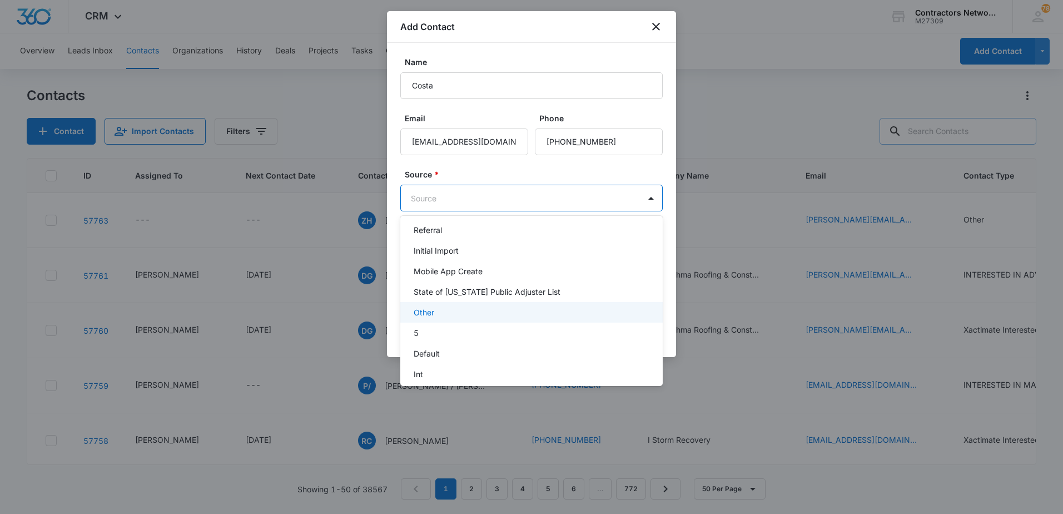
scroll to position [167, 0]
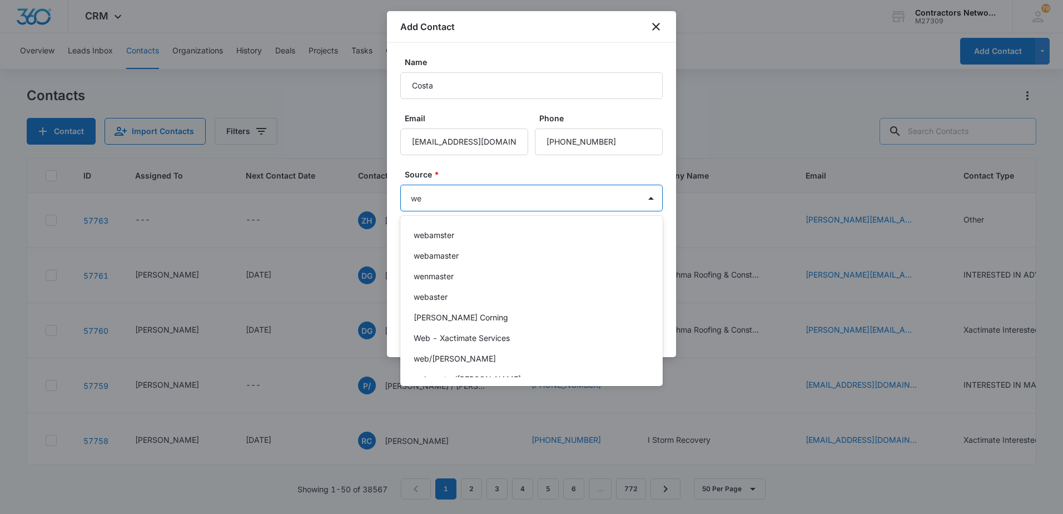
type input "web"
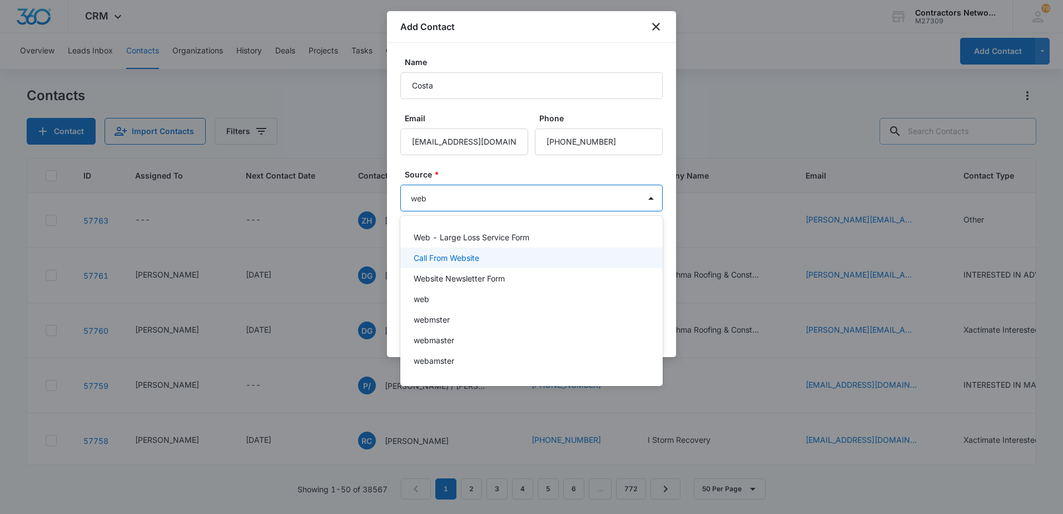
click at [472, 257] on p "Call From Website" at bounding box center [447, 258] width 66 height 12
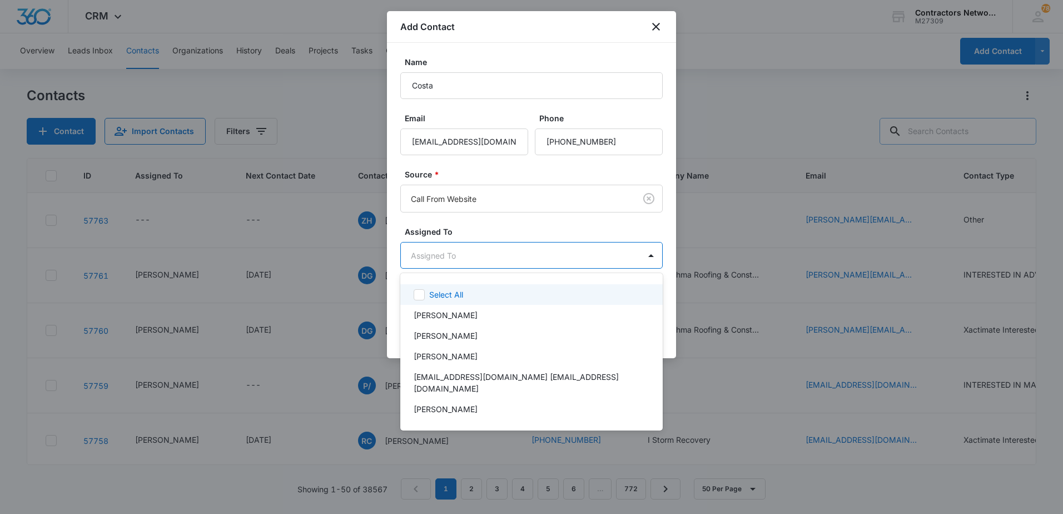
click at [465, 262] on body "CRM Apps Reputation Websites Forms CRM Email Social Shop Payments POS Content A…" at bounding box center [531, 257] width 1063 height 514
click at [460, 310] on p "[PERSON_NAME]" at bounding box center [446, 315] width 64 height 12
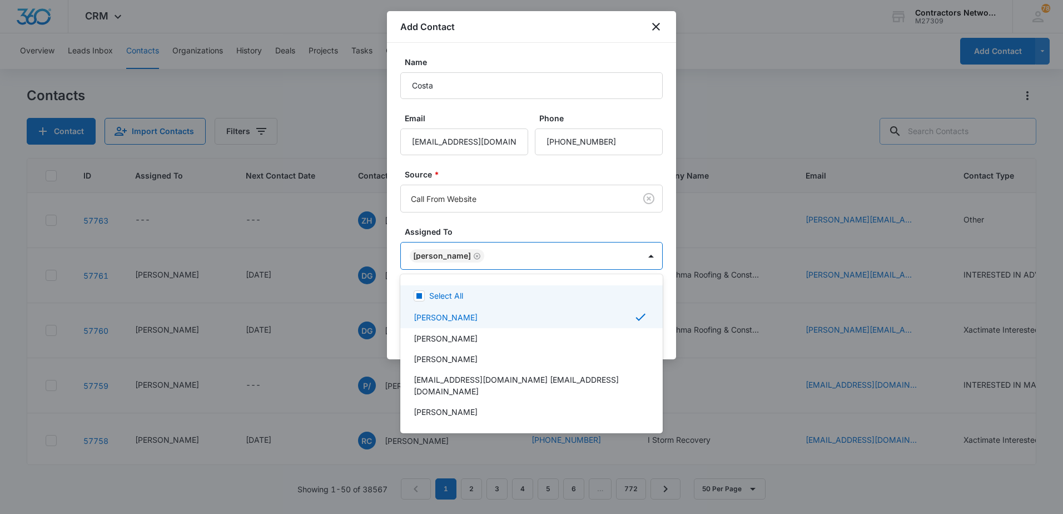
click at [501, 229] on div at bounding box center [531, 257] width 1063 height 514
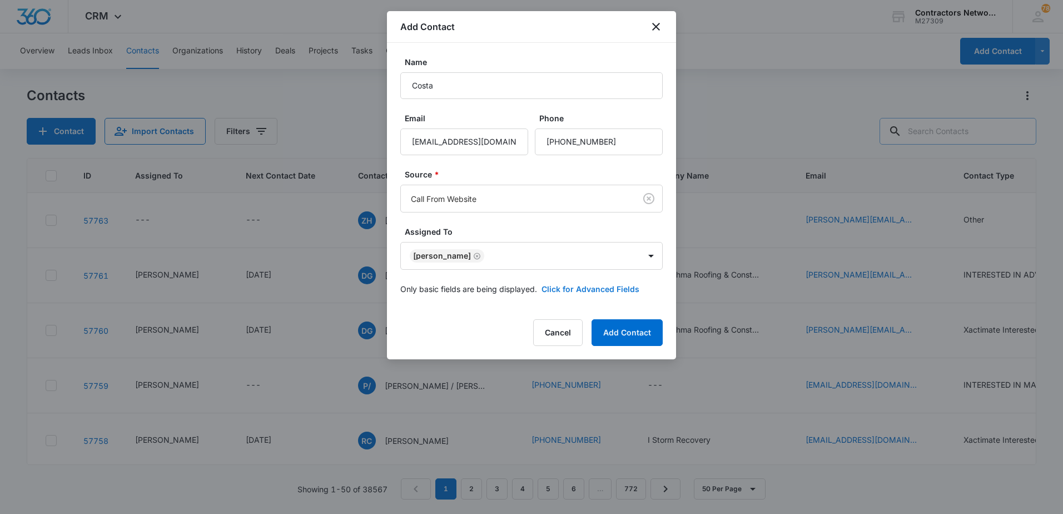
click at [597, 289] on button "Click for Advanced Fields" at bounding box center [591, 289] width 98 height 12
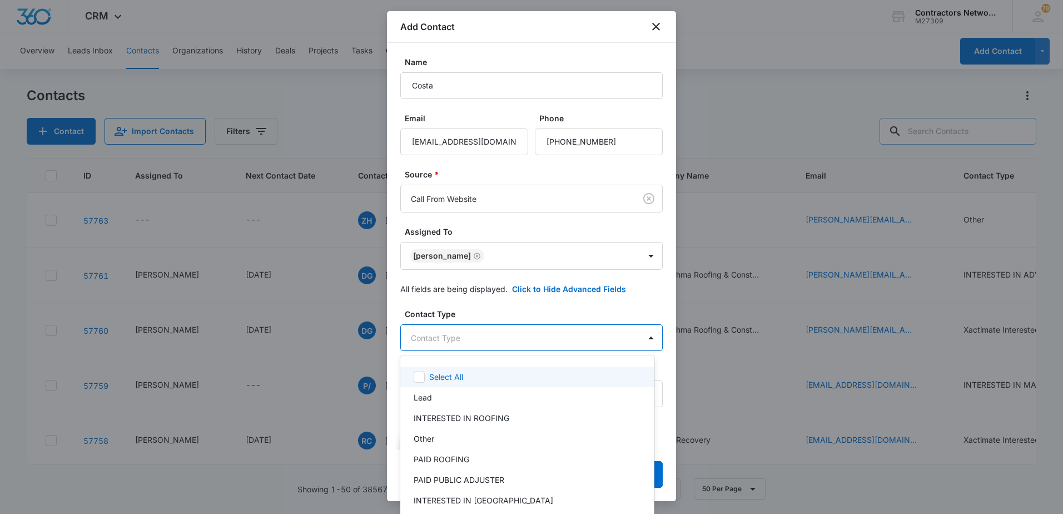
click at [493, 338] on body "CRM Apps Reputation Websites Forms CRM Email Social Shop Payments POS Content A…" at bounding box center [531, 257] width 1063 height 514
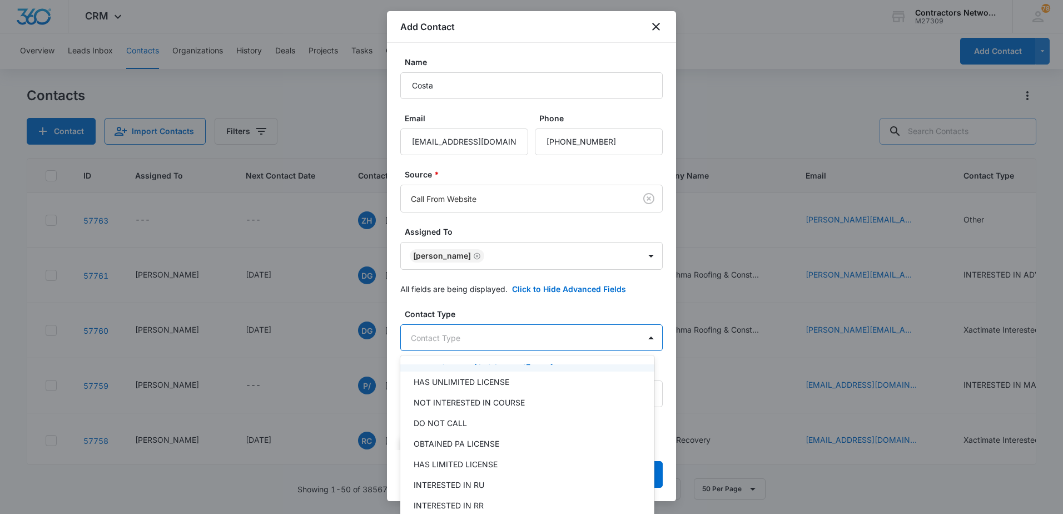
scroll to position [167, 0]
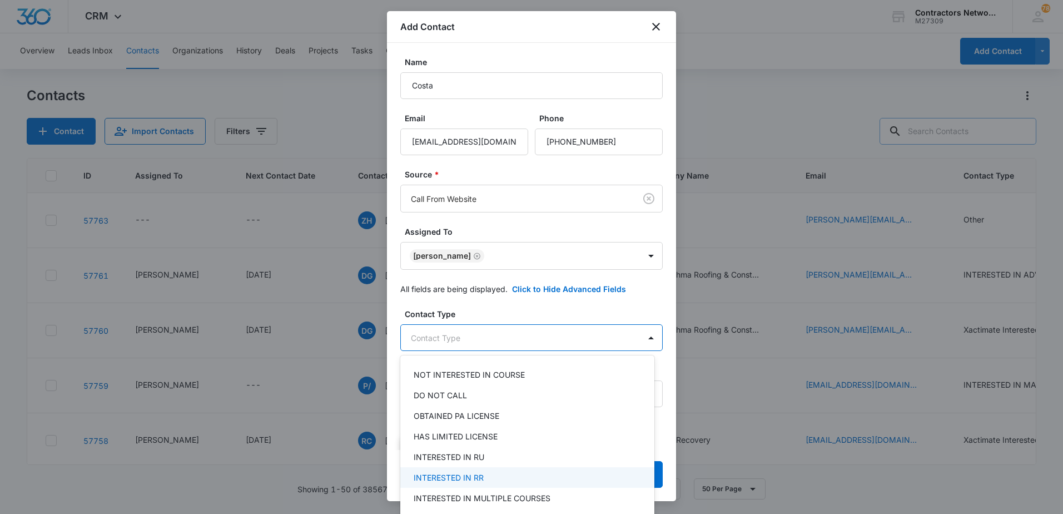
click at [460, 477] on p "INTERESTED IN RR" at bounding box center [449, 478] width 70 height 12
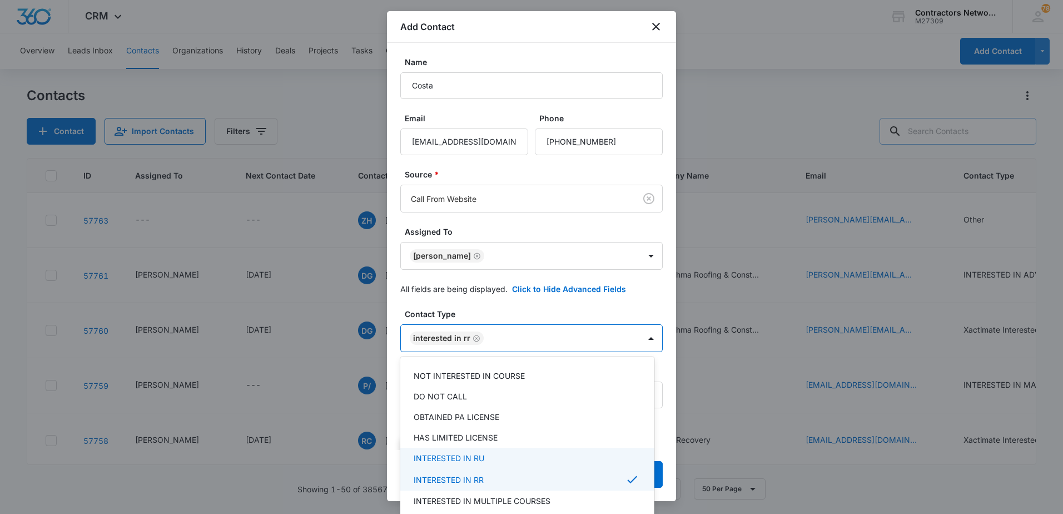
click at [395, 451] on div at bounding box center [531, 257] width 1063 height 514
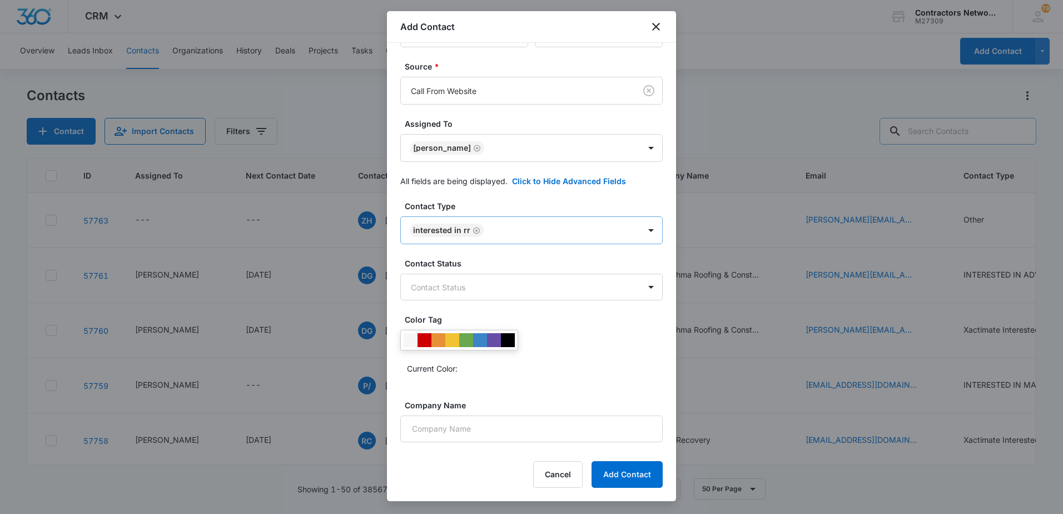
scroll to position [111, 0]
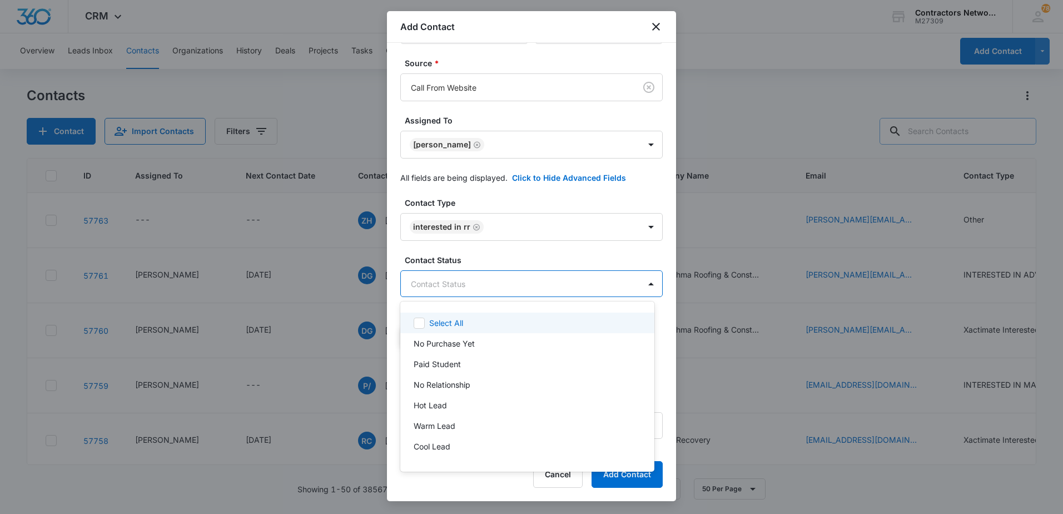
click at [493, 292] on body "CRM Apps Reputation Websites Forms CRM Email Social Shop Payments POS Content A…" at bounding box center [531, 257] width 1063 height 514
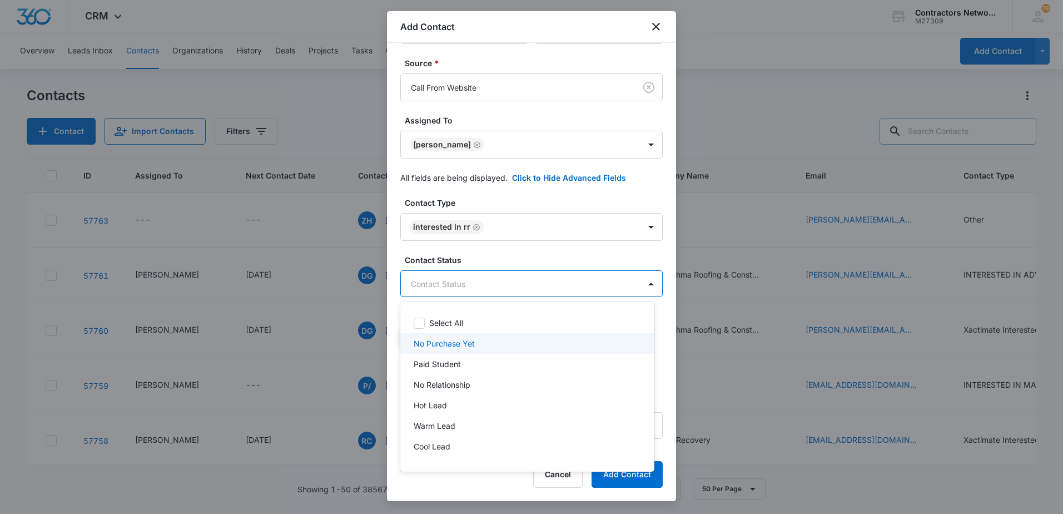
click at [424, 344] on p "No Purchase Yet" at bounding box center [444, 344] width 61 height 12
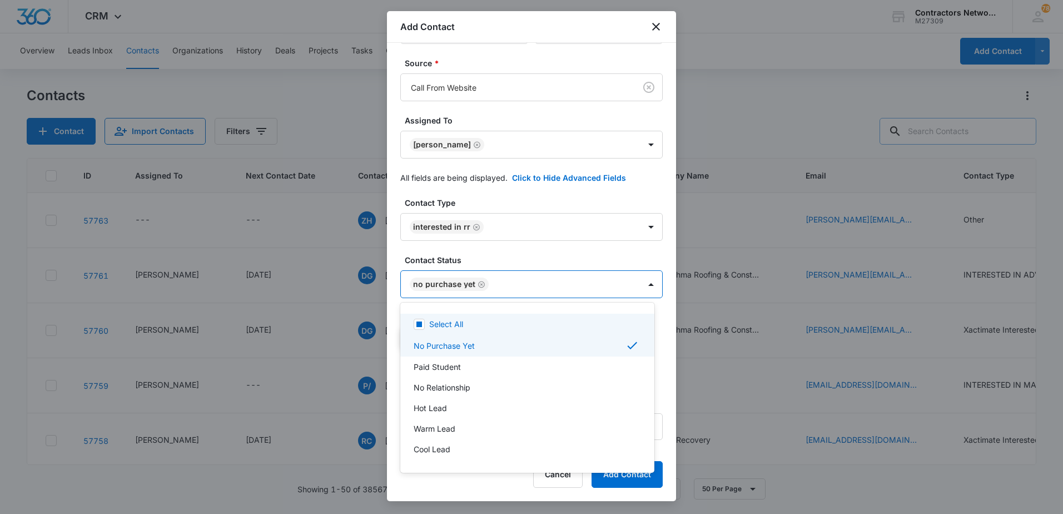
click at [507, 259] on div at bounding box center [531, 257] width 1063 height 514
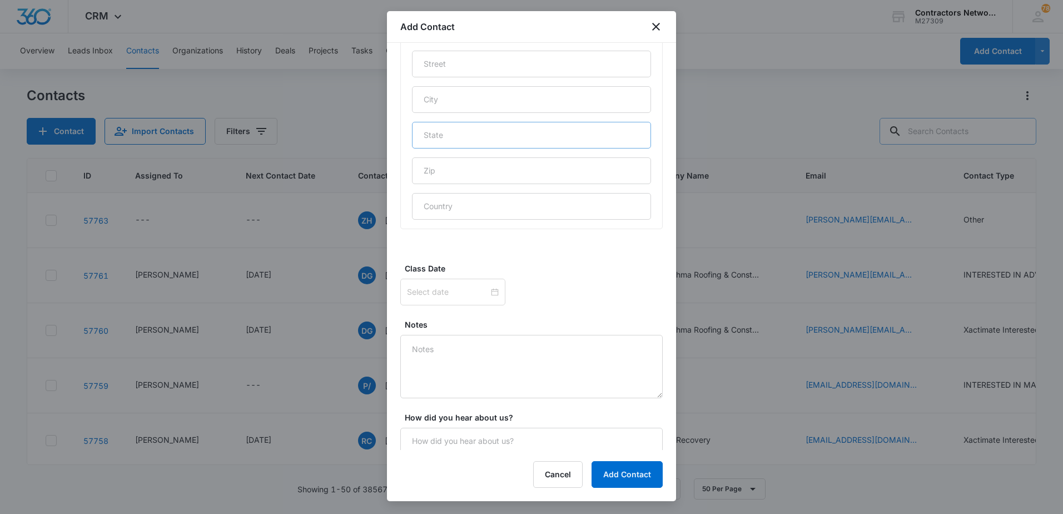
scroll to position [605, 0]
click at [450, 364] on textarea "Notes" at bounding box center [531, 361] width 262 height 63
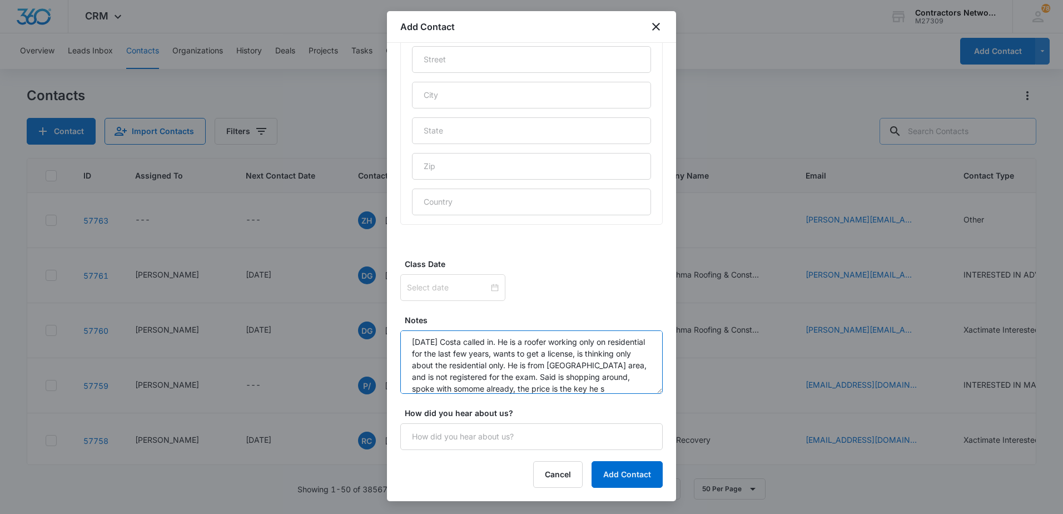
scroll to position [14, 0]
click at [480, 387] on textarea "[DATE] Costa called in. He is a roofer working only on residential for the last…" at bounding box center [531, 361] width 262 height 63
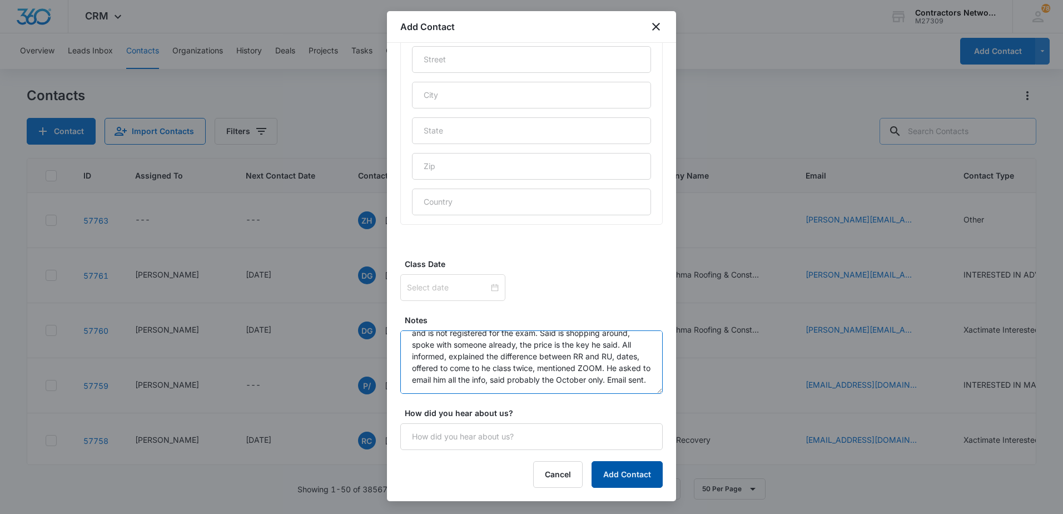
type textarea "[DATE] Costa called in. He is a roofer working only on residential for the last…"
click at [620, 475] on button "Add Contact" at bounding box center [627, 474] width 71 height 27
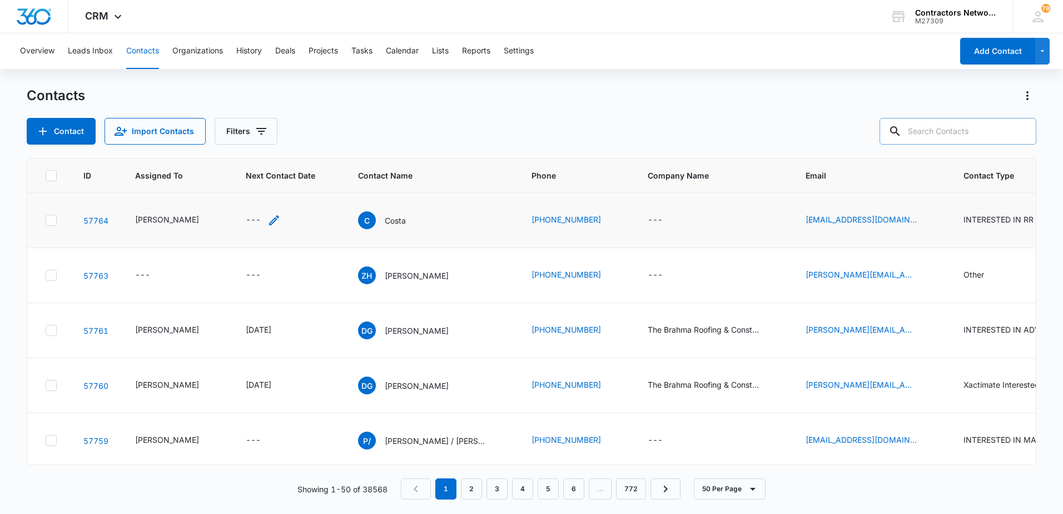
click at [258, 222] on div "---" at bounding box center [263, 220] width 35 height 13
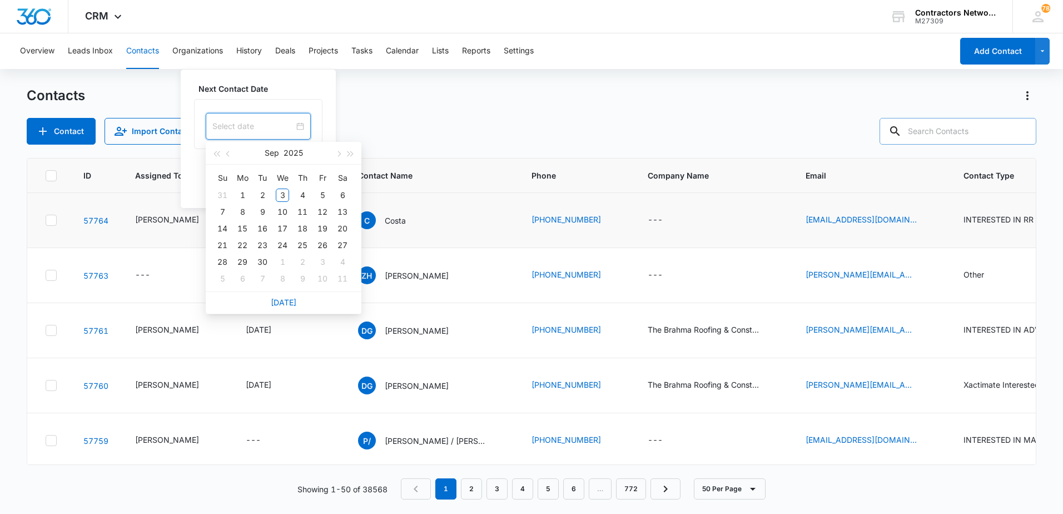
click at [268, 129] on input at bounding box center [253, 126] width 82 height 12
type input "[DATE]"
click at [240, 262] on div "29" at bounding box center [242, 261] width 13 height 13
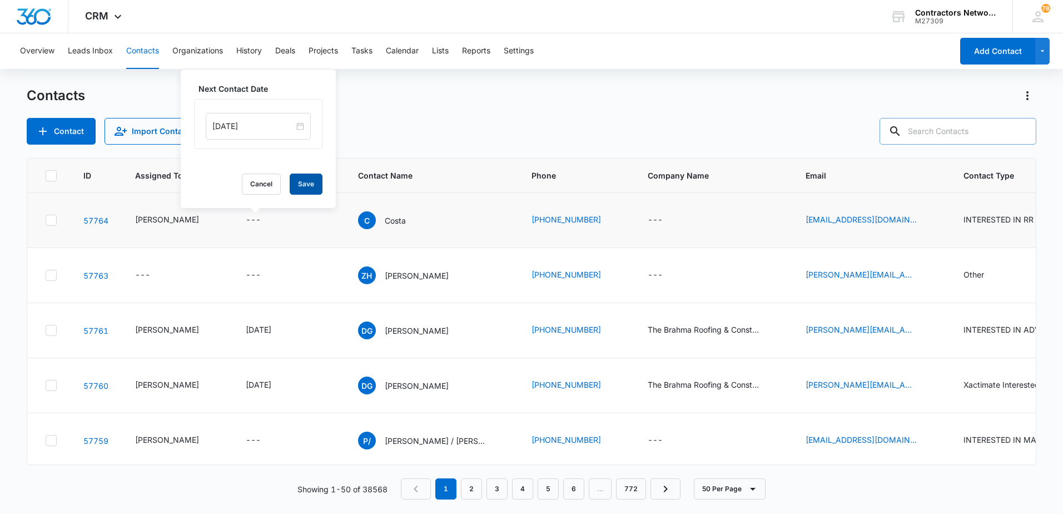
click at [297, 190] on button "Save" at bounding box center [306, 184] width 33 height 21
click at [924, 219] on icon "Email - kgseolef@yahoo.com - Select to Edit Field" at bounding box center [930, 220] width 13 height 13
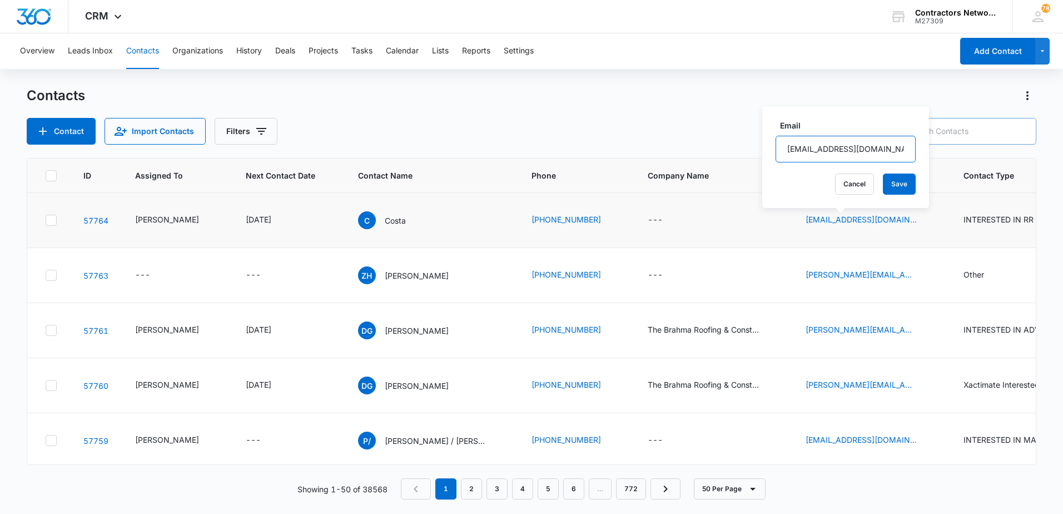
click at [855, 153] on input "[EMAIL_ADDRESS][DOMAIN_NAME]" at bounding box center [846, 149] width 140 height 27
